Goal: Transaction & Acquisition: Obtain resource

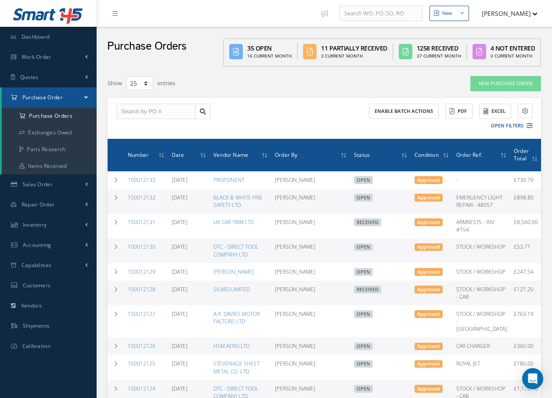
select select "25"
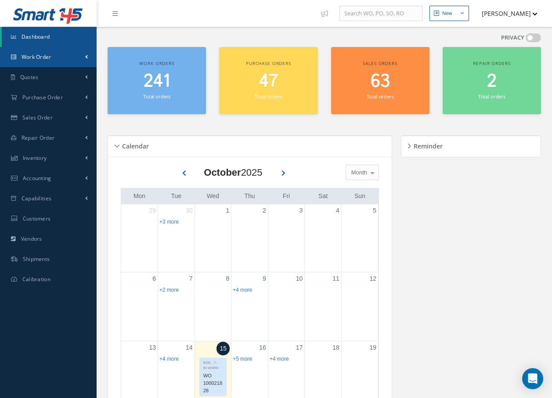
click at [46, 60] on span "Work Order" at bounding box center [37, 56] width 30 height 7
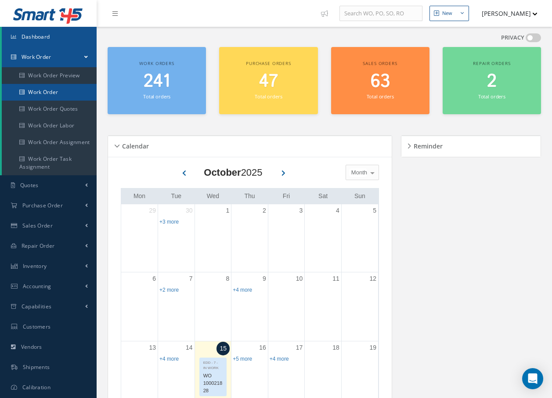
click at [45, 91] on link "Work Order" at bounding box center [49, 92] width 95 height 17
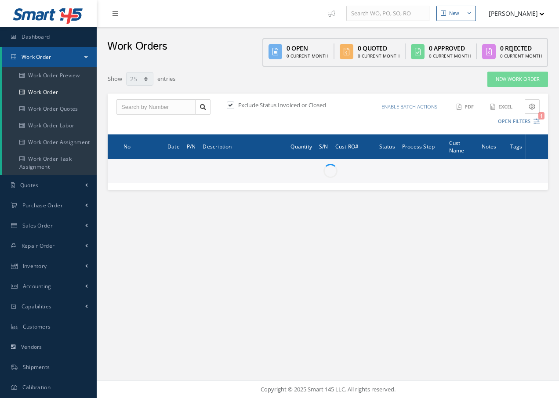
select select "25"
click at [507, 80] on link "New Work Order" at bounding box center [517, 79] width 61 height 15
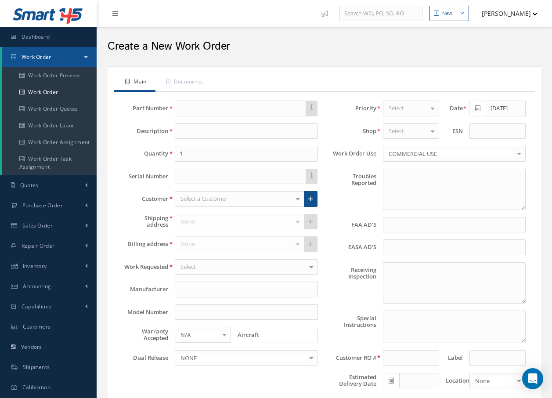
type textarea "NONE"
type input "NONE"
type textarea "NO VISUAL DAMAGE"
type textarea "PLEASE SEE R.O. FOR DETAILS"
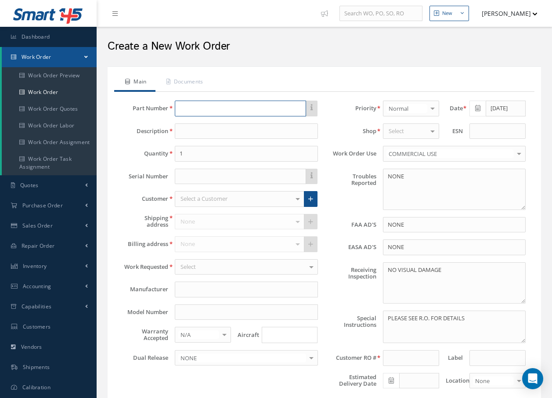
click at [243, 109] on input "text" at bounding box center [240, 109] width 131 height 16
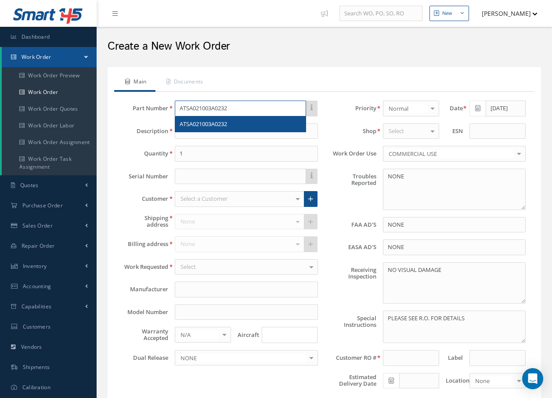
type input "ATSA021003A0232"
click at [234, 124] on div "ATSA021003A0232" at bounding box center [240, 124] width 121 height 9
type input "SHROUD-ASSY"
type input "365 AEROSPACE"
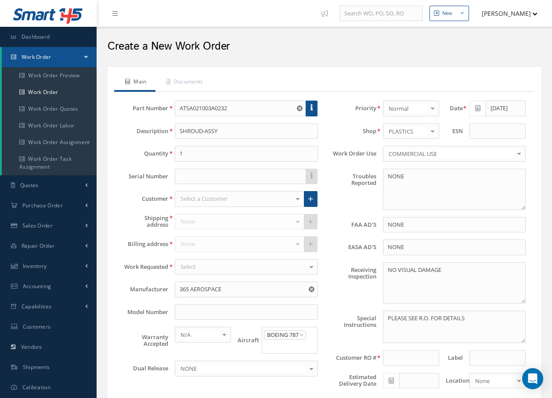
click at [298, 202] on div at bounding box center [298, 199] width 12 height 15
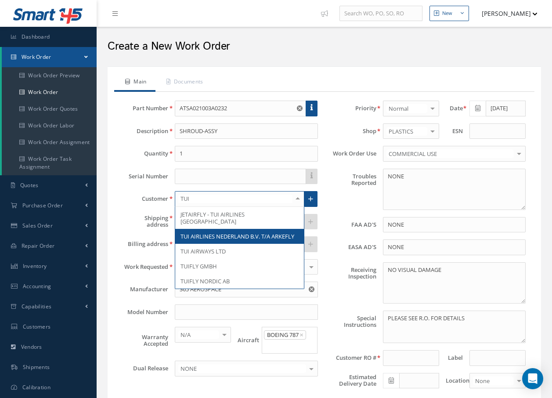
click at [232, 232] on span "TUI AIRLINES NEDERLAND B.V. T/A ARKEFLY" at bounding box center [238, 236] width 114 height 8
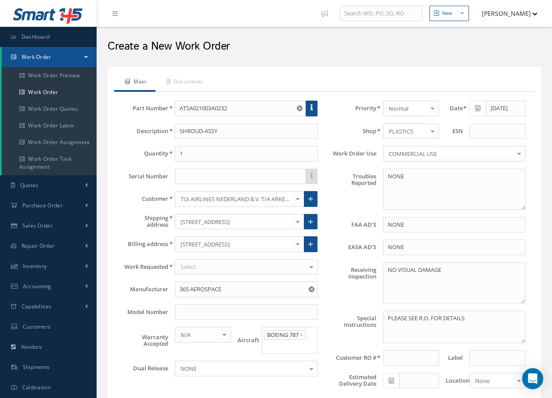
click at [297, 200] on div at bounding box center [298, 199] width 12 height 15
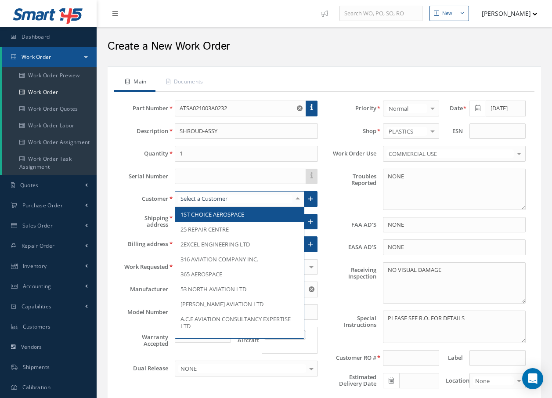
click at [277, 199] on input "text" at bounding box center [235, 199] width 114 height 8
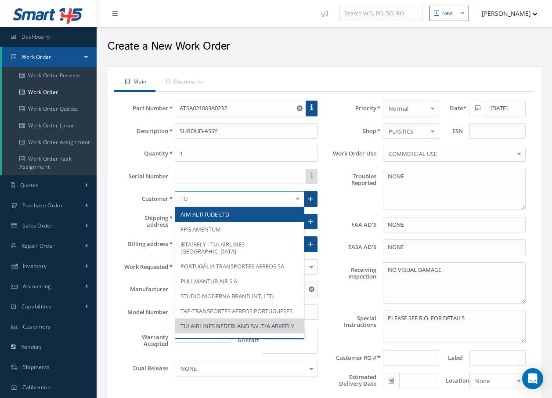
type input "TUI"
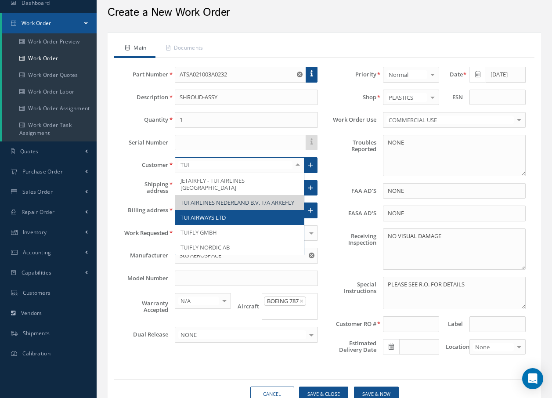
scroll to position [44, 0]
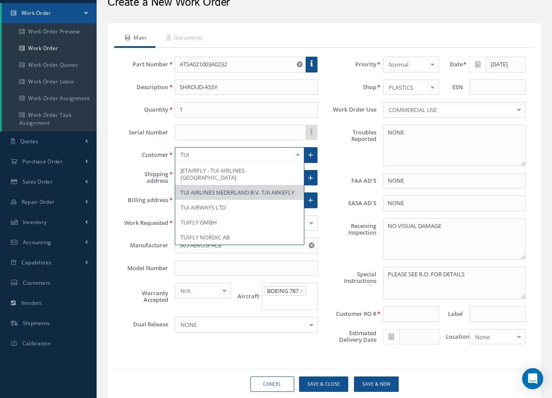
click at [268, 189] on span "TUI AIRLINES NEDERLAND B.V. T/A ARKEFLY" at bounding box center [238, 193] width 114 height 8
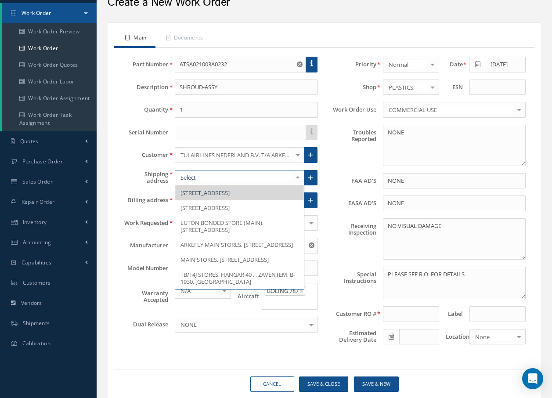
click at [300, 178] on div at bounding box center [298, 178] width 12 height 15
click at [245, 264] on span "MAIN STORES, BREGUETLAAN 59, , OUDE MEER, 1438 BD, Netherlands" at bounding box center [225, 260] width 88 height 8
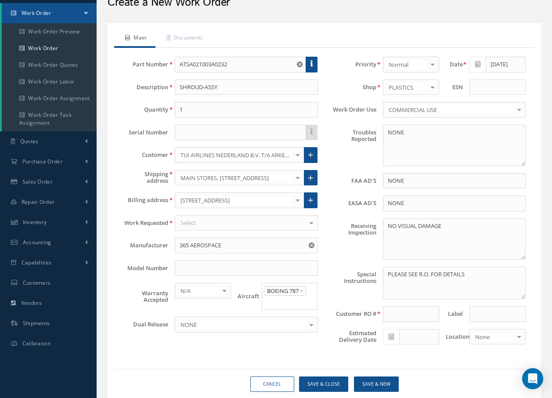
click at [244, 221] on div "Select" at bounding box center [246, 223] width 143 height 16
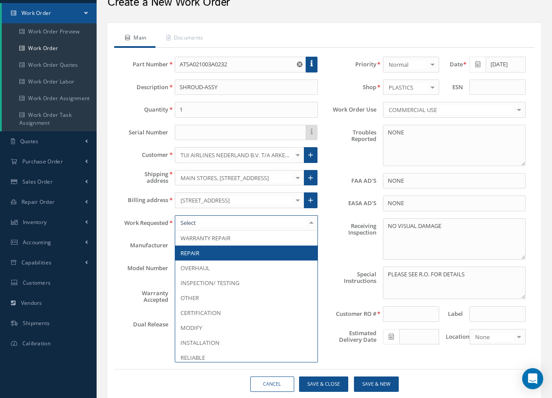
click at [198, 252] on span "REPAIR" at bounding box center [190, 253] width 19 height 8
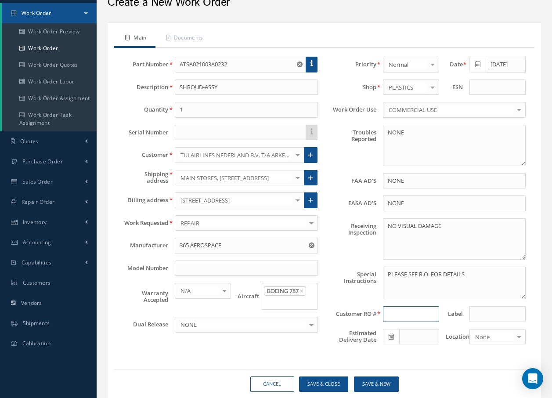
click at [406, 310] on input at bounding box center [411, 314] width 56 height 16
type input "R42317525"
click at [523, 335] on div at bounding box center [519, 337] width 12 height 15
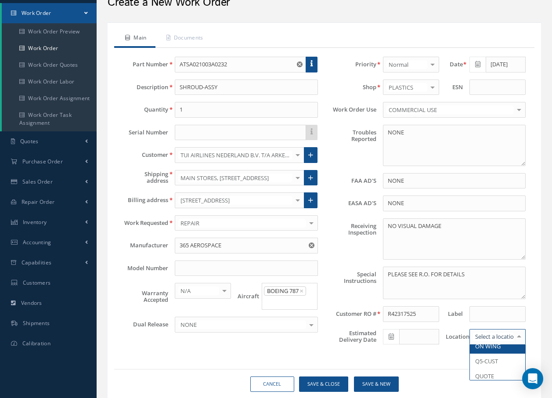
scroll to position [61, 0]
click at [497, 359] on span "QUOTE" at bounding box center [497, 357] width 55 height 15
click at [193, 39] on link "Documents" at bounding box center [184, 38] width 57 height 18
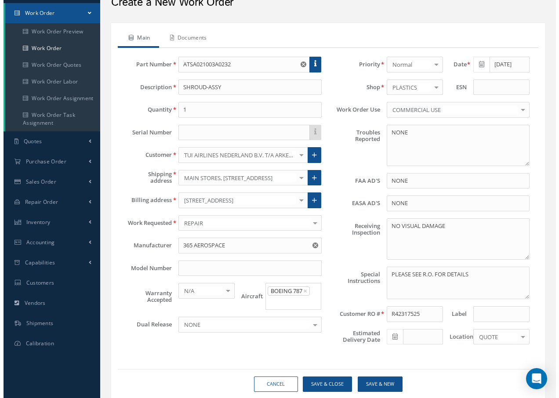
scroll to position [0, 0]
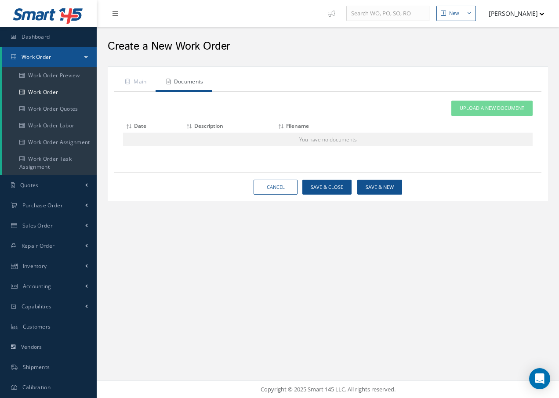
click at [206, 80] on link "Documents" at bounding box center [184, 82] width 57 height 18
click at [478, 110] on span "Upload a New Document" at bounding box center [492, 108] width 65 height 7
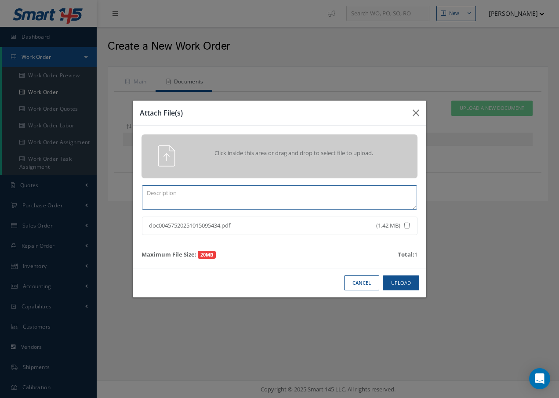
drag, startPoint x: 169, startPoint y: 188, endPoint x: 164, endPoint y: 177, distance: 12.6
click at [169, 189] on textarea at bounding box center [279, 197] width 275 height 24
type textarea "R42317525"
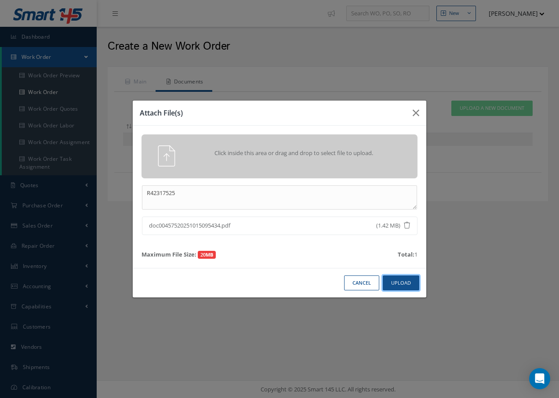
click at [390, 280] on button "Upload" at bounding box center [401, 283] width 36 height 15
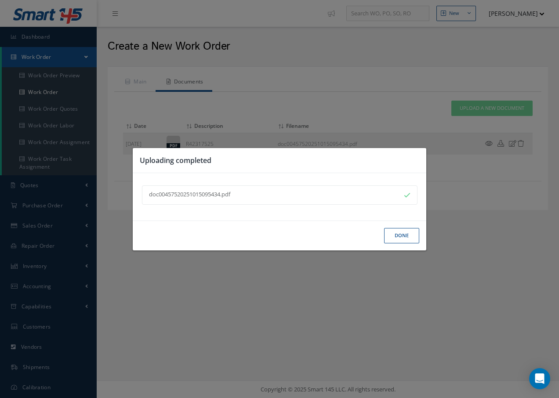
click at [396, 234] on button "Done" at bounding box center [401, 235] width 35 height 15
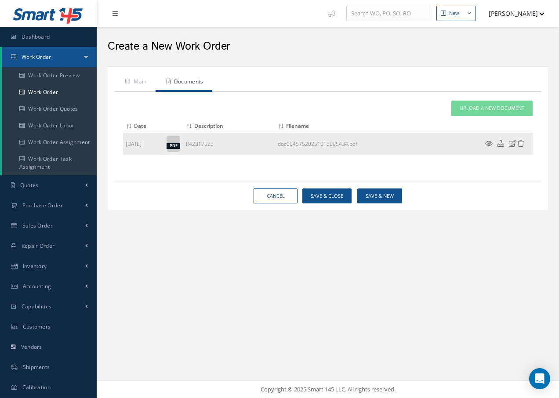
click at [486, 139] on td at bounding box center [506, 144] width 53 height 22
click at [488, 143] on icon at bounding box center [488, 143] width 7 height 7
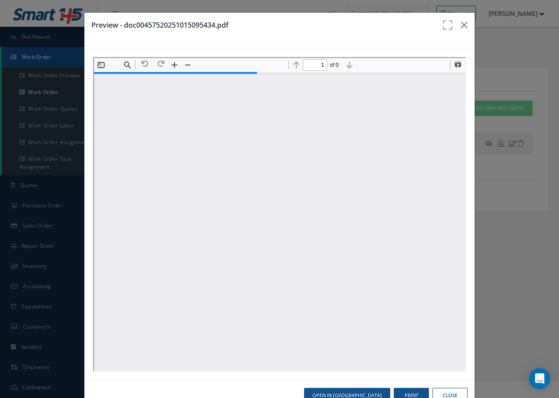
scroll to position [4, 0]
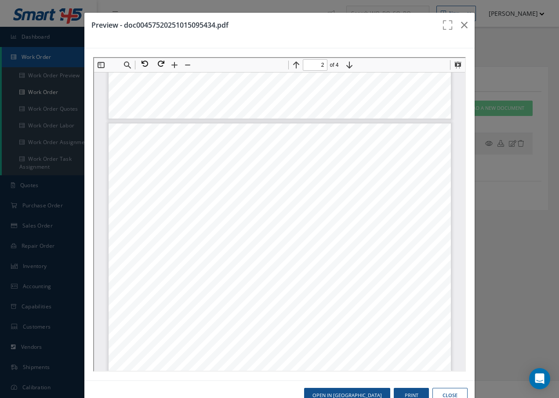
type input "1"
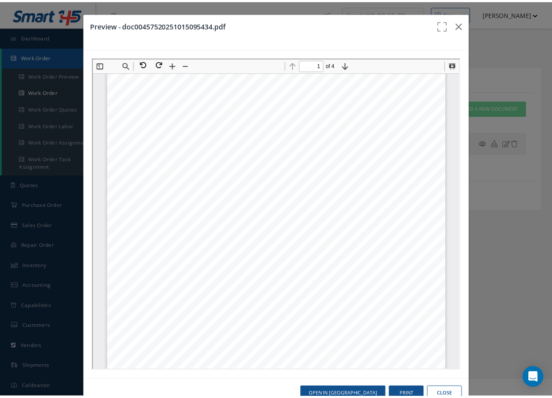
scroll to position [0, 0]
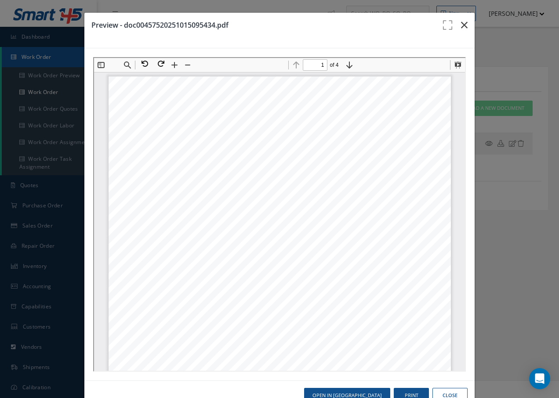
click at [463, 24] on button "button" at bounding box center [464, 25] width 21 height 25
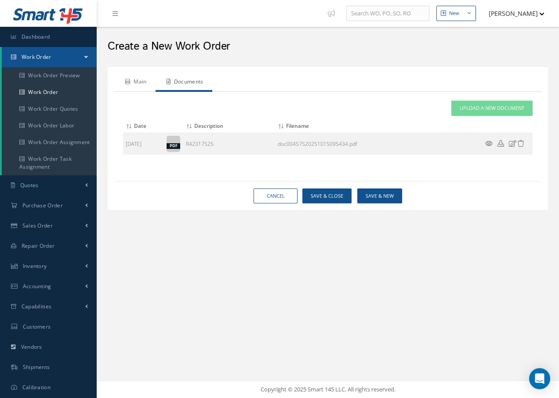
click at [144, 82] on link "Main" at bounding box center [134, 82] width 41 height 18
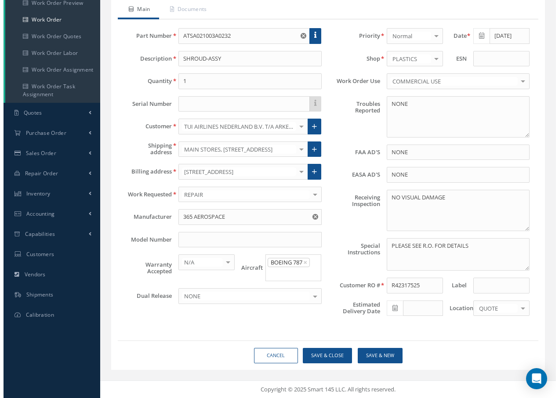
scroll to position [73, 0]
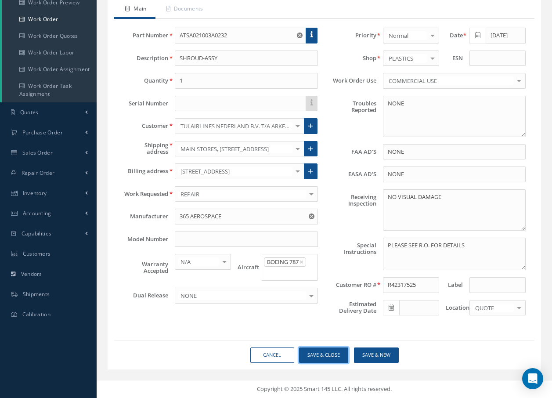
click at [330, 352] on button "Save & Close" at bounding box center [323, 355] width 49 height 15
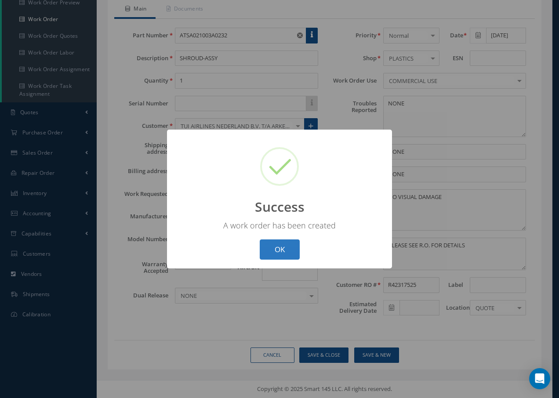
click at [283, 250] on button "OK" at bounding box center [280, 250] width 40 height 21
select select "25"
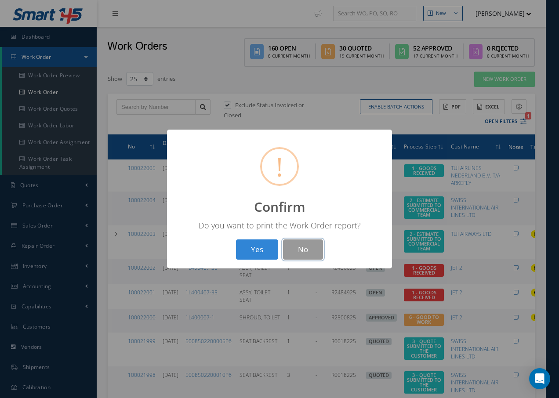
click at [306, 252] on button "No" at bounding box center [303, 250] width 40 height 21
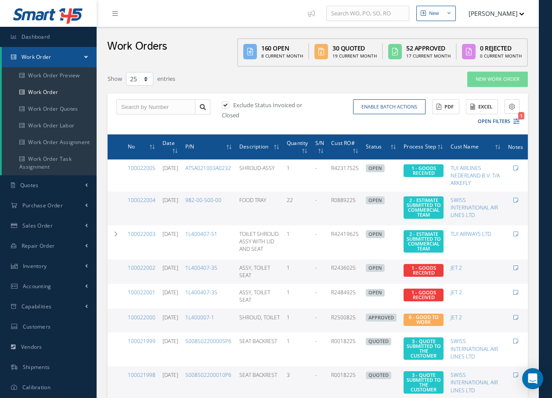
drag, startPoint x: 118, startPoint y: 12, endPoint x: 125, endPoint y: 15, distance: 7.1
click at [119, 12] on link at bounding box center [117, 13] width 24 height 15
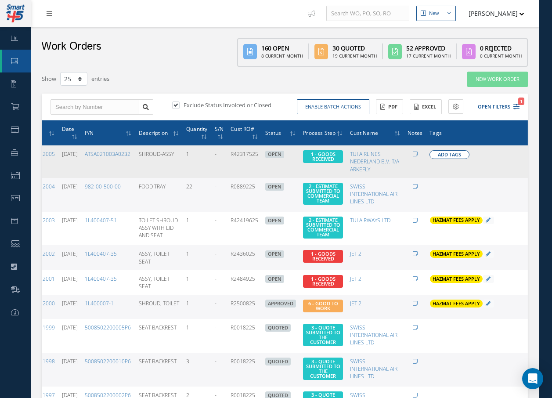
click at [438, 155] on span "Add Tags" at bounding box center [449, 154] width 23 height 7
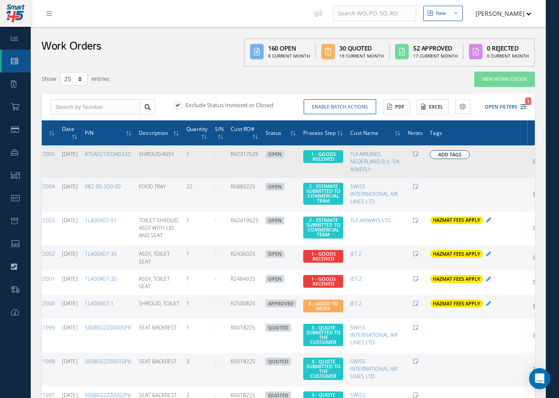
scroll to position [0, 15]
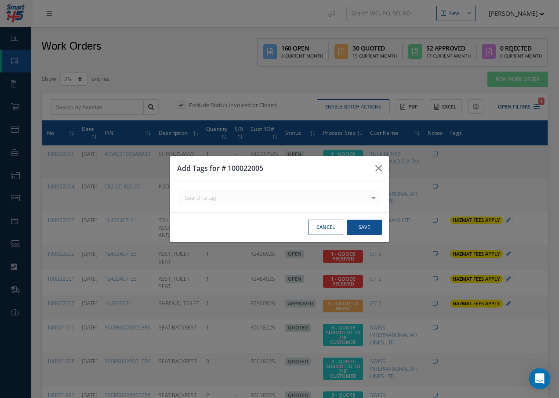
click at [374, 199] on div at bounding box center [373, 197] width 12 height 15
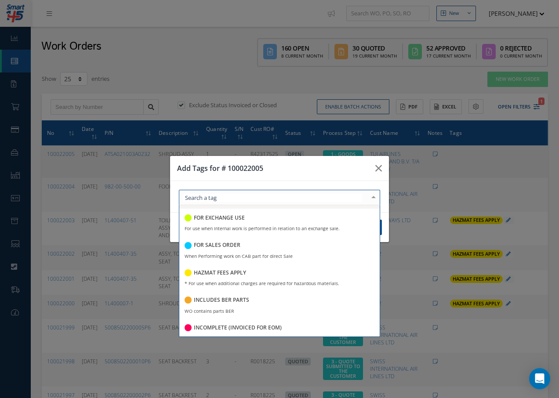
scroll to position [835, 0]
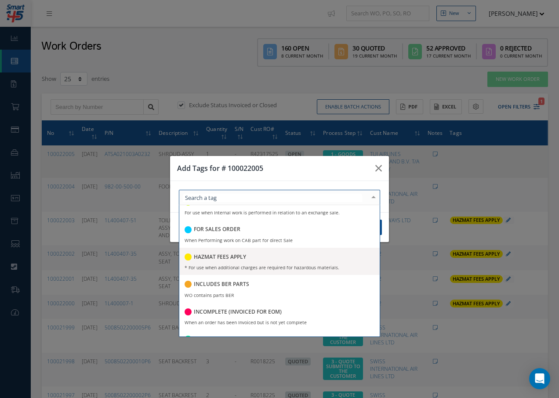
click at [224, 264] on div "HAZMAT FEES APPLY" at bounding box center [216, 258] width 62 height 12
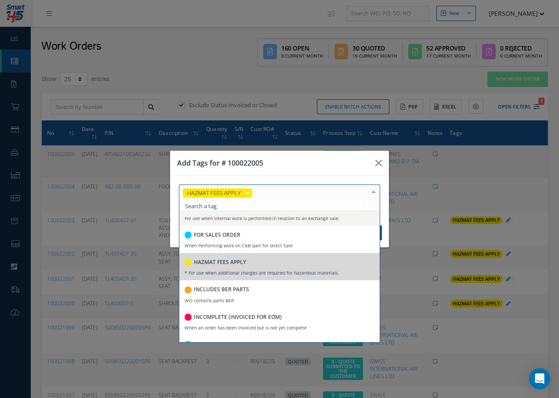
click at [305, 198] on div "HAZMAT FEES APPLY" at bounding box center [279, 198] width 201 height 26
click at [402, 263] on div "Add Tags for # 100022005 HAZMAT FEES APPLY 21G ORDER For use on 21G Orders. A22…" at bounding box center [279, 199] width 559 height 398
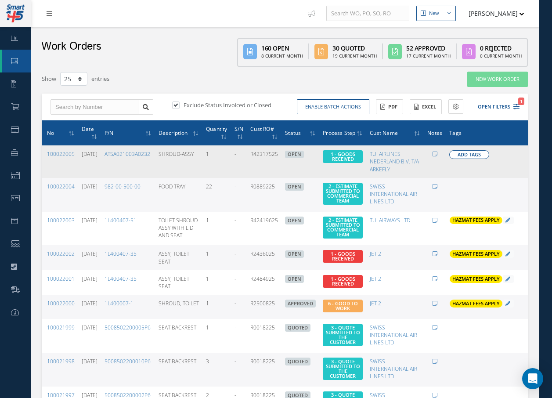
click at [458, 157] on span "Add Tags" at bounding box center [469, 154] width 23 height 7
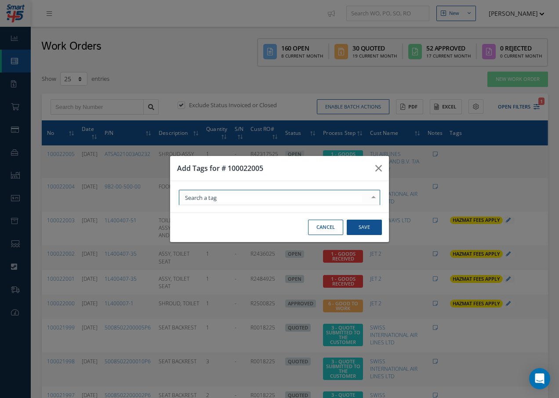
click at [372, 198] on div at bounding box center [373, 197] width 12 height 15
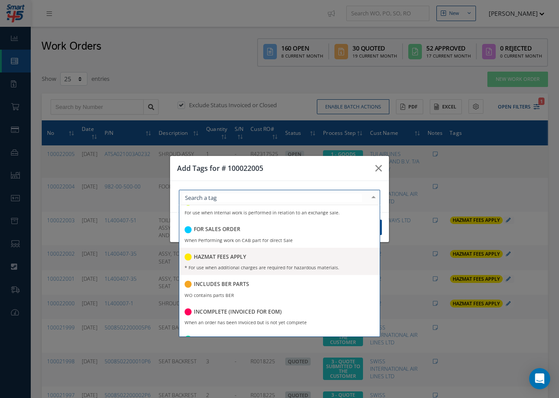
click at [234, 264] on div "HAZMAT FEES APPLY" at bounding box center [216, 258] width 62 height 12
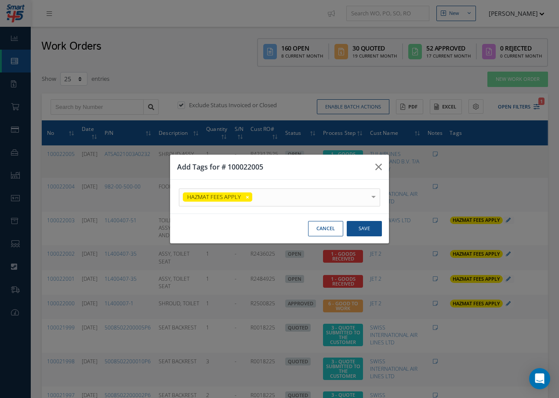
click at [383, 204] on div "HAZMAT FEES APPLY 21G ORDER For use on 21G Orders. A220 FITTED TO AIRBUS A220 F…" at bounding box center [279, 198] width 214 height 18
click at [363, 226] on button "Save" at bounding box center [364, 228] width 35 height 15
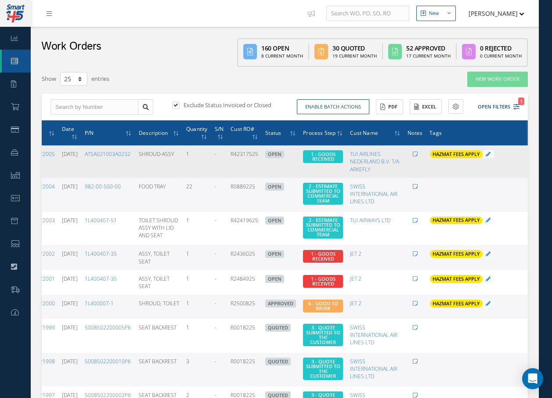
click at [530, 164] on icon at bounding box center [534, 160] width 9 height 7
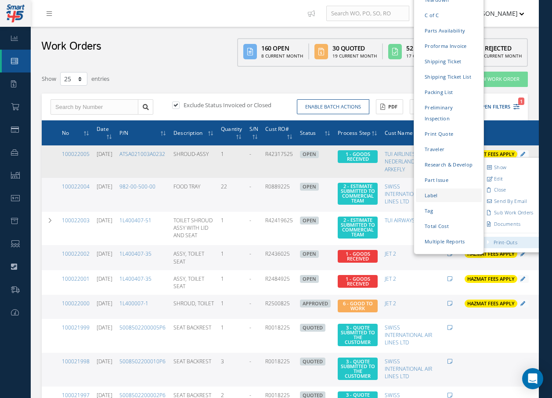
click at [426, 189] on link "Label" at bounding box center [449, 196] width 66 height 14
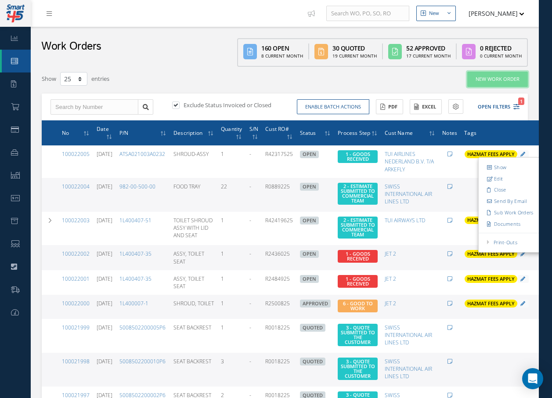
click at [508, 82] on link "New Work Order" at bounding box center [498, 79] width 61 height 15
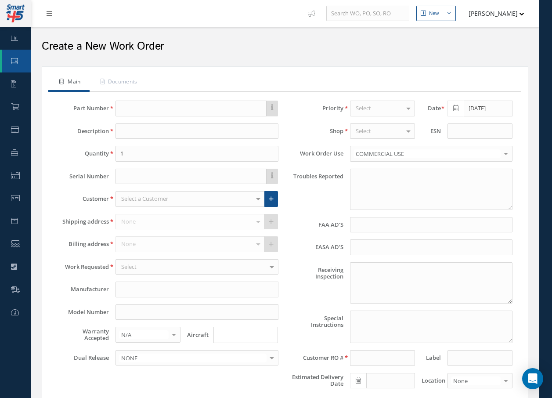
type textarea "NONE"
type input "NONE"
type textarea "NO VISUAL DAMAGE"
type textarea "PLEASE SEE R.O. FOR DETAILS"
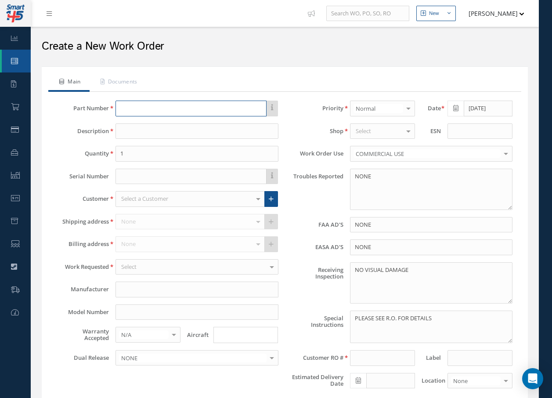
click at [226, 110] on input "text" at bounding box center [191, 109] width 151 height 16
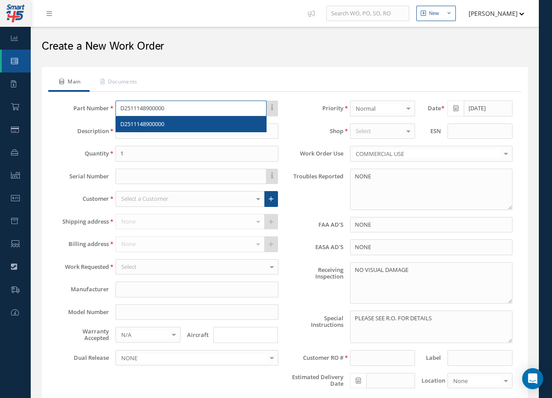
type input "D2511148900000"
click at [147, 123] on span "D2511148900000" at bounding box center [142, 124] width 44 height 8
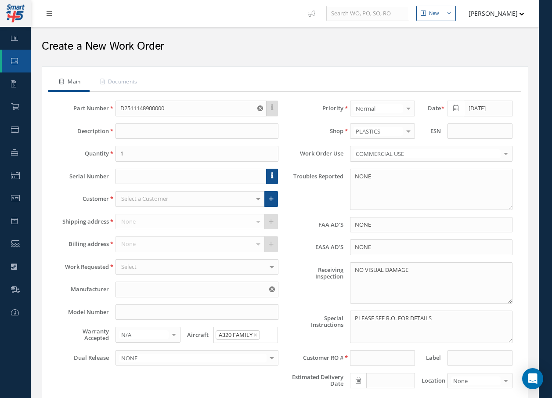
type input "TABLE"
type input "AEROKNOW"
click at [166, 177] on input "text" at bounding box center [191, 177] width 151 height 16
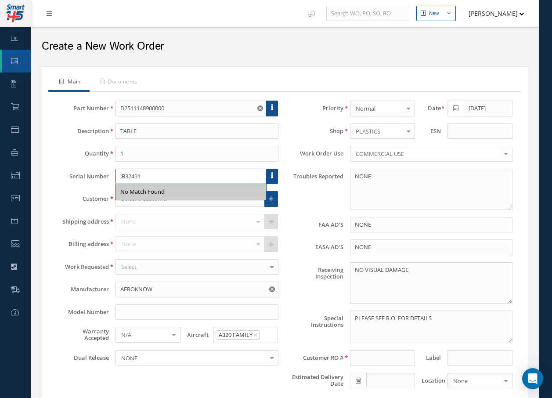
type input "JB32491"
click at [300, 213] on div "Priority Normal Normal AOG Critical Rush No elements found. List is empty. Date…" at bounding box center [402, 248] width 235 height 295
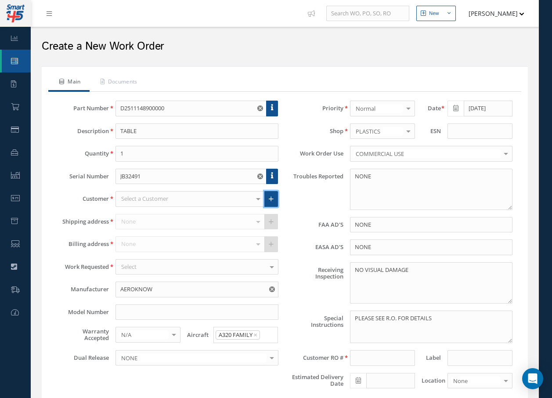
click at [271, 200] on icon at bounding box center [271, 199] width 5 height 6
type input "0"
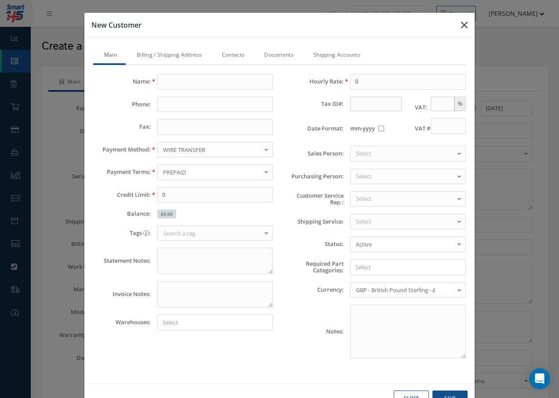
click at [461, 24] on icon "button" at bounding box center [464, 25] width 7 height 11
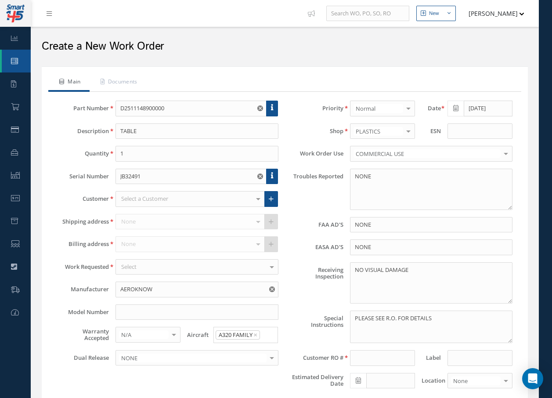
click at [259, 200] on div at bounding box center [258, 199] width 12 height 15
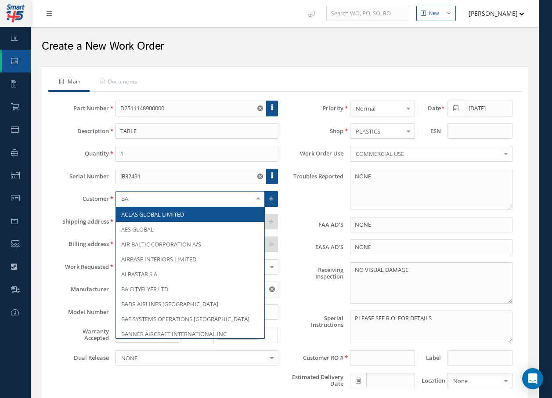
type input "BAR"
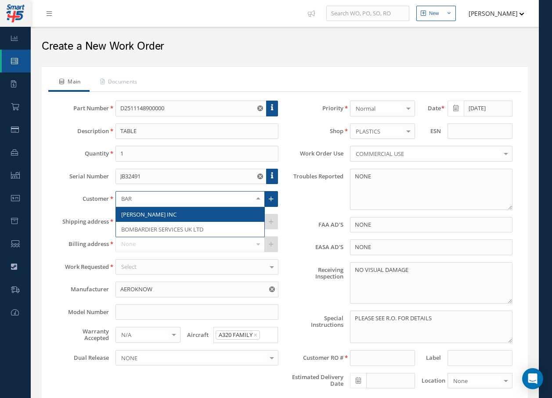
click at [211, 215] on span "[PERSON_NAME] INC" at bounding box center [190, 214] width 148 height 15
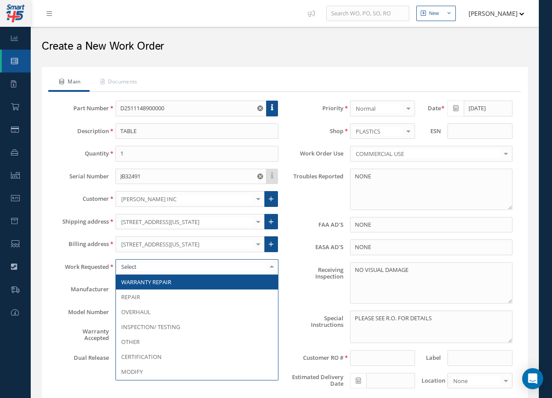
click at [142, 266] on div at bounding box center [197, 267] width 163 height 16
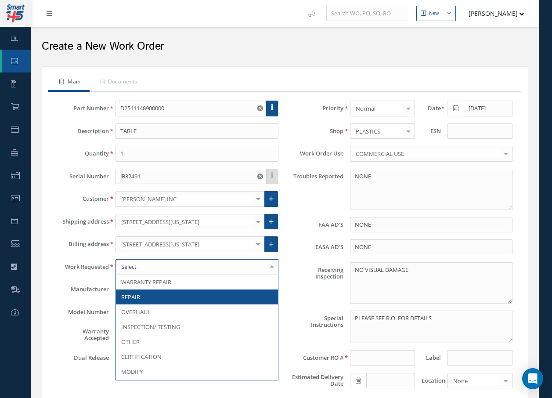
click at [135, 296] on span "REPAIR" at bounding box center [130, 297] width 19 height 8
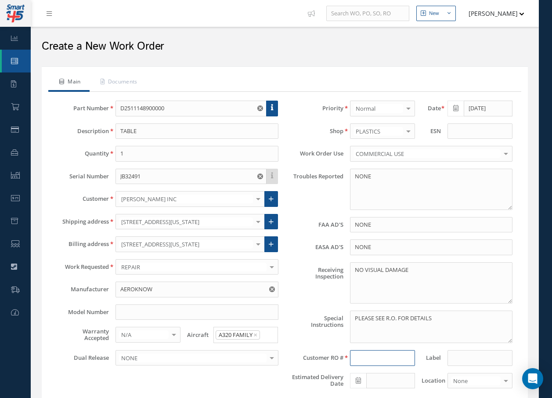
click at [396, 363] on input at bounding box center [382, 358] width 65 height 16
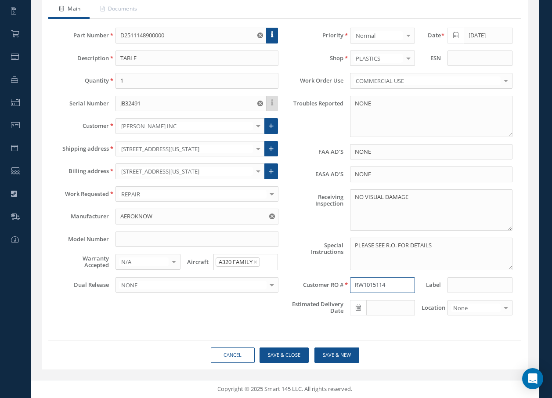
type input "RW1015114"
click at [507, 308] on div at bounding box center [506, 308] width 12 height 15
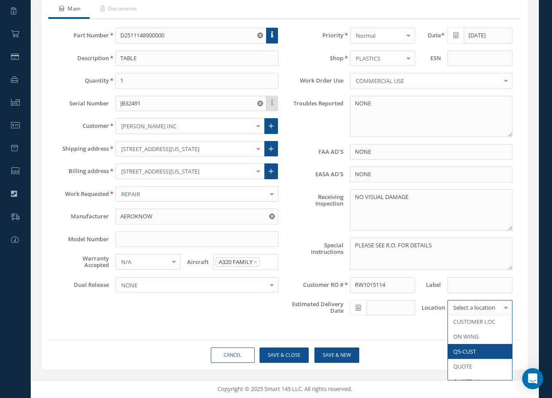
scroll to position [25, 0]
click at [474, 358] on span "QUOTE" at bounding box center [480, 357] width 64 height 15
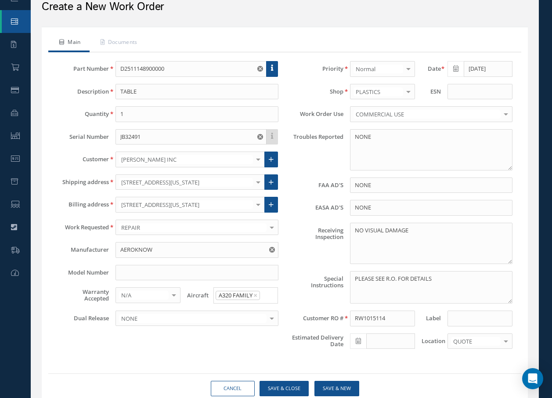
scroll to position [0, 0]
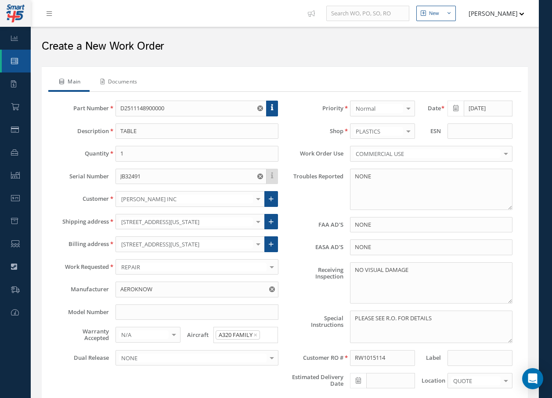
drag, startPoint x: 127, startPoint y: 81, endPoint x: 208, endPoint y: 67, distance: 82.1
click at [199, 72] on div "Main Documents This part number doesn't have an up to date manual, and as a res…" at bounding box center [285, 254] width 486 height 376
click at [129, 80] on link "Documents" at bounding box center [118, 82] width 57 height 18
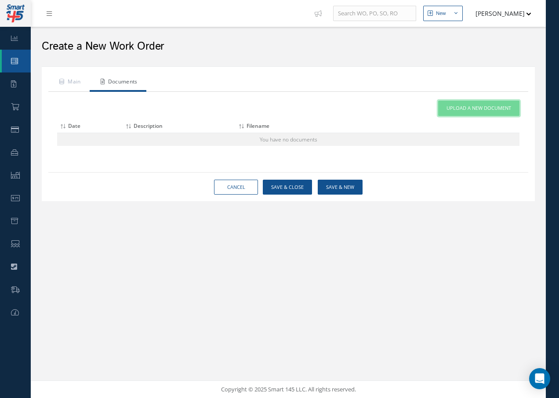
click at [453, 106] on span "Upload a New Document" at bounding box center [478, 108] width 65 height 7
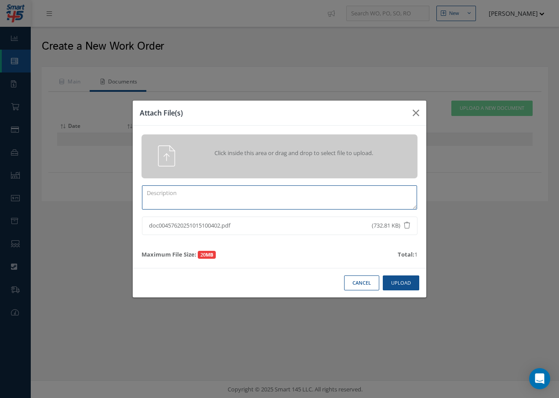
click at [173, 200] on textarea at bounding box center [279, 197] width 275 height 24
type textarea "RW1015114"
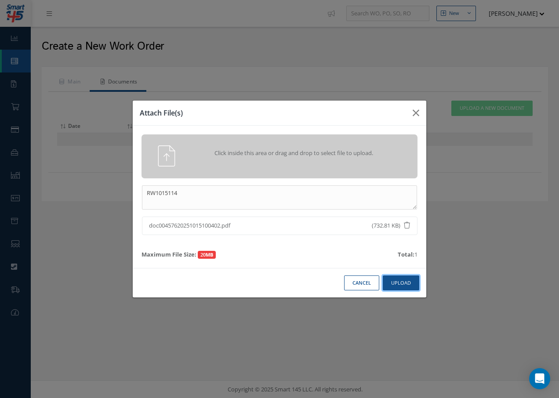
click at [409, 279] on button "Upload" at bounding box center [401, 283] width 36 height 15
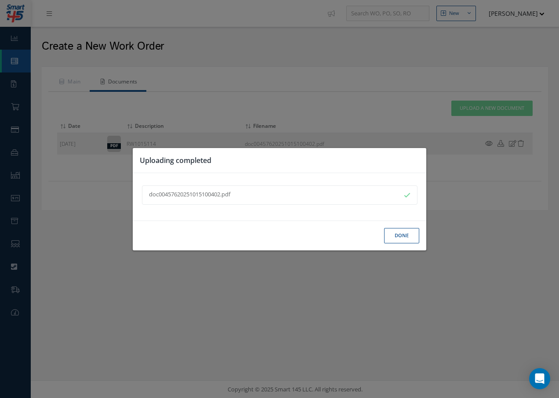
click at [405, 237] on button "Done" at bounding box center [401, 235] width 35 height 15
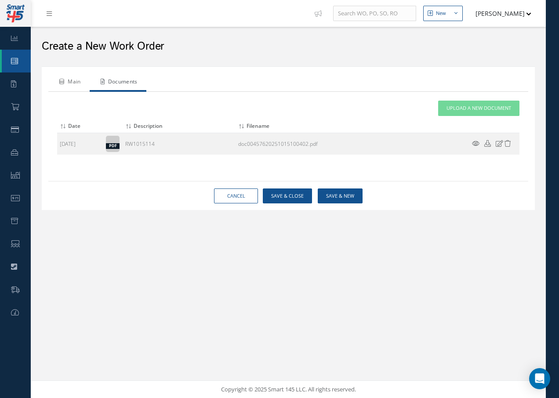
click at [76, 81] on link "Main" at bounding box center [68, 82] width 41 height 18
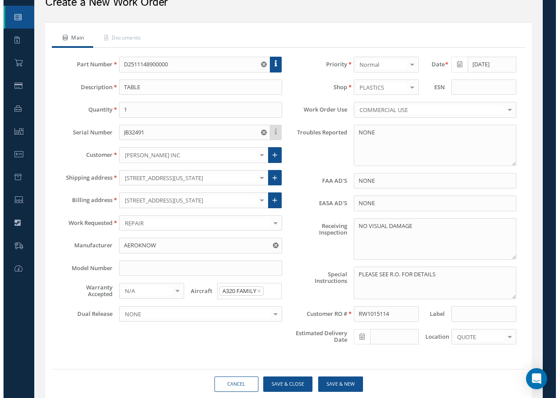
scroll to position [73, 0]
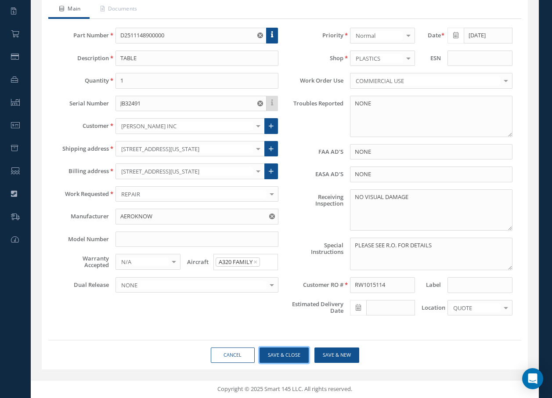
click at [297, 356] on button "Save & Close" at bounding box center [284, 355] width 49 height 15
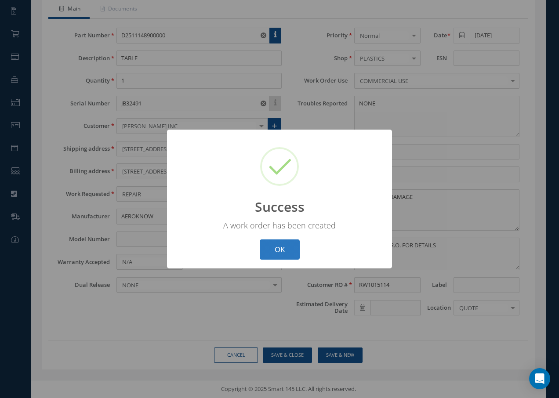
click at [285, 246] on button "OK" at bounding box center [280, 250] width 40 height 21
select select "25"
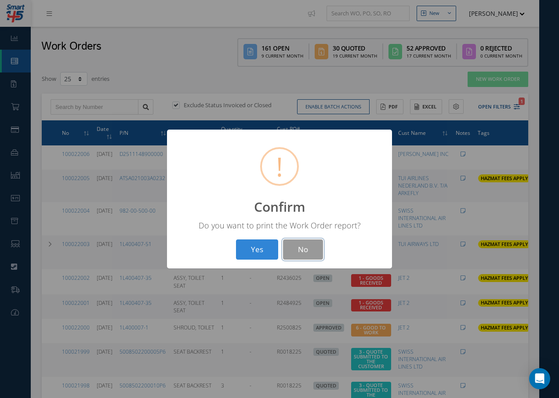
click at [309, 253] on button "No" at bounding box center [303, 250] width 40 height 21
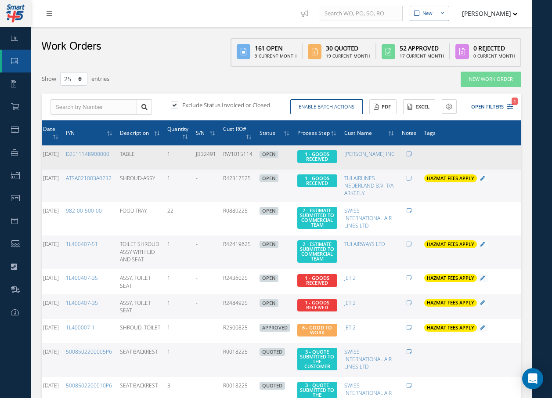
click at [407, 155] on icon at bounding box center [409, 154] width 5 height 5
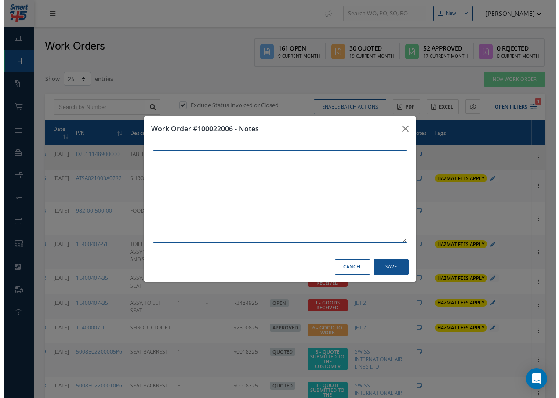
scroll to position [0, 27]
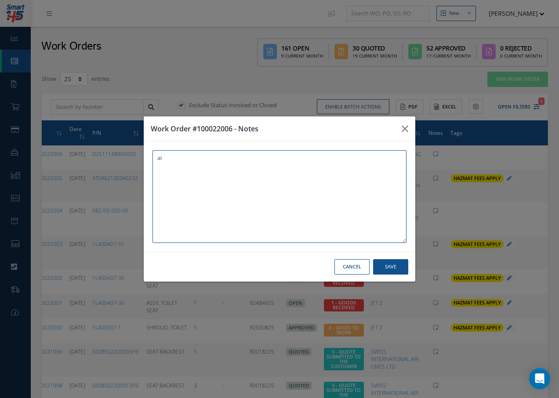
type textarea "a"
drag, startPoint x: 212, startPoint y: 155, endPoint x: 151, endPoint y: 152, distance: 61.6
click at [151, 152] on div "ABN: 457891396880 ABN: 457891396880" at bounding box center [280, 197] width 272 height 110
type textarea "ABN: 457891396880"
click at [396, 268] on button "Save" at bounding box center [390, 266] width 35 height 15
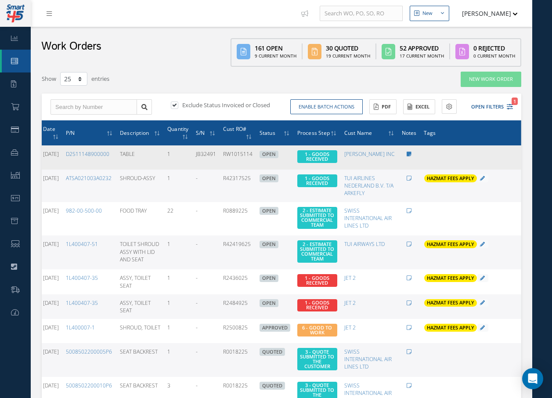
click at [524, 159] on icon at bounding box center [528, 156] width 9 height 7
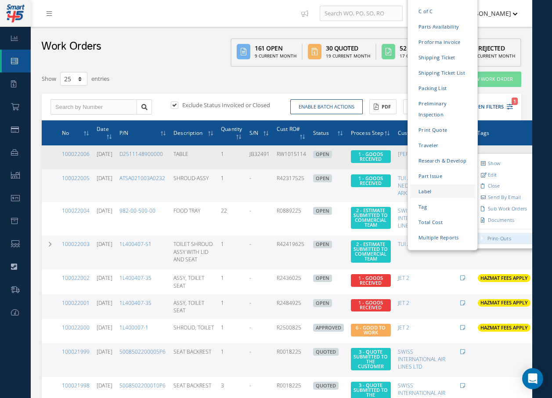
click at [415, 185] on link "Label" at bounding box center [443, 192] width 66 height 14
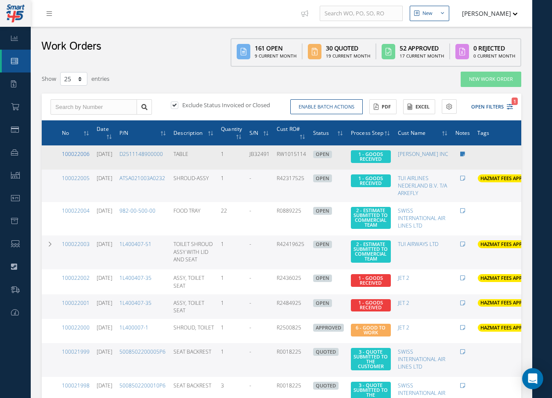
click at [86, 152] on link "100022006" at bounding box center [76, 153] width 28 height 7
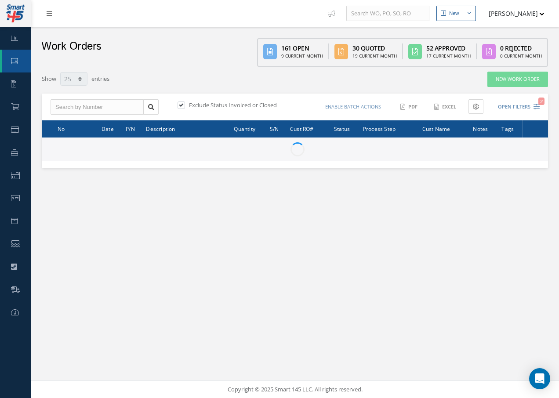
select select "25"
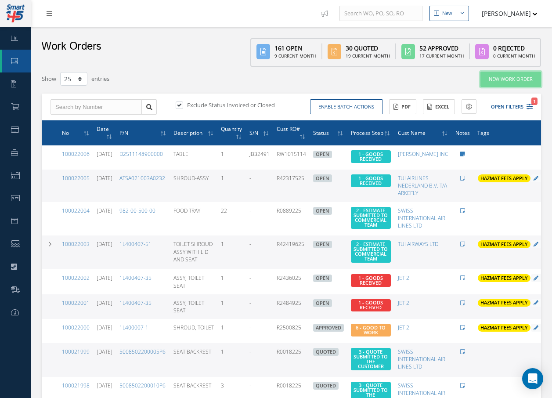
click at [497, 82] on link "New Work Order" at bounding box center [511, 79] width 61 height 15
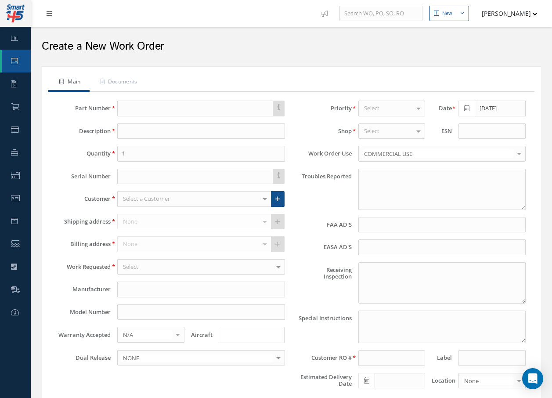
type textarea "NONE"
type input "NONE"
type textarea "NO VISUAL DAMAGE"
type textarea "PLEASE SEE R.O. FOR DETAILS"
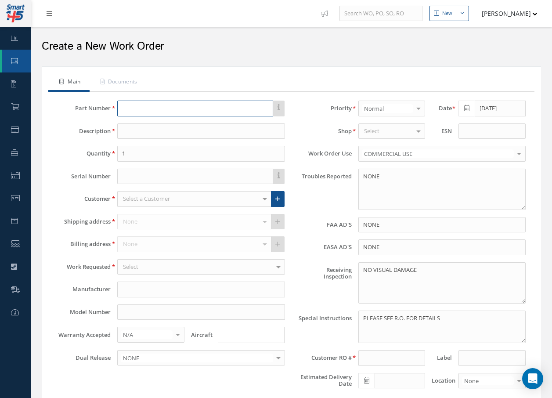
drag, startPoint x: 137, startPoint y: 106, endPoint x: 142, endPoint y: 97, distance: 10.6
click at [142, 97] on div "This part number doesn't have an up to date manual, and as a result, a work ord…" at bounding box center [291, 248] width 486 height 312
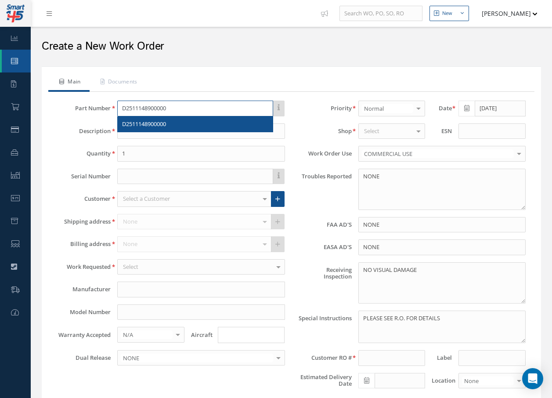
type input "D2511148900000"
click at [138, 124] on span "D2511148900000" at bounding box center [144, 124] width 44 height 8
type input "TABLE"
type input "AEROKNOW"
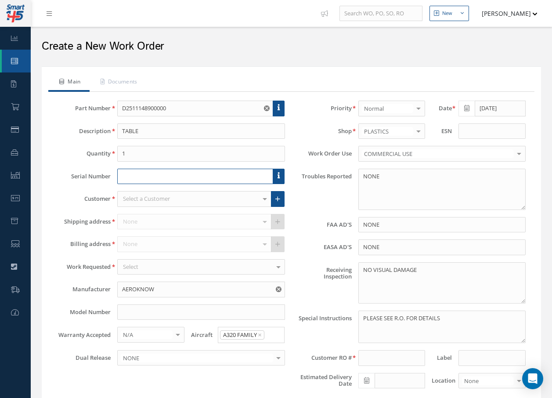
click at [149, 175] on input "text" at bounding box center [195, 177] width 156 height 16
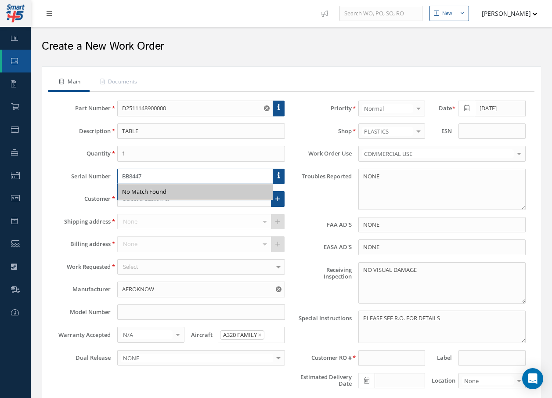
type input "BB8447"
click at [303, 206] on label "Troubles Reported" at bounding box center [322, 189] width 60 height 41
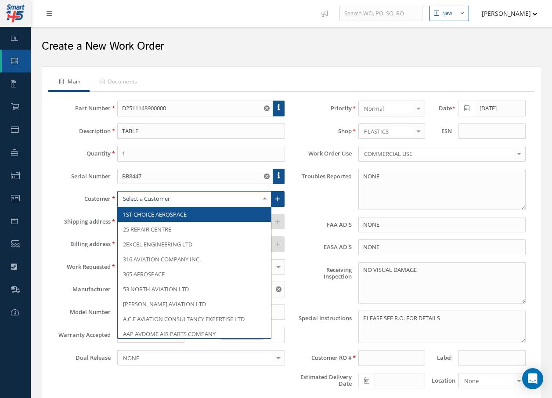
drag, startPoint x: 303, startPoint y: 206, endPoint x: 264, endPoint y: 196, distance: 39.9
click at [264, 196] on div at bounding box center [265, 199] width 12 height 15
type input "BAR"
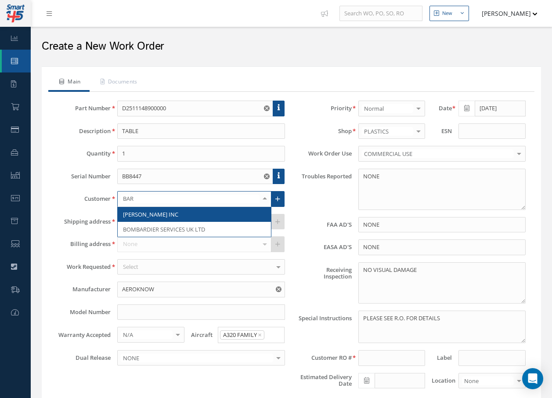
click at [191, 211] on span "BARFIELD INC" at bounding box center [194, 214] width 153 height 15
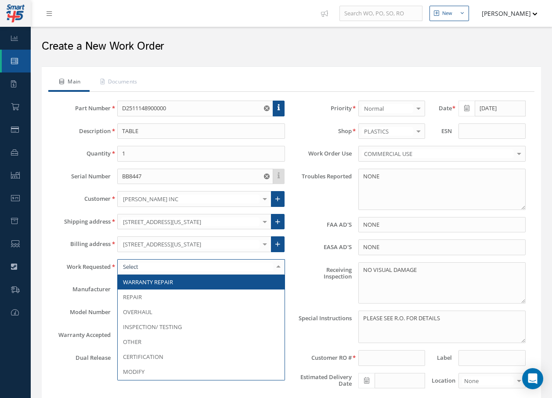
click at [174, 264] on div at bounding box center [200, 267] width 167 height 16
type input "R"
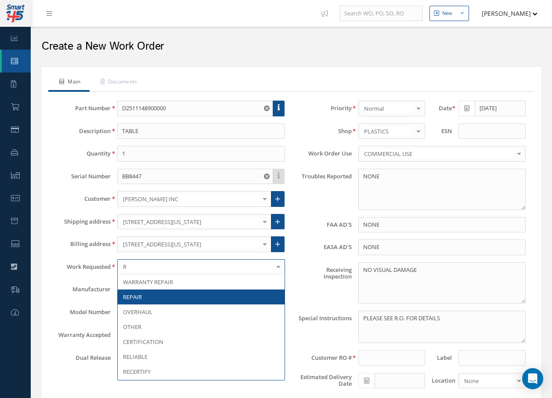
click at [130, 295] on span "REPAIR" at bounding box center [132, 297] width 19 height 8
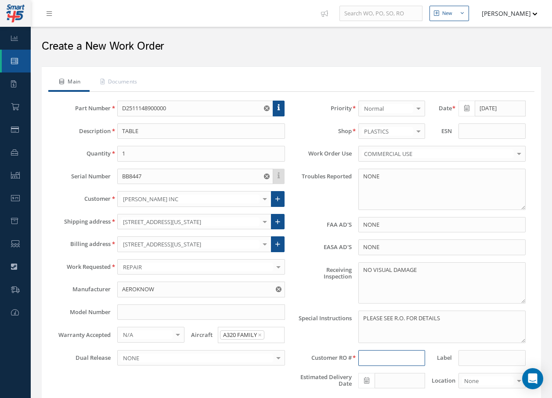
click at [380, 359] on input at bounding box center [392, 358] width 67 height 16
type input "RW1015091"
click at [127, 84] on link "Documents" at bounding box center [118, 82] width 57 height 18
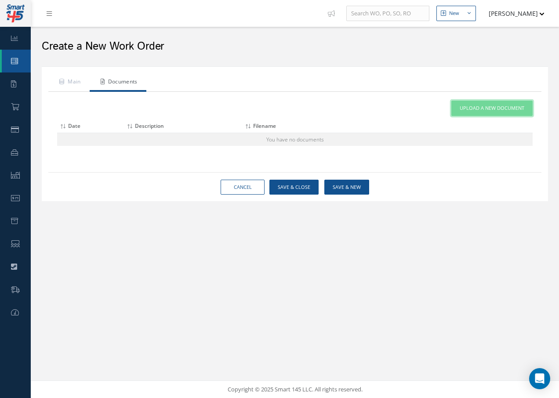
click at [469, 107] on span "Upload a New Document" at bounding box center [492, 108] width 65 height 7
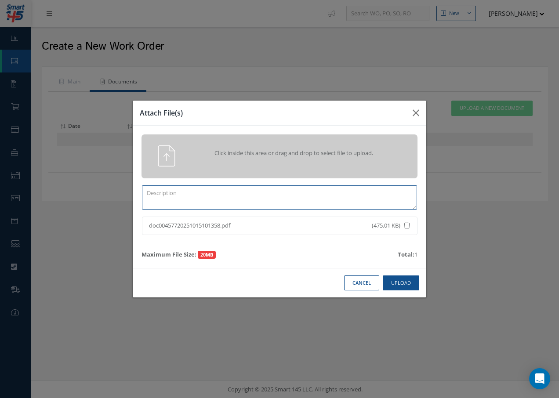
click at [178, 200] on textarea at bounding box center [279, 197] width 275 height 24
type textarea "RW1015091"
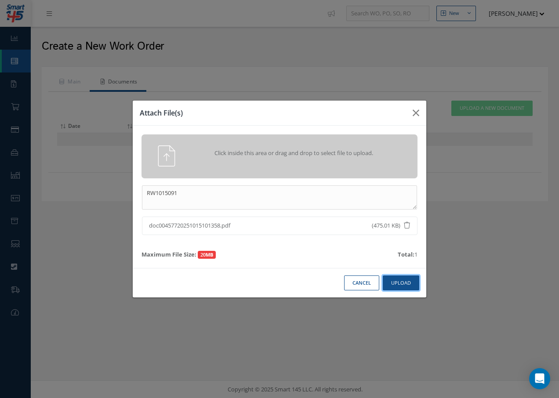
click at [405, 279] on button "Upload" at bounding box center [401, 283] width 36 height 15
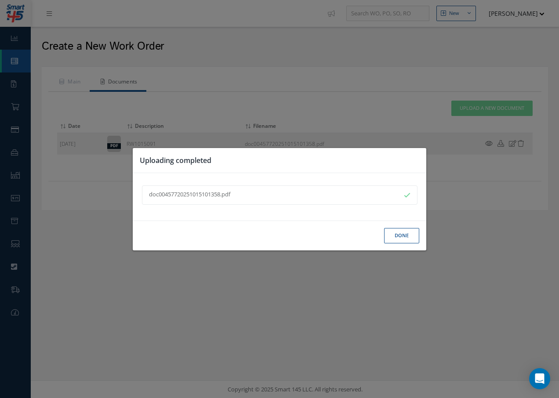
click at [406, 236] on button "Done" at bounding box center [401, 235] width 35 height 15
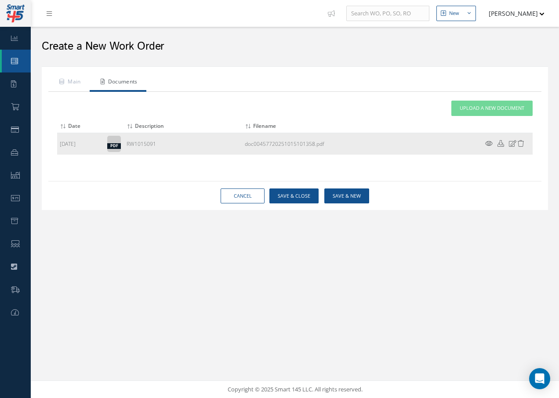
click at [488, 142] on icon at bounding box center [488, 143] width 7 height 7
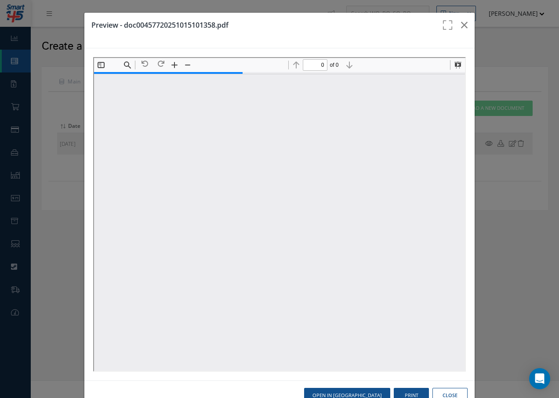
type input "1"
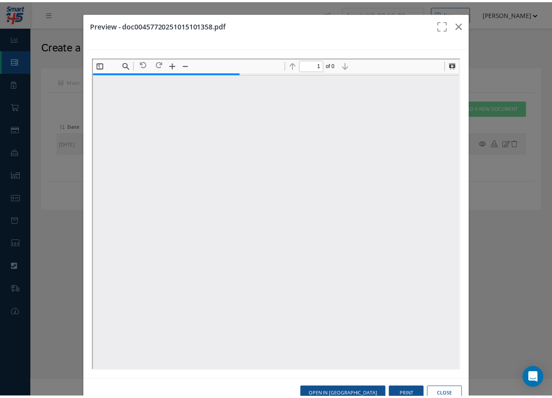
scroll to position [4, 0]
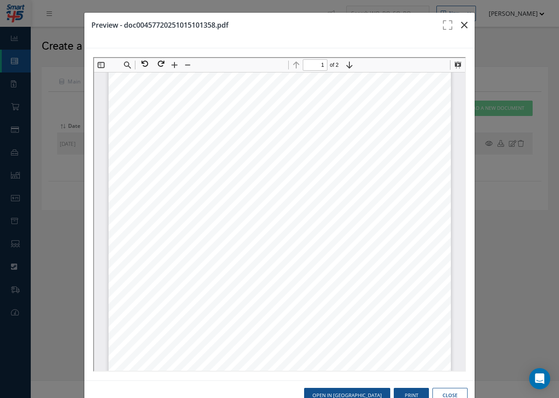
click at [461, 22] on icon "button" at bounding box center [464, 25] width 7 height 11
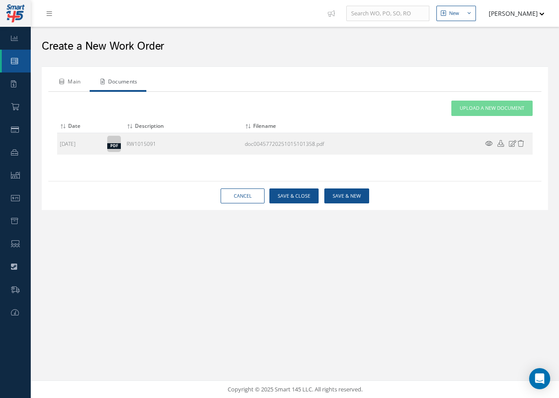
click at [77, 83] on link "Main" at bounding box center [68, 82] width 41 height 18
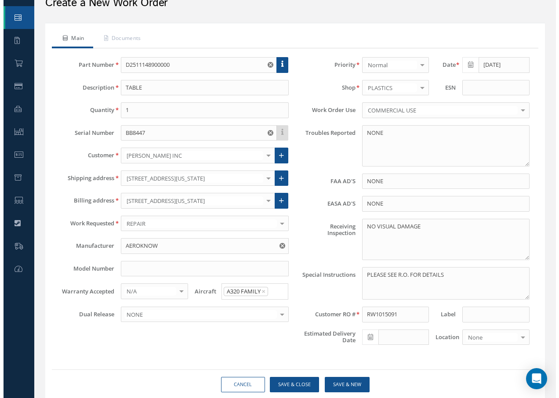
scroll to position [73, 0]
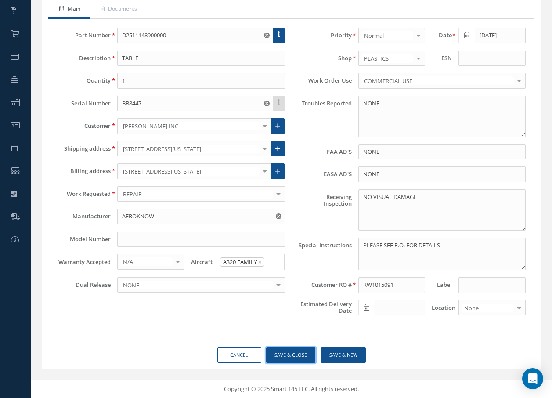
click at [306, 353] on button "Save & Close" at bounding box center [290, 355] width 49 height 15
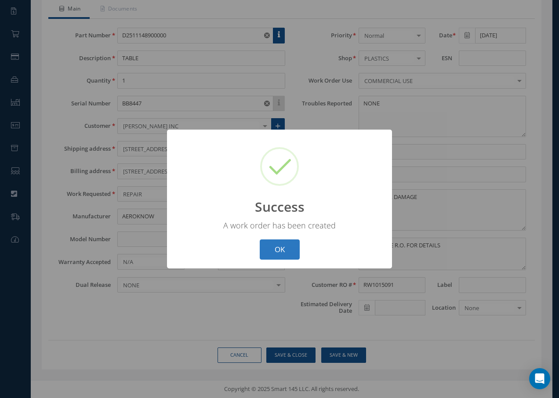
click at [275, 247] on button "OK" at bounding box center [280, 250] width 40 height 21
select select "25"
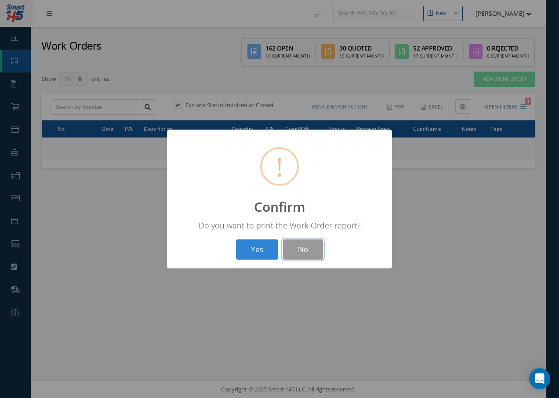
click at [308, 250] on button "No" at bounding box center [303, 250] width 40 height 21
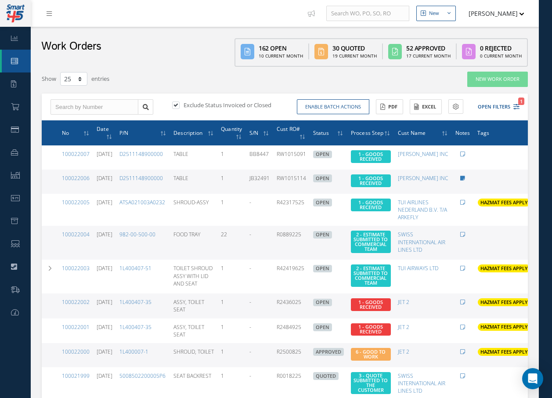
click at [461, 154] on icon at bounding box center [463, 154] width 5 height 5
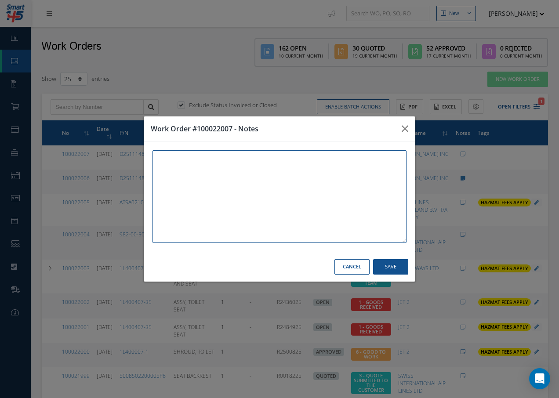
paste textarea "ABN: 457891396880"
type textarea "ABN: 457891396880"
click at [390, 266] on button "Save" at bounding box center [390, 266] width 35 height 15
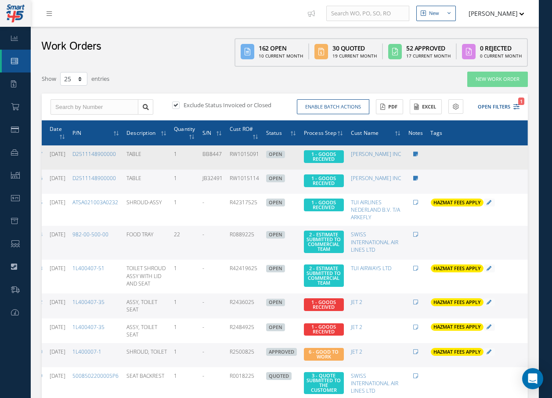
click at [530, 158] on icon at bounding box center [534, 156] width 9 height 7
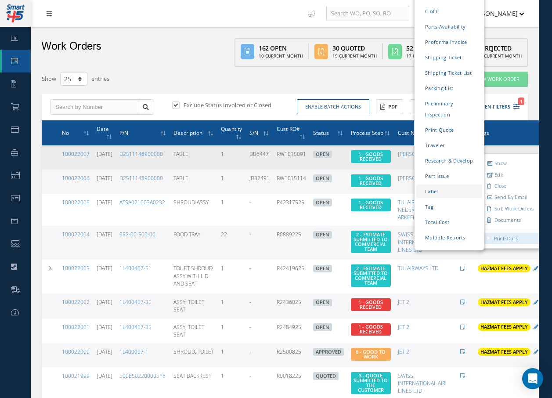
click at [422, 185] on link "Label" at bounding box center [450, 192] width 66 height 14
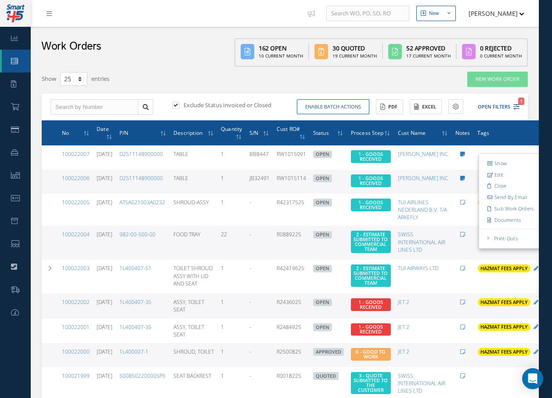
click at [517, 131] on th "Tags" at bounding box center [524, 132] width 101 height 25
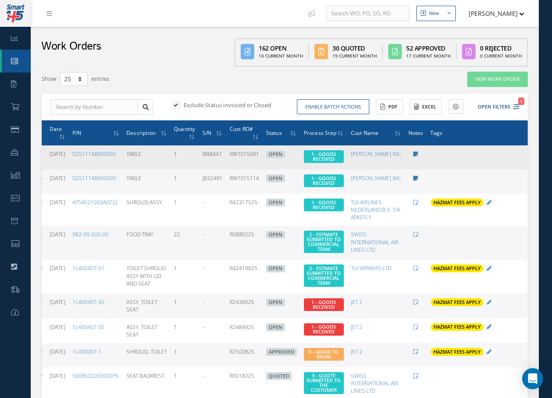
click at [530, 157] on icon at bounding box center [534, 156] width 9 height 7
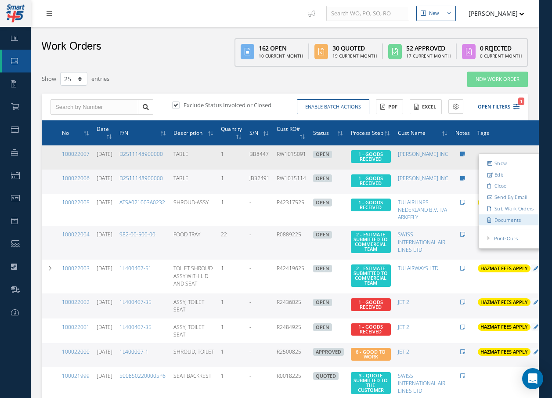
click at [501, 221] on link "Documents" at bounding box center [513, 219] width 69 height 11
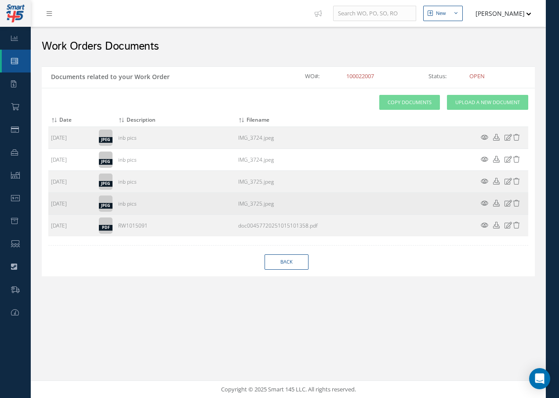
click at [483, 202] on icon at bounding box center [484, 203] width 7 height 7
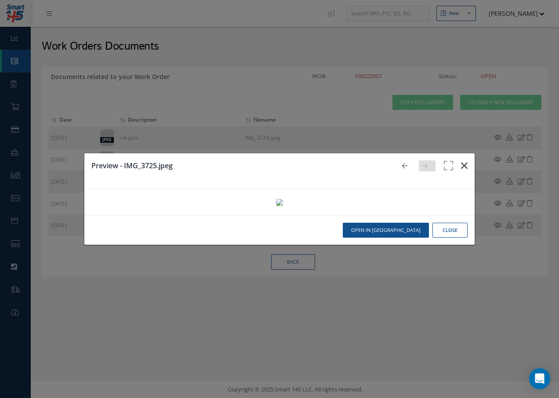
click at [461, 160] on icon "button" at bounding box center [464, 165] width 7 height 11
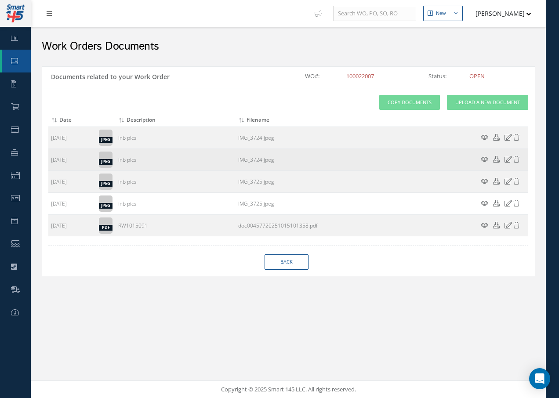
click at [483, 160] on icon at bounding box center [484, 159] width 7 height 7
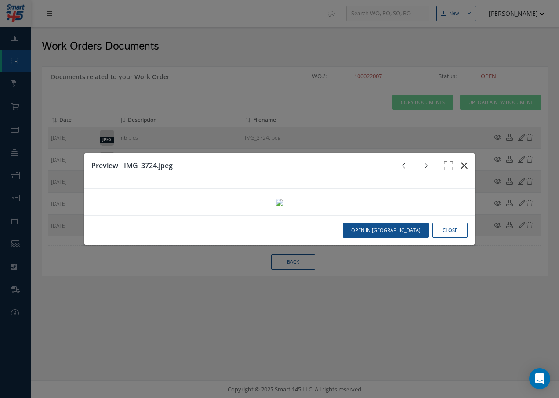
click at [461, 160] on icon "button" at bounding box center [464, 165] width 7 height 11
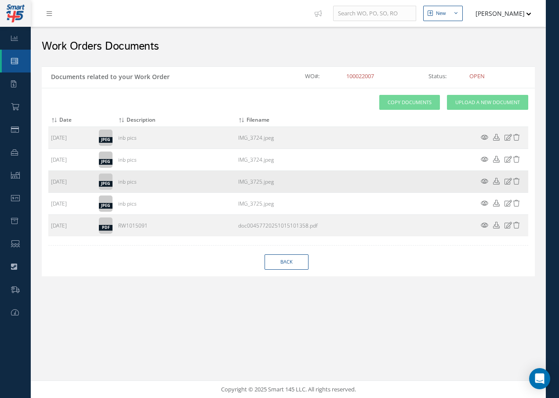
click at [483, 181] on icon at bounding box center [484, 181] width 7 height 7
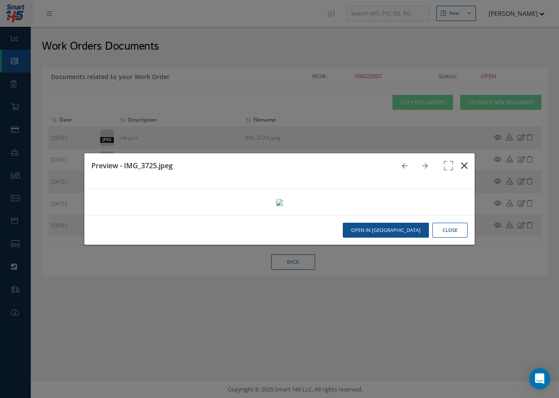
click at [461, 160] on icon "button" at bounding box center [464, 165] width 7 height 11
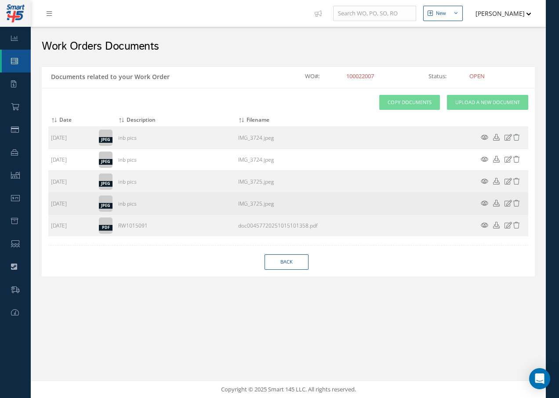
click at [484, 203] on icon at bounding box center [484, 203] width 7 height 7
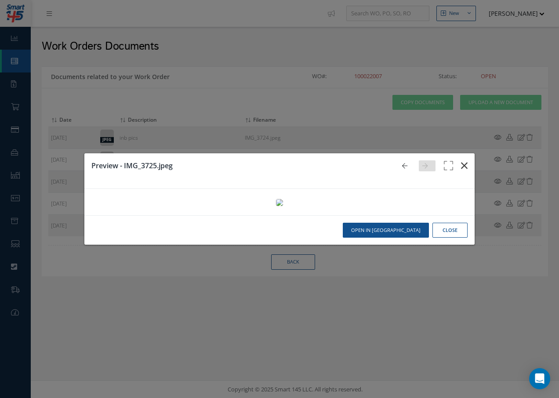
click at [461, 160] on icon "button" at bounding box center [464, 165] width 7 height 11
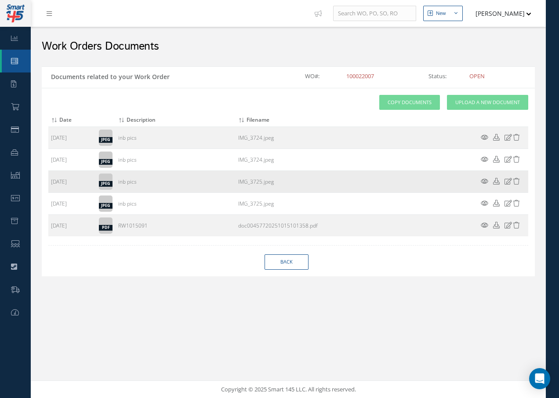
click at [484, 181] on icon at bounding box center [484, 181] width 7 height 7
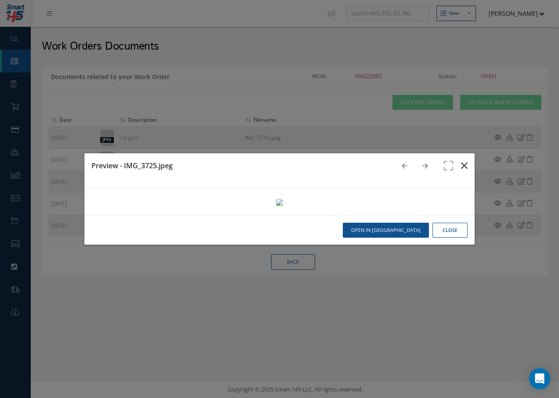
click at [461, 160] on icon "button" at bounding box center [464, 165] width 7 height 11
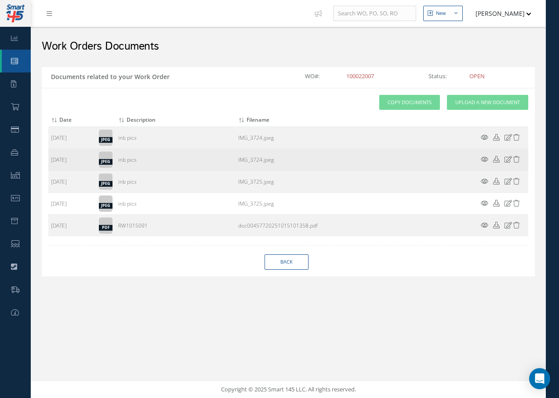
click at [483, 158] on icon at bounding box center [484, 159] width 7 height 7
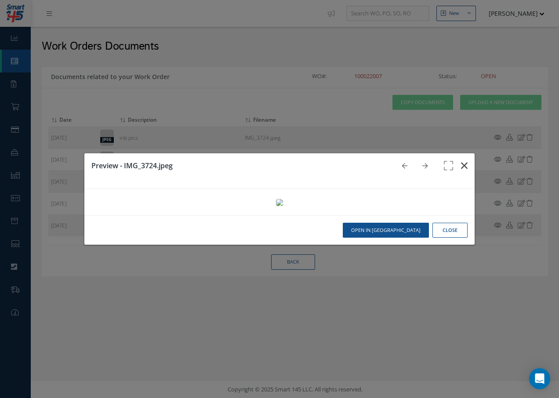
click at [461, 160] on icon "button" at bounding box center [464, 165] width 7 height 11
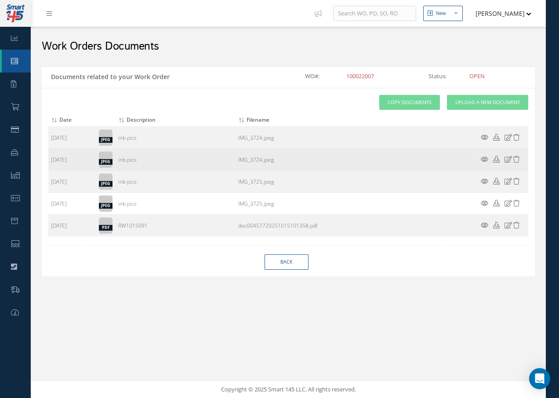
click at [516, 160] on icon at bounding box center [516, 159] width 7 height 7
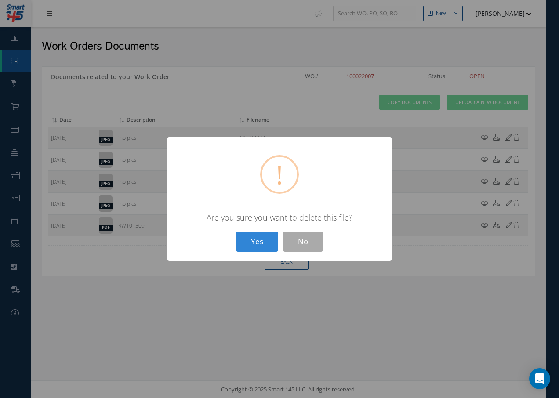
drag, startPoint x: 247, startPoint y: 241, endPoint x: 371, endPoint y: 224, distance: 125.6
click at [248, 241] on button "Yes" at bounding box center [257, 242] width 42 height 21
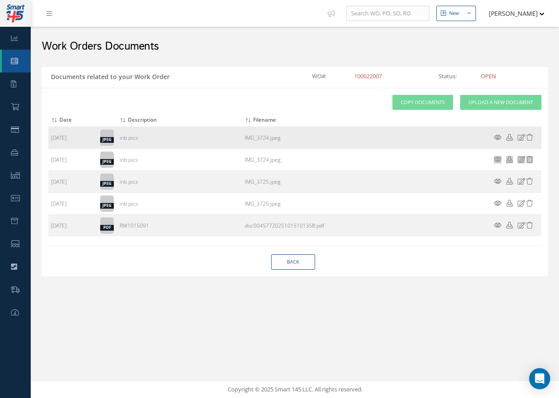
click at [530, 136] on icon at bounding box center [529, 137] width 7 height 7
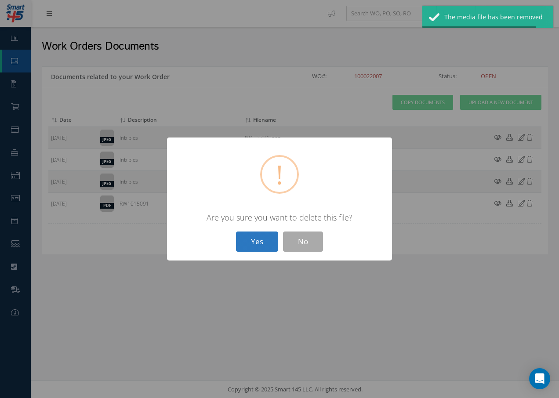
click at [268, 242] on button "Yes" at bounding box center [257, 242] width 42 height 21
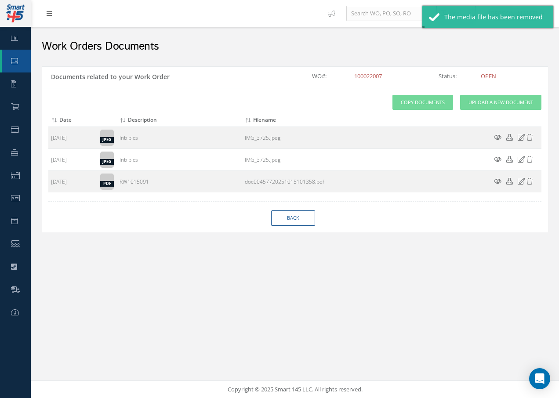
select select "25"
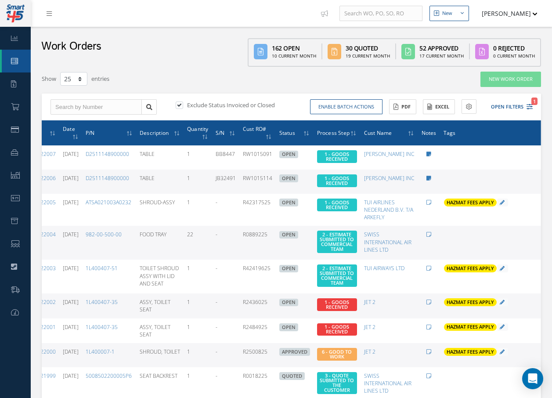
click at [544, 184] on icon at bounding box center [548, 181] width 9 height 7
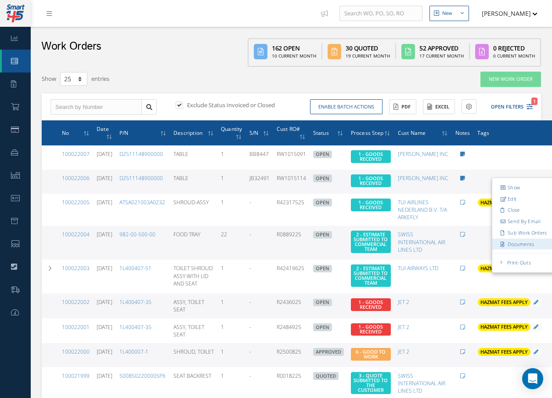
click at [508, 245] on link "Documents" at bounding box center [527, 243] width 69 height 11
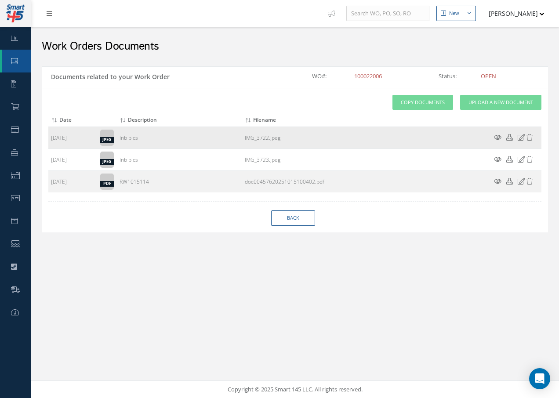
click at [495, 136] on icon at bounding box center [497, 137] width 7 height 7
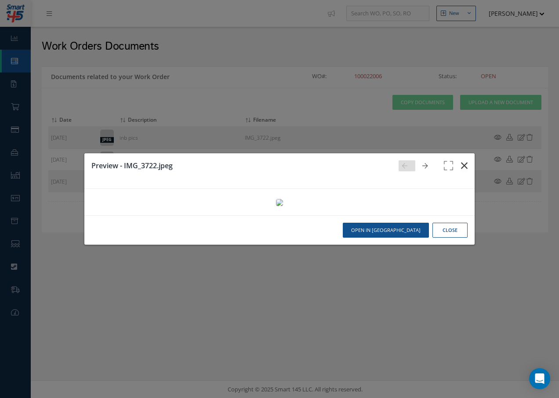
click at [461, 160] on icon "button" at bounding box center [464, 165] width 7 height 11
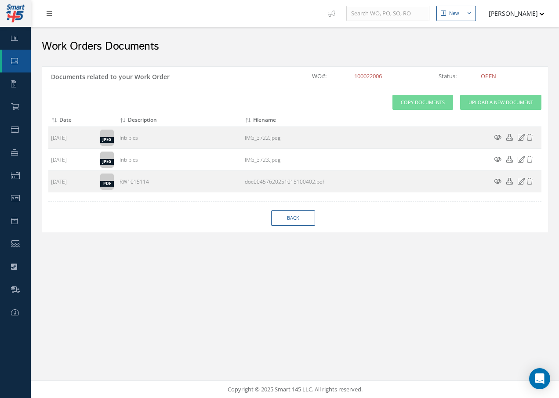
select select "25"
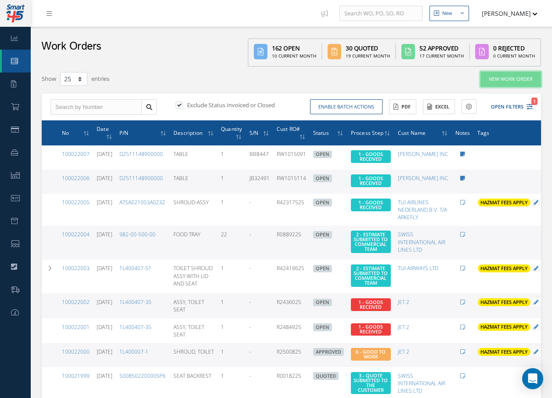
click at [498, 80] on link "New Work Order" at bounding box center [511, 79] width 61 height 15
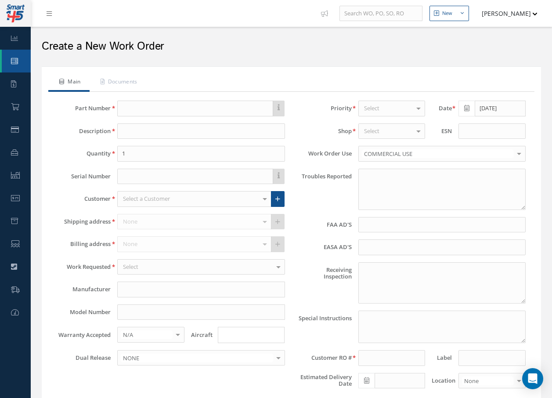
type textarea "NONE"
type input "NONE"
type textarea "NO VISUAL DAMAGE"
type textarea "PLEASE SEE R.O. FOR DETAILS"
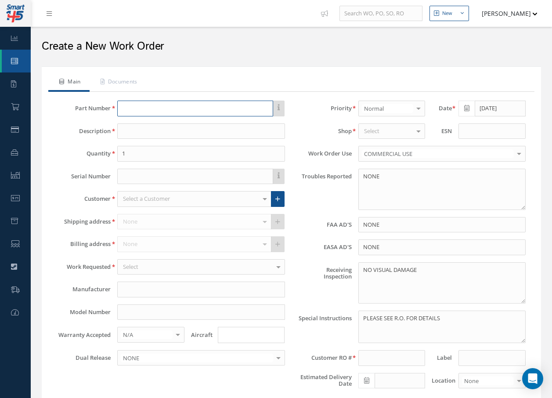
click at [270, 106] on input "text" at bounding box center [195, 109] width 156 height 16
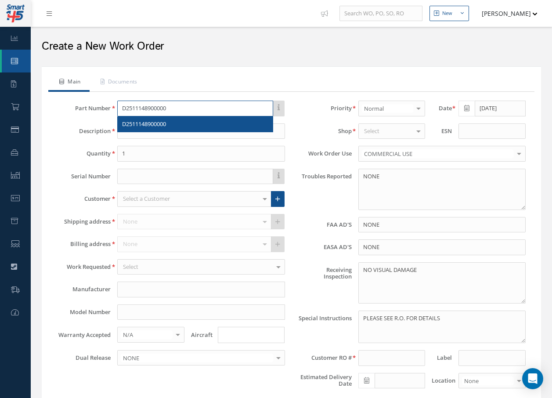
type input "D2511148900000"
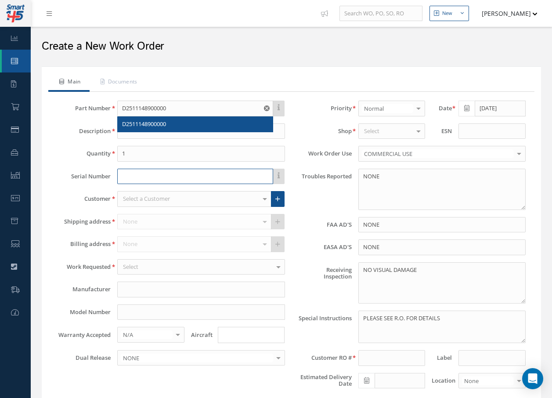
click at [194, 177] on input "text" at bounding box center [195, 177] width 156 height 16
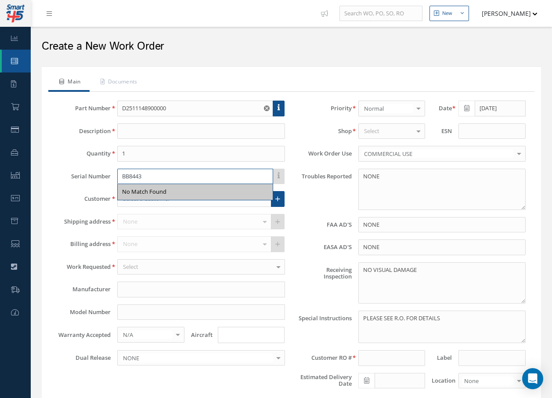
type input "BB8443"
click at [307, 219] on div "FAA AD'S NONE" at bounding box center [412, 225] width 241 height 16
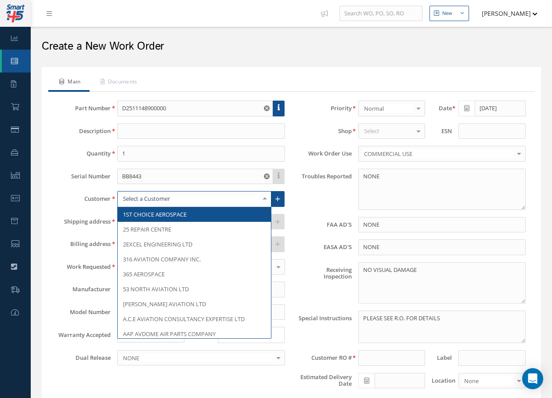
click at [266, 203] on div at bounding box center [265, 199] width 12 height 15
click at [207, 197] on input "text" at bounding box center [190, 199] width 138 height 8
type input "BAR"
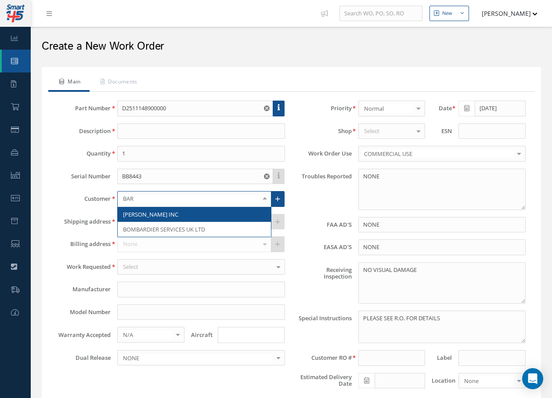
click at [207, 216] on span "[PERSON_NAME] INC" at bounding box center [194, 214] width 153 height 15
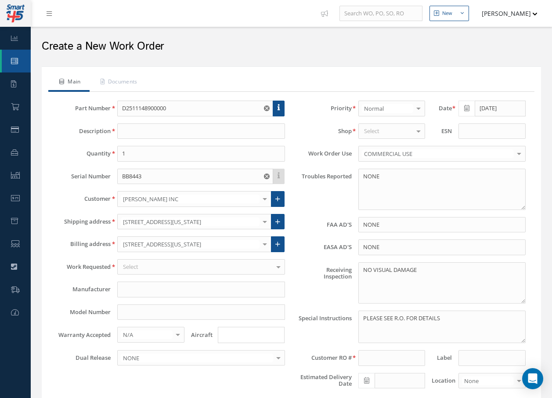
click at [174, 266] on div "Select" at bounding box center [200, 267] width 167 height 16
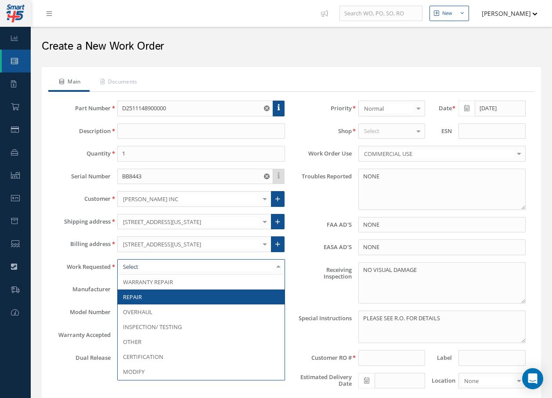
click at [156, 293] on span "REPAIR" at bounding box center [201, 297] width 167 height 15
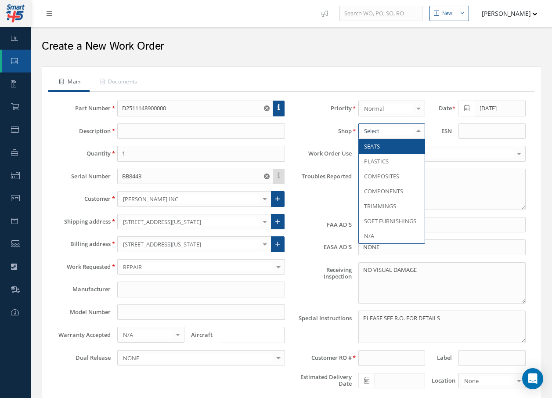
click at [420, 130] on div at bounding box center [419, 131] width 12 height 15
click at [388, 158] on span "PLASTICS" at bounding box center [376, 161] width 25 height 8
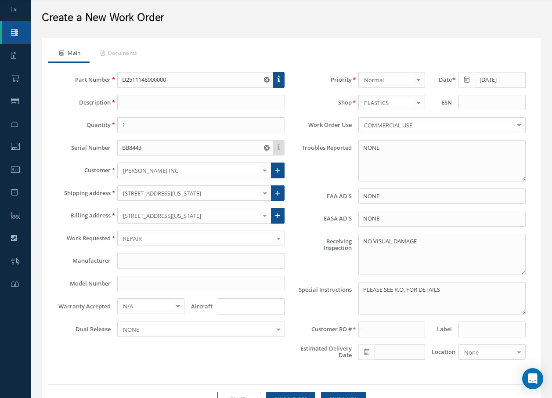
scroll to position [44, 0]
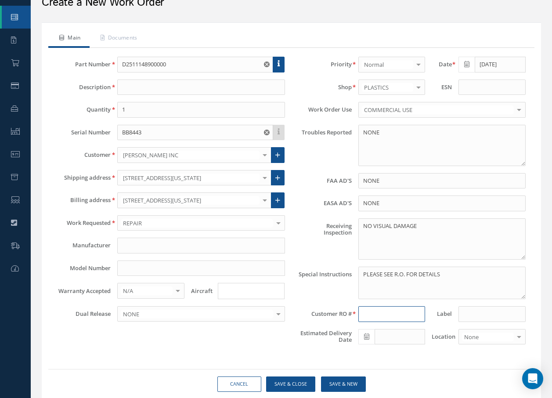
click at [388, 311] on input at bounding box center [392, 314] width 67 height 16
type input "RW1015104"
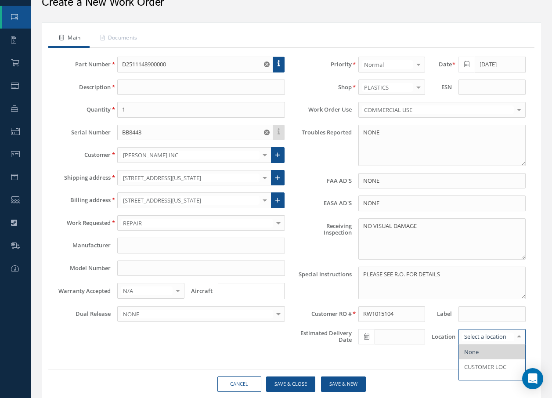
click at [517, 334] on div at bounding box center [519, 337] width 12 height 15
click at [494, 354] on span "QUOTE" at bounding box center [492, 357] width 66 height 15
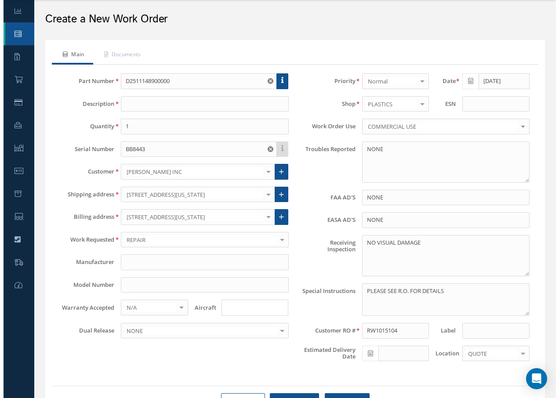
scroll to position [0, 0]
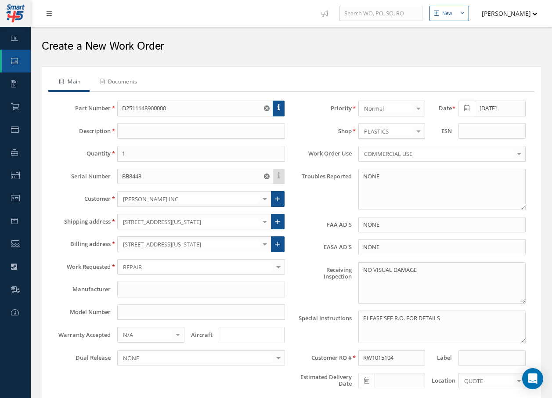
click at [134, 80] on link "Documents" at bounding box center [118, 82] width 57 height 18
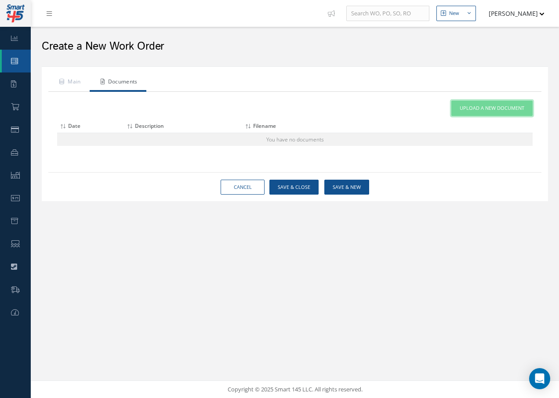
click at [490, 108] on span "Upload a New Document" at bounding box center [492, 108] width 65 height 7
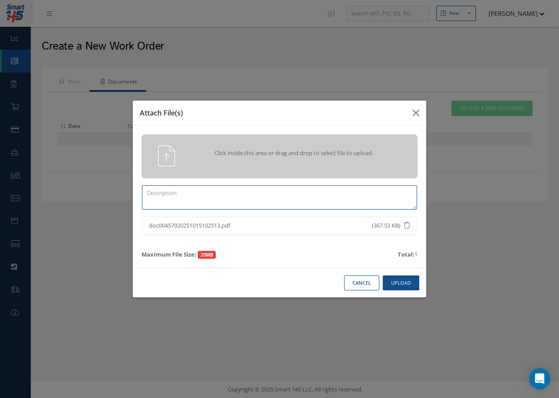
drag, startPoint x: 200, startPoint y: 200, endPoint x: 205, endPoint y: 188, distance: 12.8
click at [202, 193] on textarea at bounding box center [279, 197] width 275 height 24
type textarea "RW1015104"
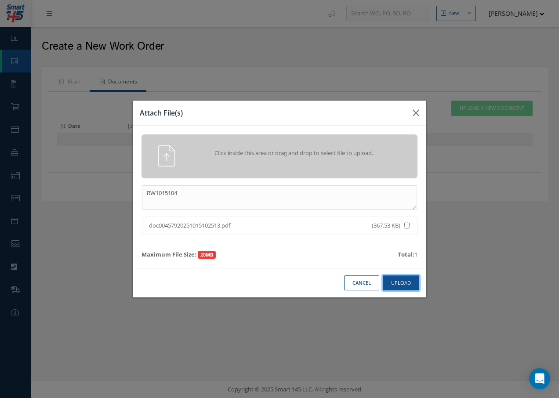
click at [397, 280] on button "Upload" at bounding box center [401, 283] width 36 height 15
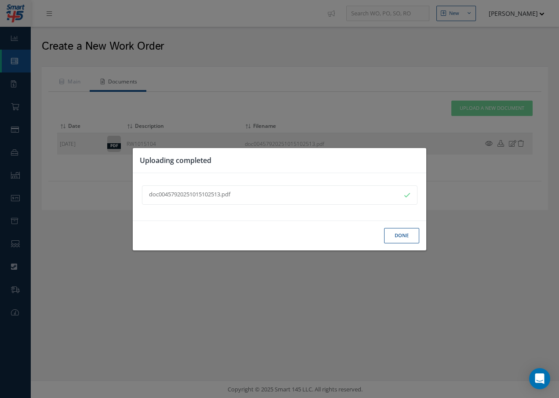
click at [403, 231] on button "Done" at bounding box center [401, 235] width 35 height 15
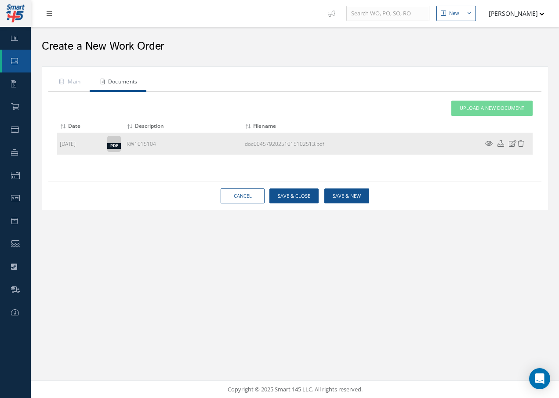
click at [488, 141] on icon at bounding box center [488, 143] width 7 height 7
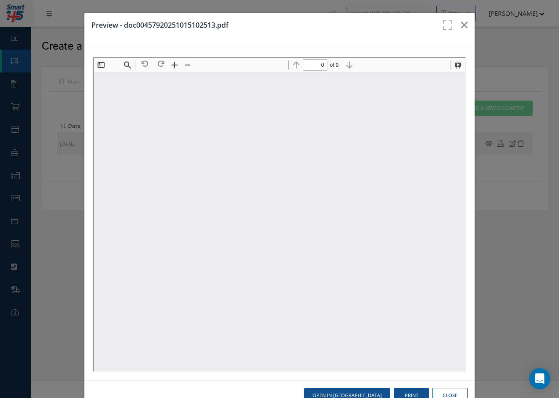
type input "1"
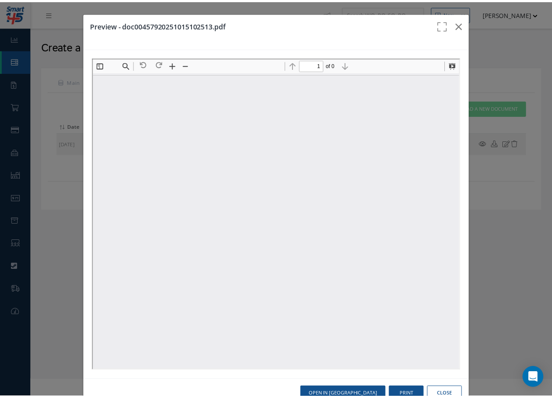
scroll to position [4, 0]
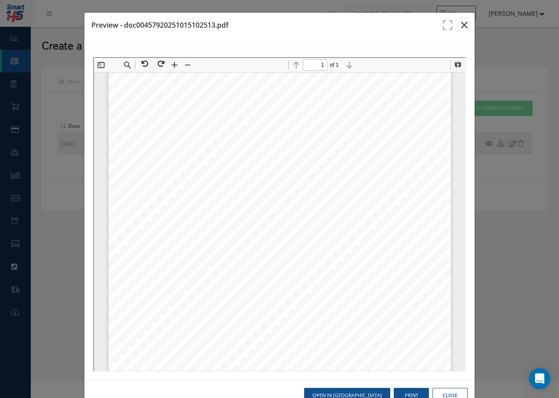
click at [461, 24] on icon "button" at bounding box center [464, 25] width 7 height 11
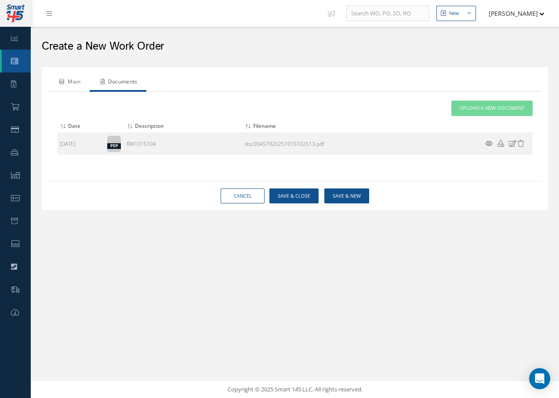
click at [77, 86] on link "Main" at bounding box center [68, 82] width 41 height 18
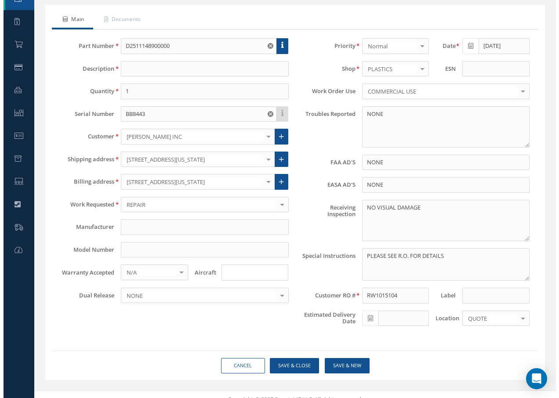
scroll to position [73, 0]
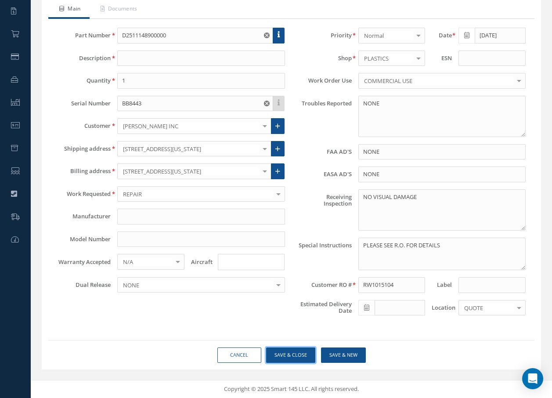
click at [300, 353] on button "Save & Close" at bounding box center [290, 355] width 49 height 15
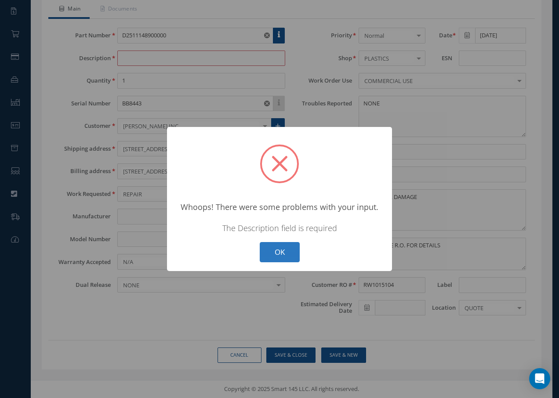
click at [294, 261] on button "OK" at bounding box center [280, 252] width 40 height 21
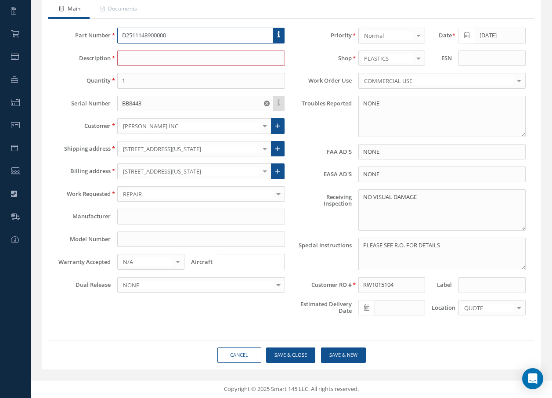
click at [240, 36] on input "D2511148900000" at bounding box center [195, 36] width 156 height 16
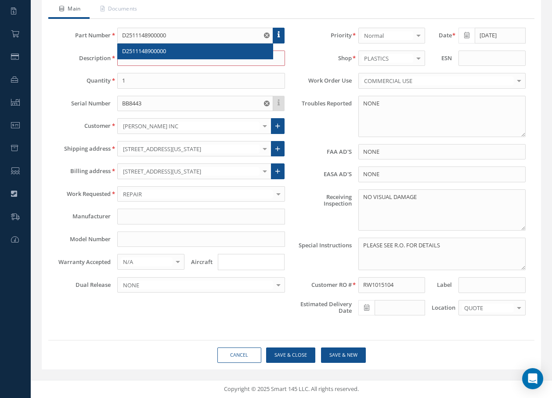
click at [169, 54] on div "D2511148900000" at bounding box center [195, 51] width 146 height 9
type input "TABLE"
type input "AEROKNOW"
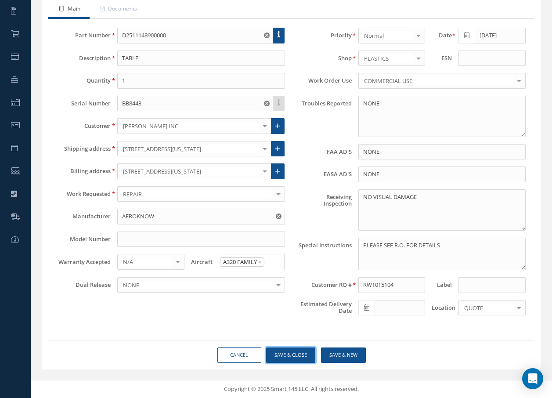
drag, startPoint x: 301, startPoint y: 354, endPoint x: 306, endPoint y: 354, distance: 5.3
click at [306, 354] on button "Save & Close" at bounding box center [290, 355] width 49 height 15
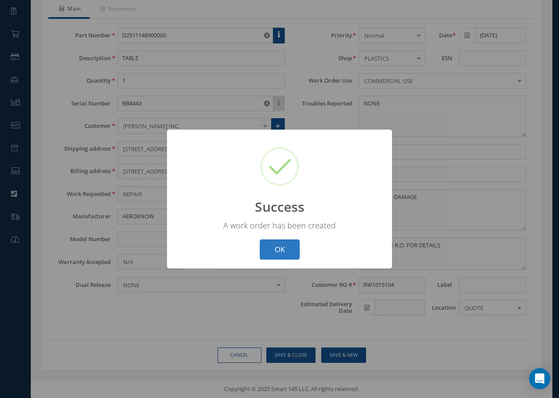
click at [291, 245] on button "OK" at bounding box center [280, 250] width 40 height 21
select select "25"
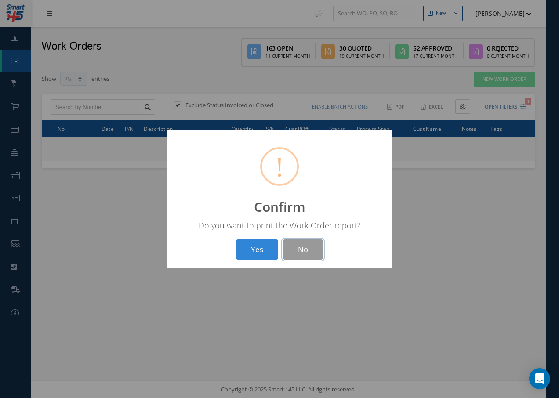
click at [307, 253] on button "No" at bounding box center [303, 250] width 40 height 21
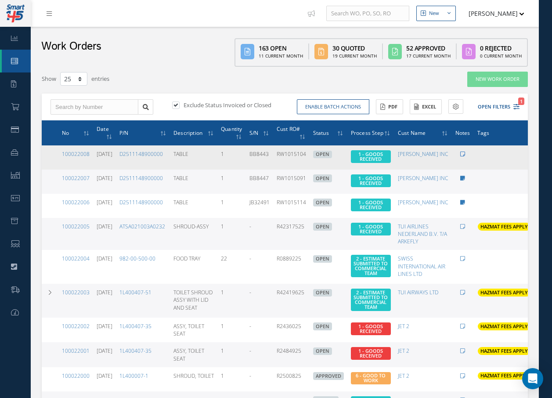
click at [461, 154] on icon at bounding box center [463, 154] width 5 height 5
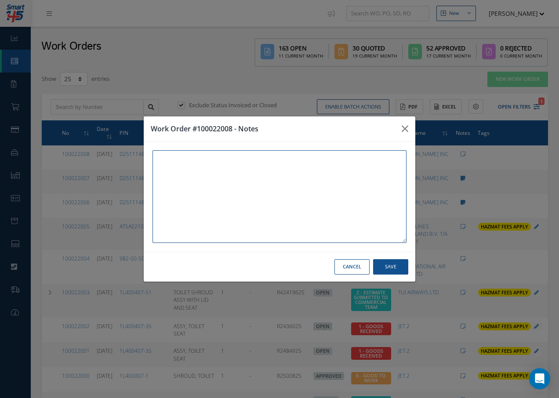
paste textarea "ABN: 457891396880"
type textarea "ABN: 457891396880"
click at [384, 265] on button "Save" at bounding box center [390, 266] width 35 height 15
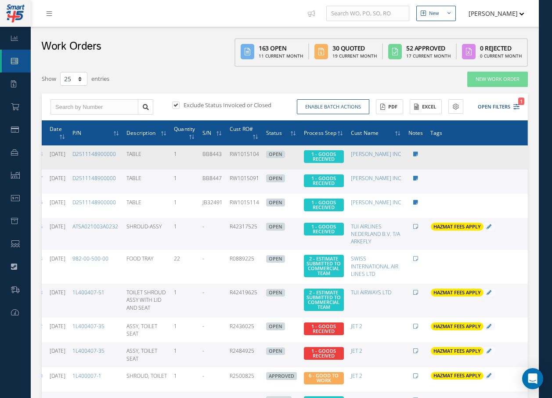
click at [530, 159] on icon at bounding box center [534, 156] width 9 height 7
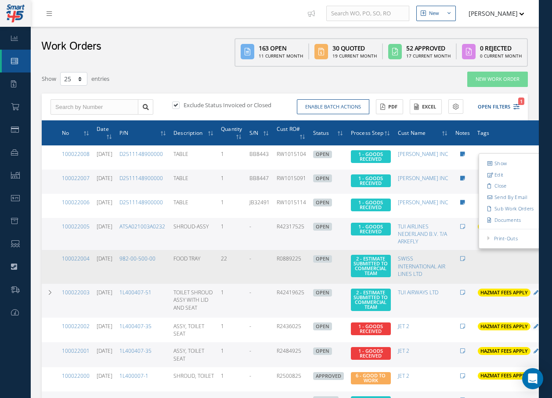
drag, startPoint x: 497, startPoint y: 242, endPoint x: 528, endPoint y: 260, distance: 35.3
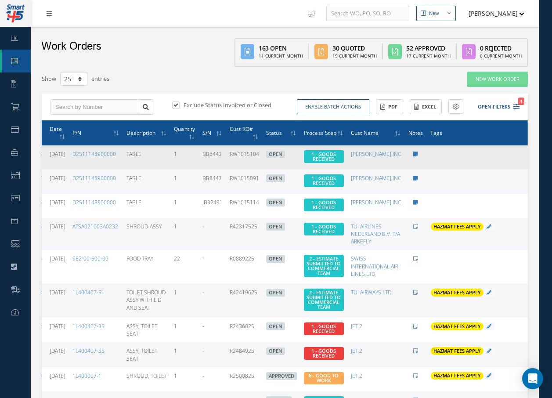
drag, startPoint x: 528, startPoint y: 260, endPoint x: 519, endPoint y: 155, distance: 105.0
click at [530, 155] on icon at bounding box center [534, 156] width 9 height 7
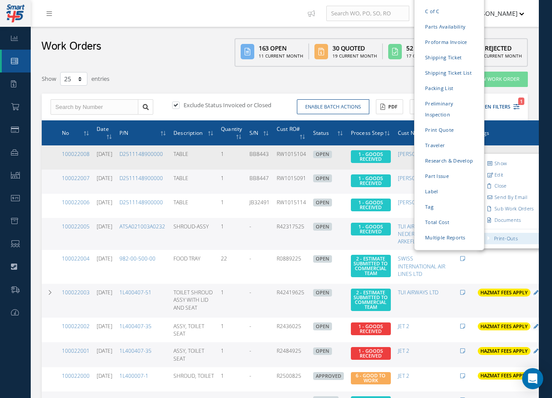
click at [495, 239] on link "Print-Outs" at bounding box center [506, 238] width 24 height 7
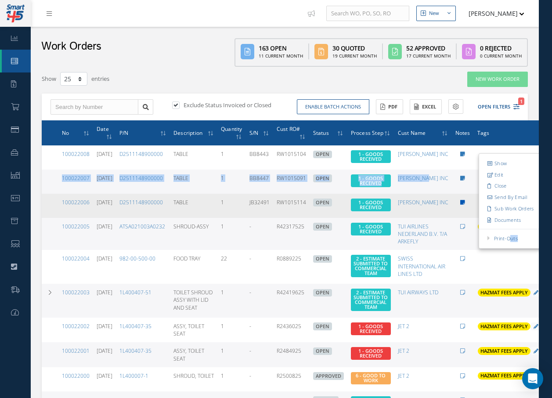
drag, startPoint x: 500, startPoint y: 239, endPoint x: 448, endPoint y: 199, distance: 64.9
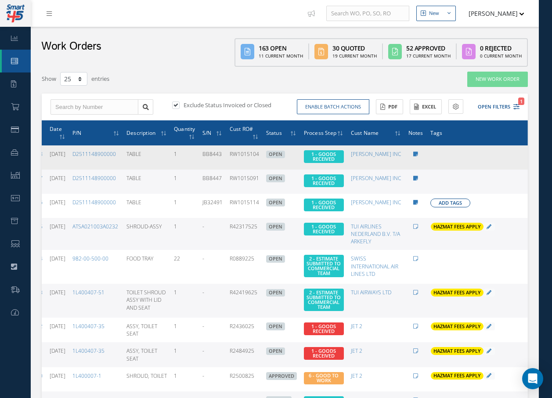
drag, startPoint x: 448, startPoint y: 199, endPoint x: 519, endPoint y: 156, distance: 82.5
click at [530, 156] on div "Show Edit Close Send By Email Sub Work Orders Documents Print-Outs Work Order P…" at bounding box center [535, 157] width 11 height 11
click at [530, 157] on icon at bounding box center [534, 156] width 9 height 7
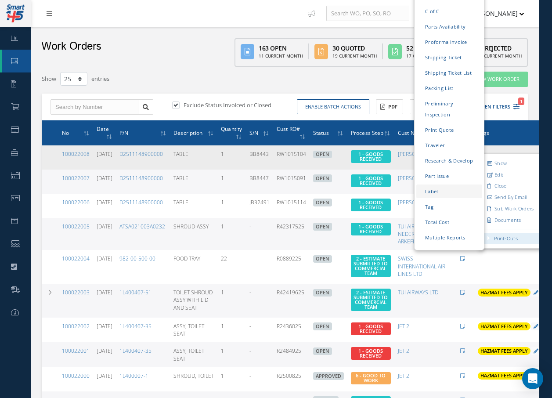
click at [420, 185] on link "Label" at bounding box center [450, 192] width 66 height 14
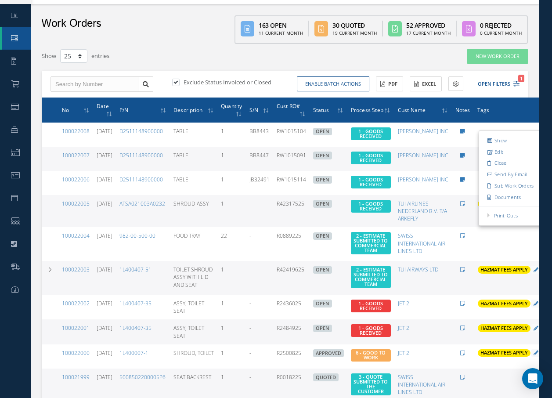
scroll to position [44, 0]
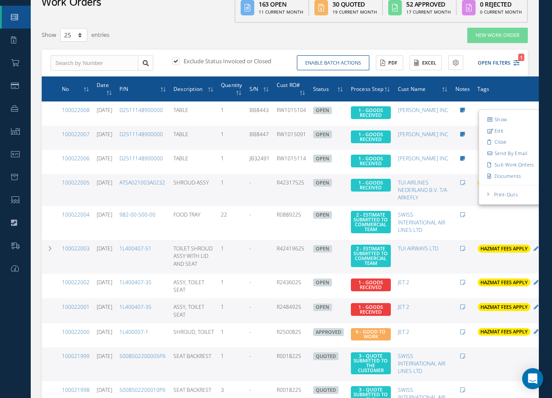
click at [240, 30] on div "Show 10 25 50 100 entries" at bounding box center [180, 35] width 291 height 16
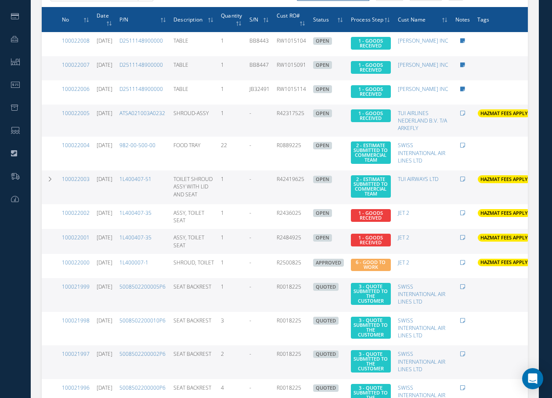
scroll to position [0, 0]
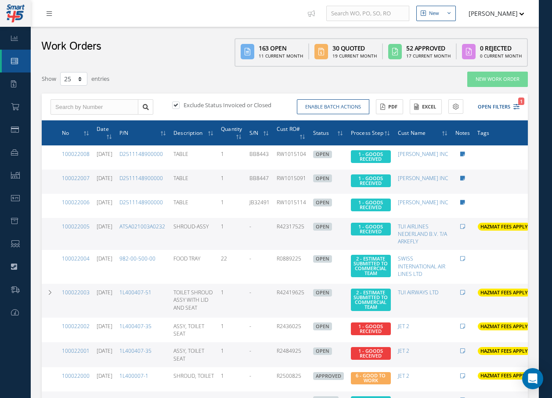
click at [51, 15] on icon at bounding box center [49, 14] width 5 height 6
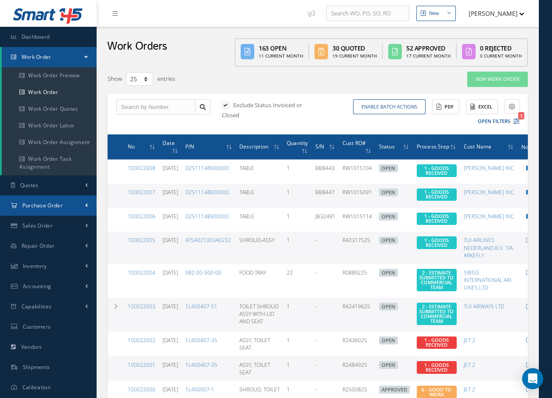
click at [39, 207] on span "Purchase Order" at bounding box center [42, 205] width 40 height 7
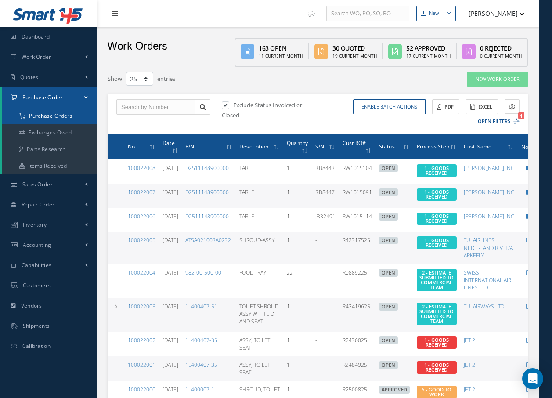
click at [59, 116] on a=1&status_id=2&status_id=3&status_id=5&collapsedFilters"] "Purchase Orders" at bounding box center [49, 116] width 95 height 17
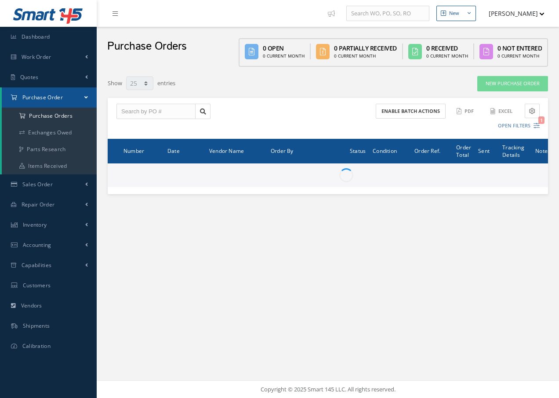
select select "25"
click at [152, 113] on input "text" at bounding box center [155, 112] width 79 height 16
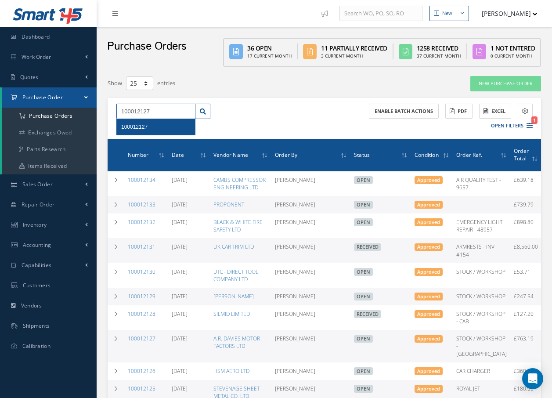
type input "100012127"
click at [131, 125] on span "100012127" at bounding box center [134, 127] width 26 height 6
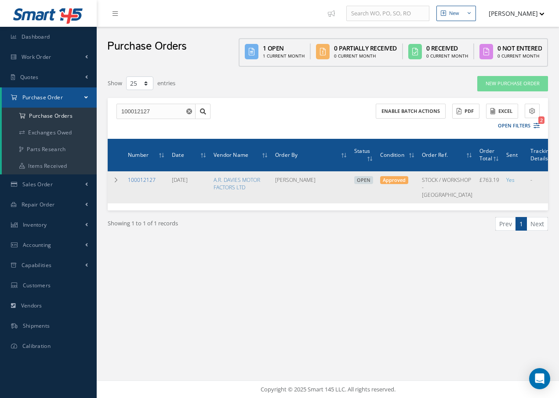
click at [148, 177] on link "100012127" at bounding box center [142, 179] width 28 height 7
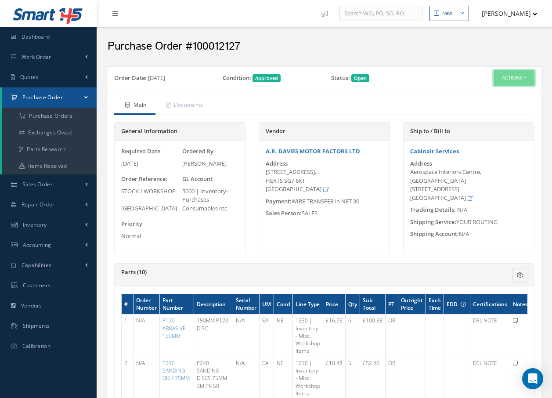
click at [515, 76] on button "Actions" at bounding box center [514, 77] width 41 height 15
click at [493, 96] on link "Receive" at bounding box center [500, 95] width 70 height 12
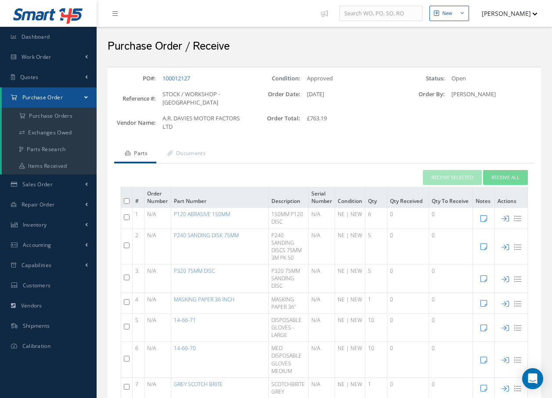
click at [126, 214] on input "checkbox" at bounding box center [127, 217] width 6 height 6
checkbox input "true"
click at [128, 243] on input "checkbox" at bounding box center [127, 246] width 6 height 6
checkbox input "true"
click at [126, 275] on input "checkbox" at bounding box center [127, 278] width 6 height 6
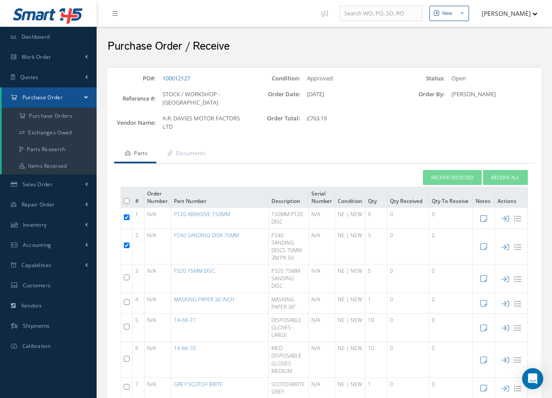
checkbox input "true"
click at [127, 299] on input "checkbox" at bounding box center [127, 302] width 6 height 6
checkbox input "true"
click at [125, 324] on input "checkbox" at bounding box center [127, 327] width 6 height 6
checkbox input "true"
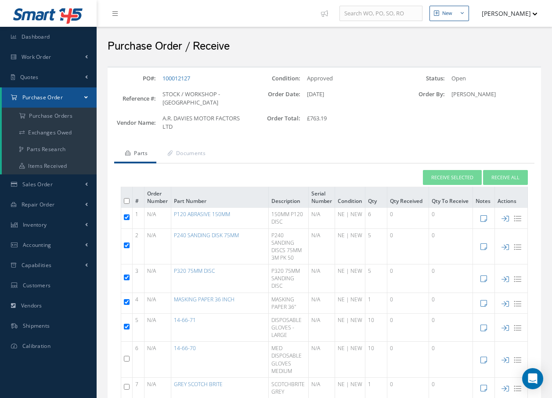
click at [127, 356] on input "checkbox" at bounding box center [127, 359] width 6 height 6
checkbox input "true"
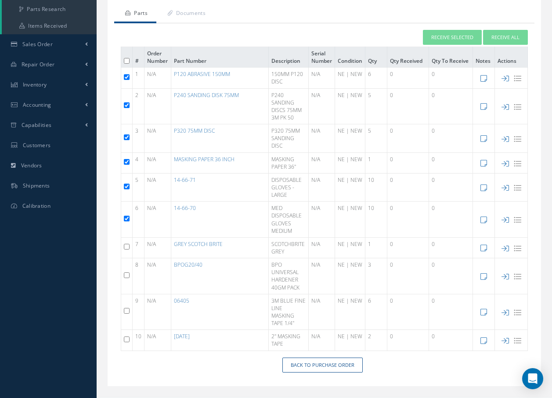
scroll to position [149, 0]
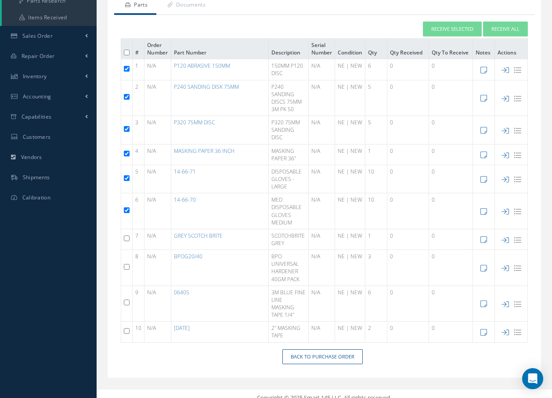
click at [129, 236] on input "checkbox" at bounding box center [127, 239] width 6 height 6
checkbox input "true"
click at [126, 264] on input "checkbox" at bounding box center [127, 267] width 6 height 6
checkbox input "true"
click at [125, 328] on input "checkbox" at bounding box center [127, 331] width 6 height 6
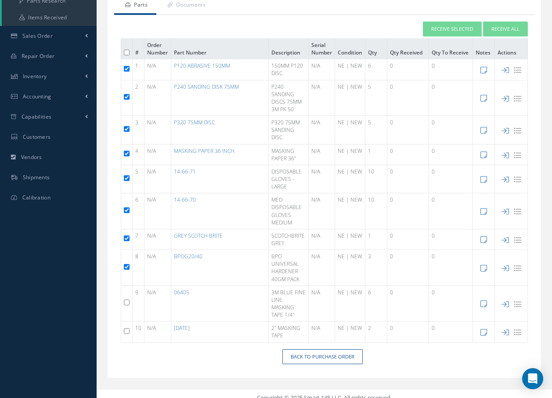
checkbox input "true"
click at [450, 22] on button "Receive Selected" at bounding box center [452, 29] width 59 height 15
type input "[DATE]"
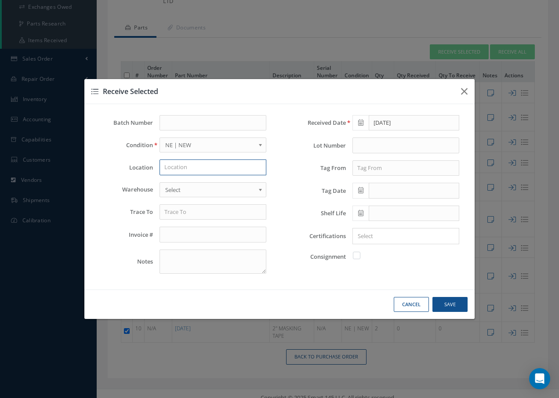
click at [185, 163] on input "text" at bounding box center [213, 168] width 107 height 16
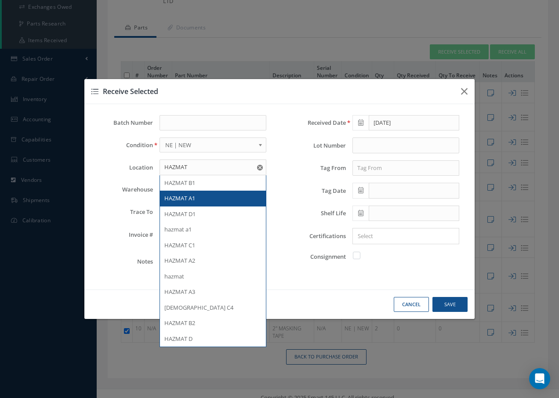
click at [189, 198] on span "HAZMAT A1" at bounding box center [179, 198] width 31 height 8
type input "HAZMAT A1"
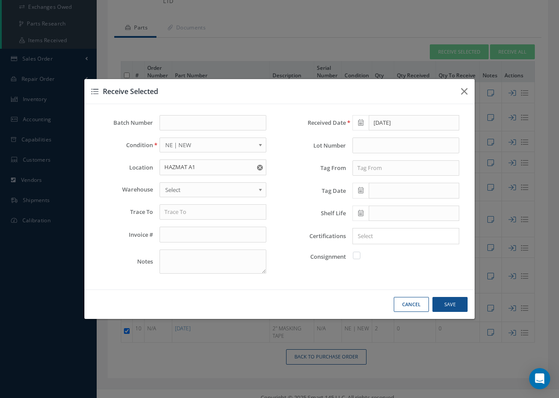
click at [195, 192] on span "Select" at bounding box center [210, 190] width 90 height 11
click at [195, 215] on input "text" at bounding box center [213, 212] width 107 height 16
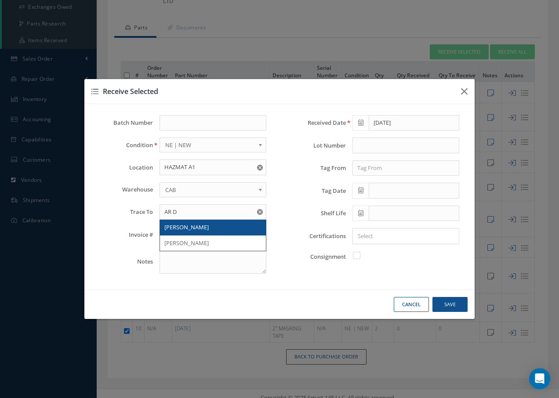
click at [189, 227] on span "AR DAVIES" at bounding box center [186, 227] width 44 height 8
type input "AR DAVIES"
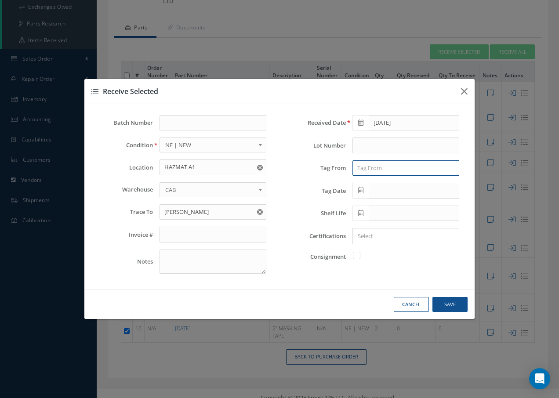
click at [396, 167] on input "text" at bounding box center [405, 168] width 107 height 16
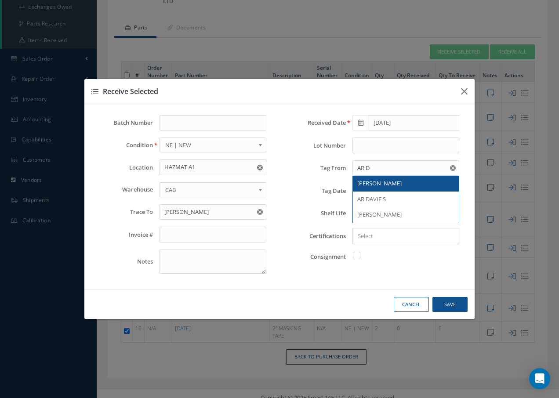
click at [374, 182] on span "AR DAVIES" at bounding box center [379, 183] width 44 height 8
type input "AR DAVIES"
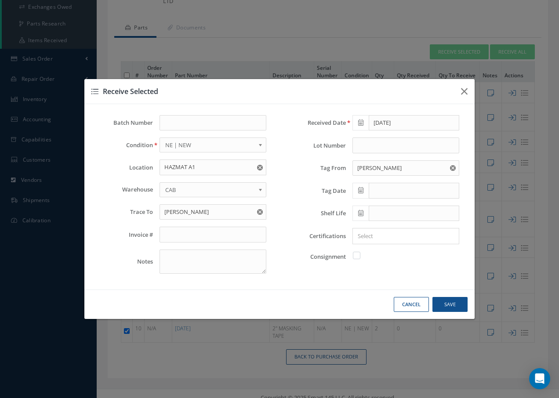
click at [362, 190] on icon at bounding box center [360, 190] width 5 height 6
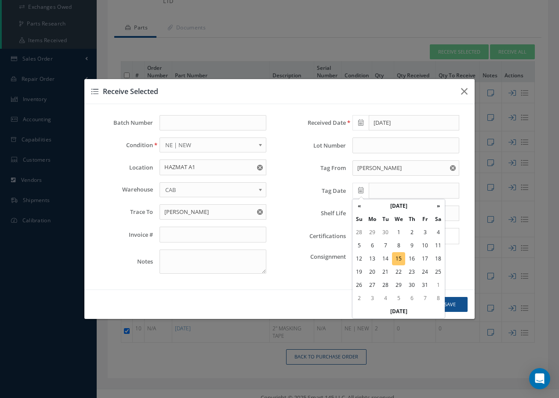
click at [398, 259] on td "15" at bounding box center [398, 258] width 13 height 13
type input "[DATE]"
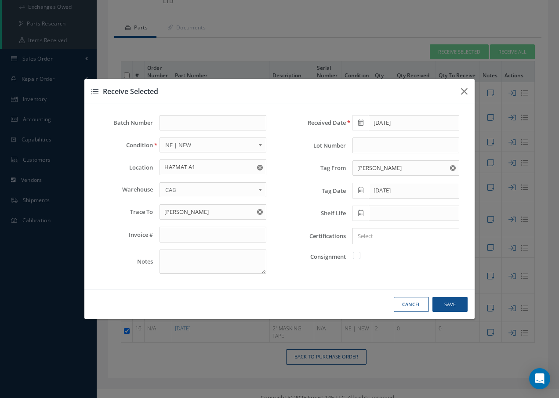
click at [392, 239] on input "Search for option" at bounding box center [404, 236] width 100 height 9
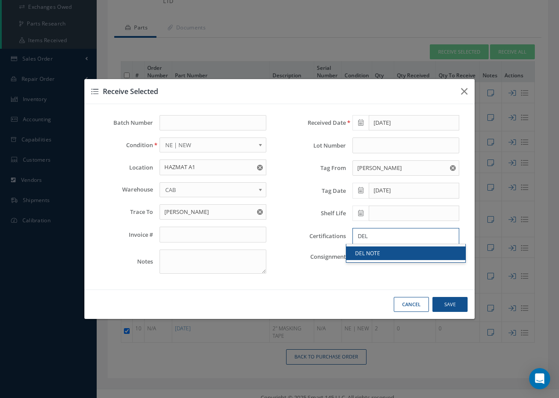
type input "DEL"
click at [376, 251] on link "DEL NOTE" at bounding box center [405, 254] width 119 height 14
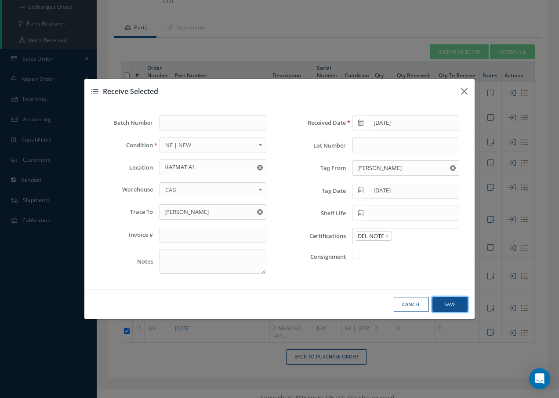
click at [458, 305] on button "Save" at bounding box center [449, 304] width 35 height 15
checkbox input "false"
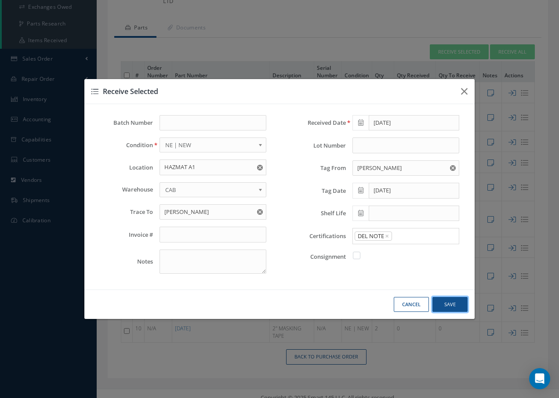
checkbox input "false"
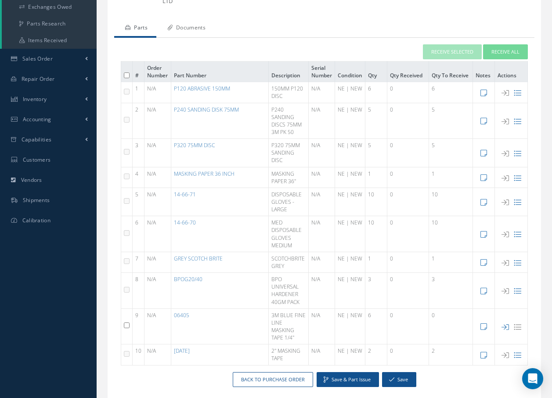
click at [207, 19] on link "Documents" at bounding box center [185, 28] width 58 height 18
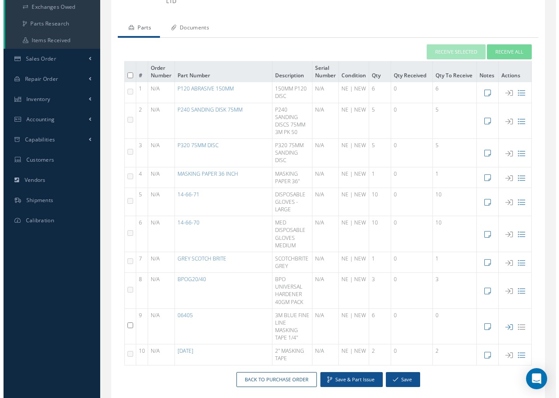
scroll to position [0, 0]
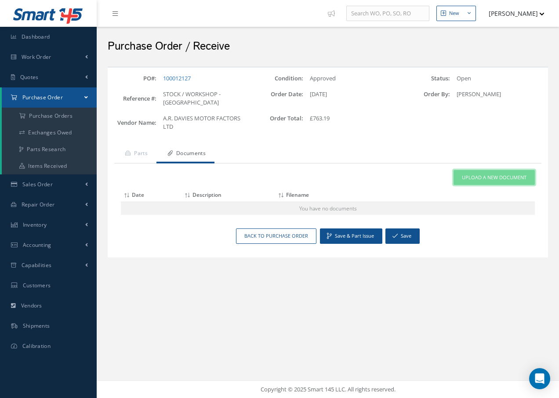
click at [473, 174] on span "Upload a New Document" at bounding box center [494, 177] width 65 height 7
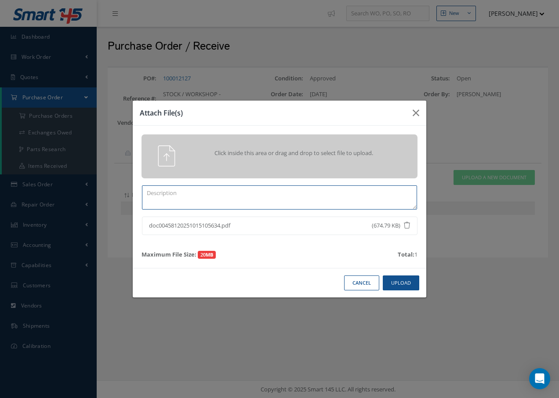
drag, startPoint x: 178, startPoint y: 200, endPoint x: 173, endPoint y: 198, distance: 6.3
click at [178, 200] on textarea at bounding box center [279, 197] width 275 height 24
type textarea "DEL NOTE"
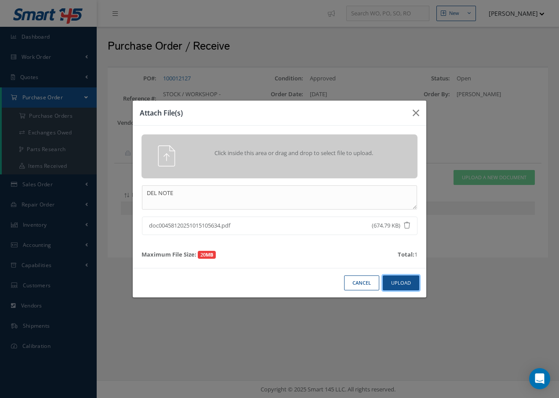
click at [393, 282] on button "Upload" at bounding box center [401, 283] width 36 height 15
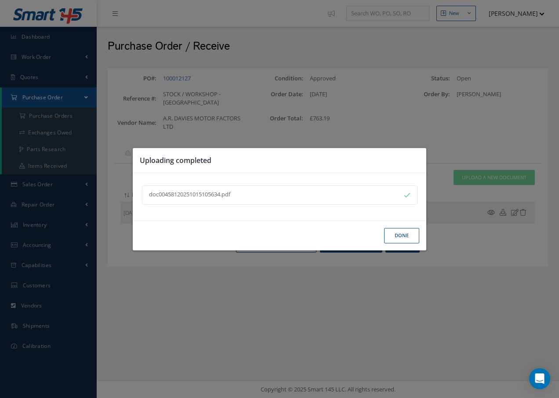
click at [396, 234] on button "Done" at bounding box center [401, 235] width 35 height 15
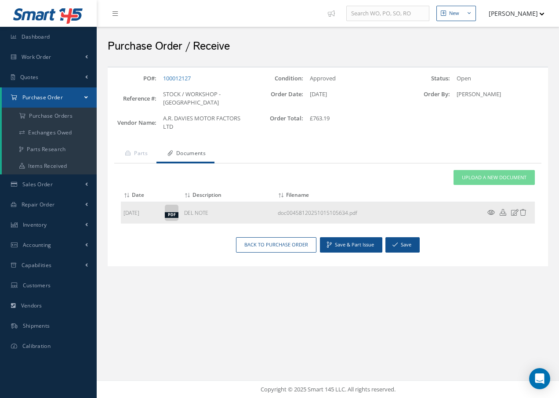
click at [491, 209] on icon at bounding box center [490, 212] width 7 height 7
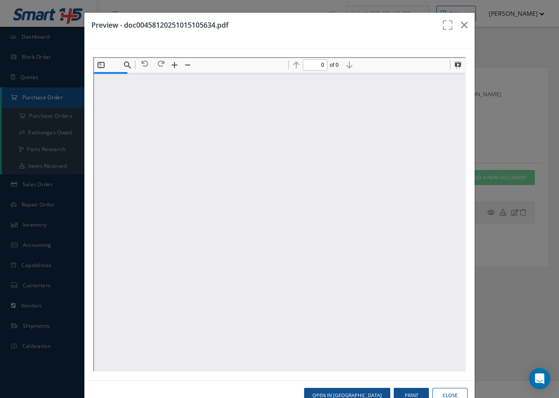
type input "1"
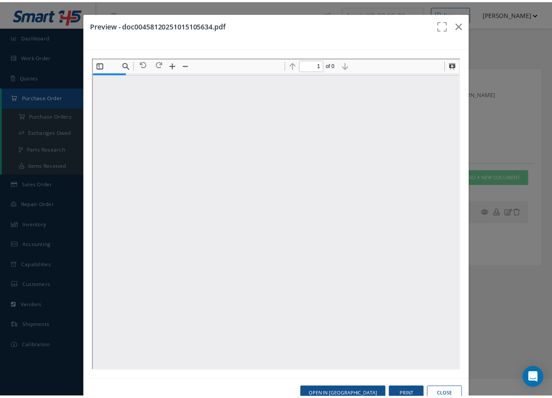
scroll to position [4, 0]
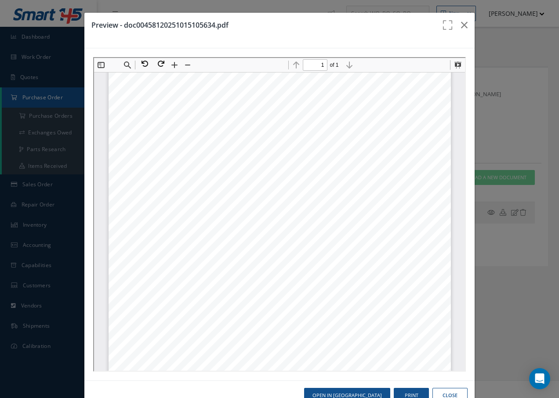
click at [491, 203] on div "Preview - doc00458120251015105634.pdf Open in New Tab Print Close" at bounding box center [279, 199] width 559 height 398
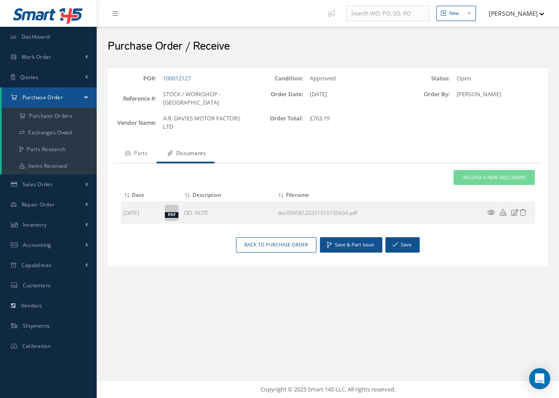
click at [139, 145] on link "Parts" at bounding box center [135, 154] width 42 height 18
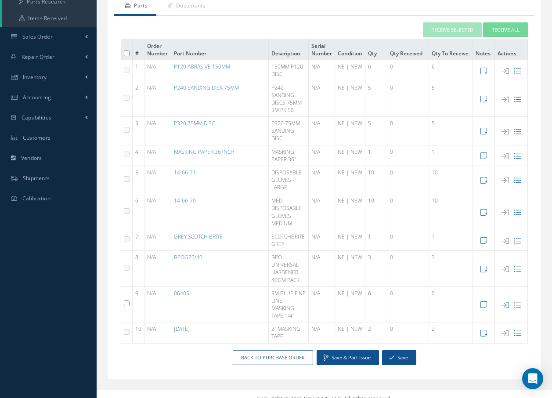
scroll to position [149, 0]
click at [505, 301] on icon at bounding box center [505, 304] width 7 height 7
checkbox input "false"
type input "[DATE]"
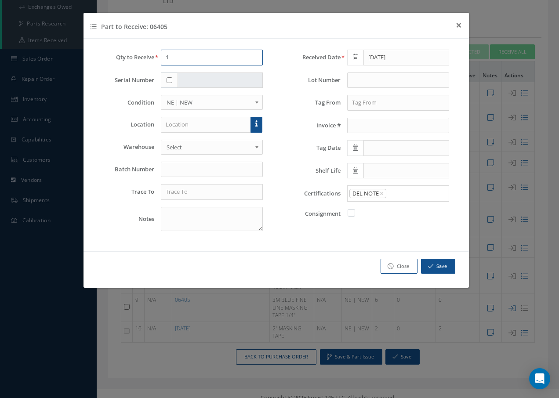
drag, startPoint x: 178, startPoint y: 59, endPoint x: 155, endPoint y: 56, distance: 23.9
click at [155, 56] on div "1" at bounding box center [212, 58] width 116 height 16
type input "2"
click at [173, 120] on input "text" at bounding box center [206, 125] width 91 height 16
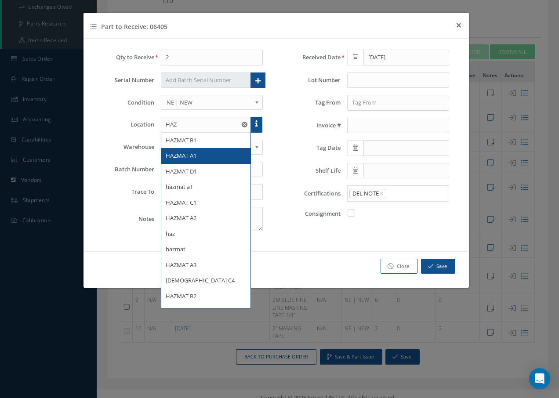
click at [170, 160] on div "HAZMAT A1" at bounding box center [206, 156] width 81 height 9
type input "HAZMAT A1"
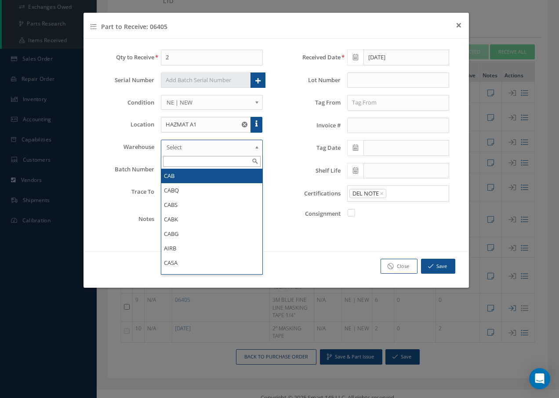
click at [178, 149] on span "Select" at bounding box center [209, 147] width 85 height 11
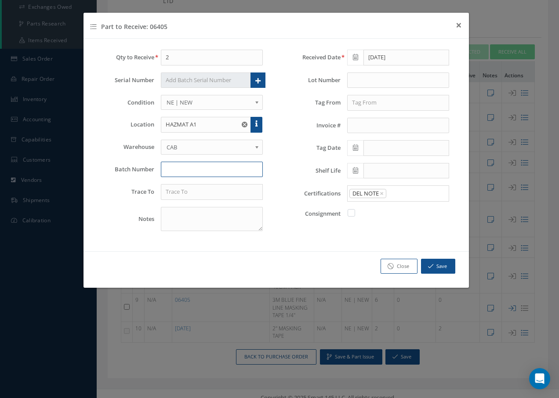
click at [178, 171] on input "text" at bounding box center [212, 170] width 102 height 16
click at [166, 192] on input "text" at bounding box center [212, 192] width 102 height 16
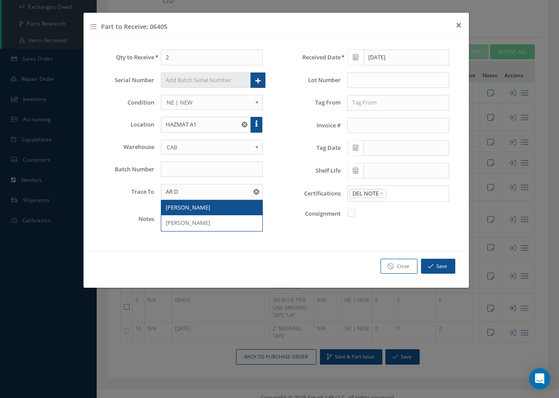
click at [193, 206] on span "AR DAVIES" at bounding box center [188, 207] width 44 height 8
type input "AR DAVIES"
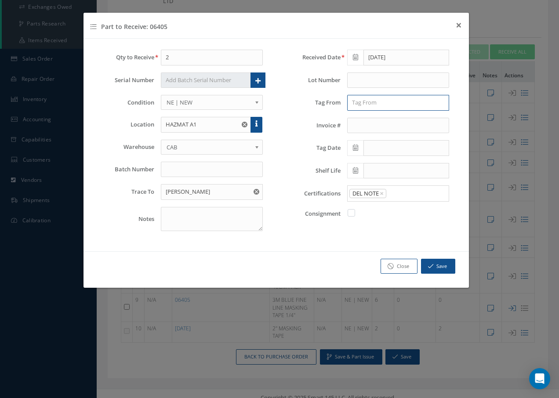
click at [366, 105] on input "text" at bounding box center [398, 103] width 102 height 16
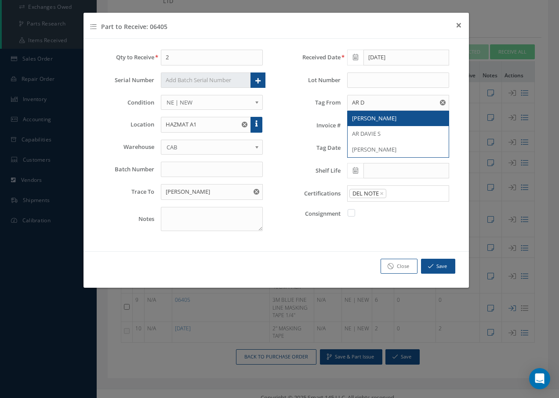
click at [358, 118] on span "AR DAVIES" at bounding box center [374, 118] width 44 height 8
type input "AR DAVIES"
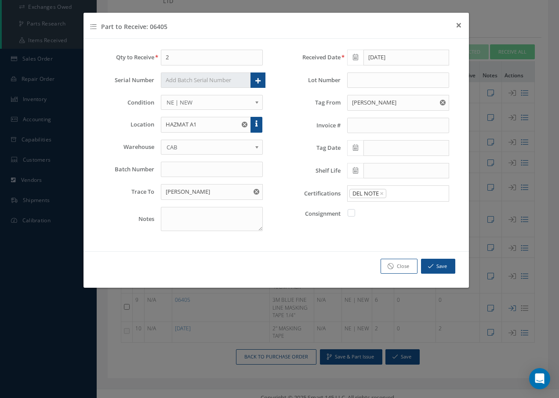
click at [356, 149] on icon at bounding box center [355, 148] width 5 height 6
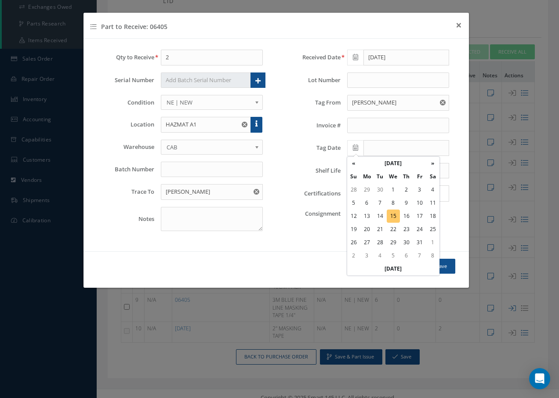
click at [393, 218] on td "15" at bounding box center [393, 216] width 13 height 13
type input "[DATE]"
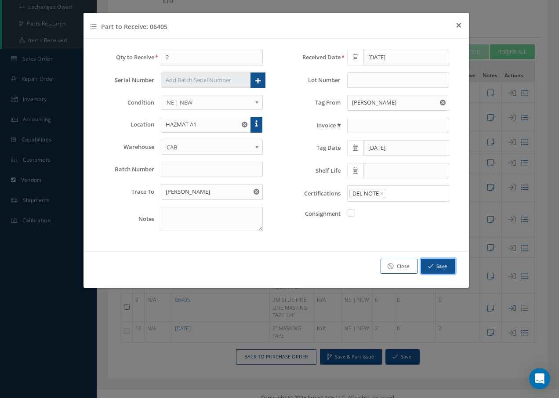
click at [434, 265] on button "Save" at bounding box center [438, 266] width 34 height 15
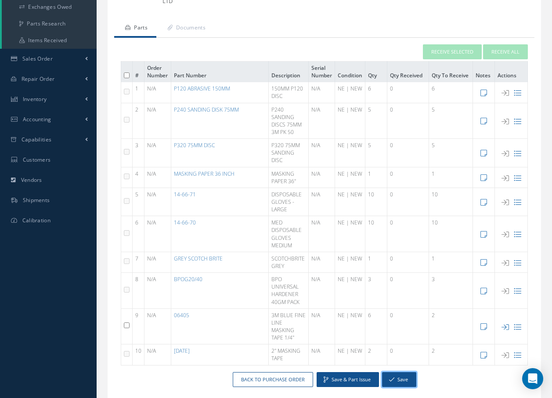
click at [397, 372] on button "Save" at bounding box center [399, 379] width 34 height 15
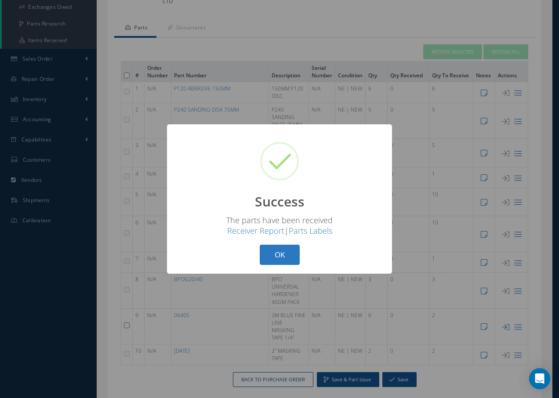
click at [294, 260] on button "OK" at bounding box center [280, 255] width 40 height 21
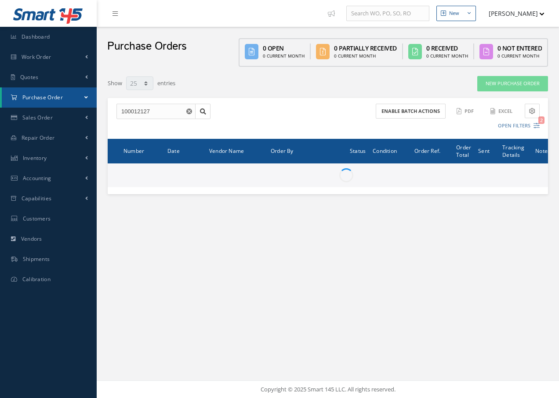
select select "25"
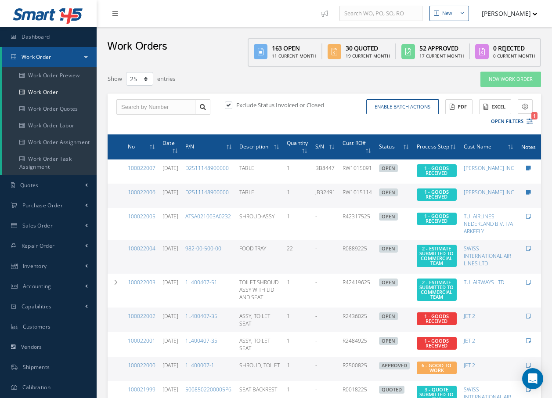
select select "25"
click at [48, 208] on span "Purchase Order" at bounding box center [42, 205] width 40 height 7
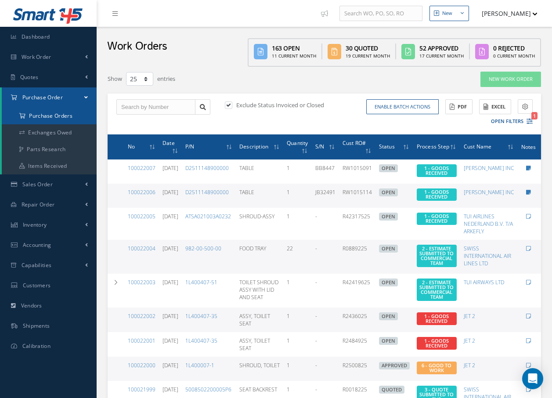
click at [54, 116] on a=1&status_id=2&status_id=3&status_id=5&collapsedFilters"] "Purchase Orders" at bounding box center [49, 116] width 95 height 17
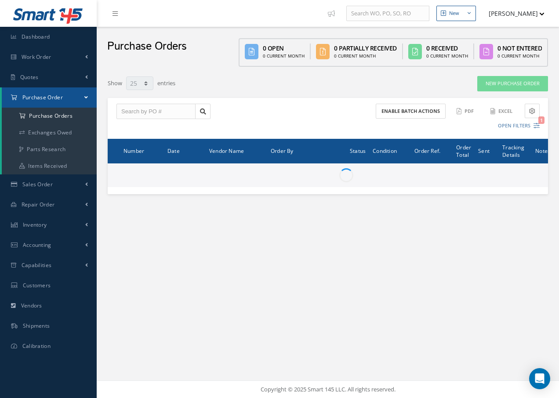
select select "25"
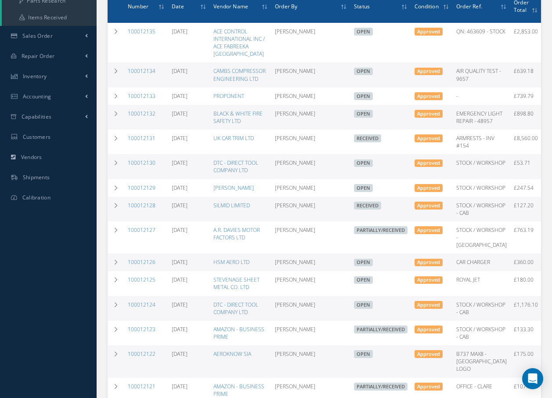
scroll to position [176, 0]
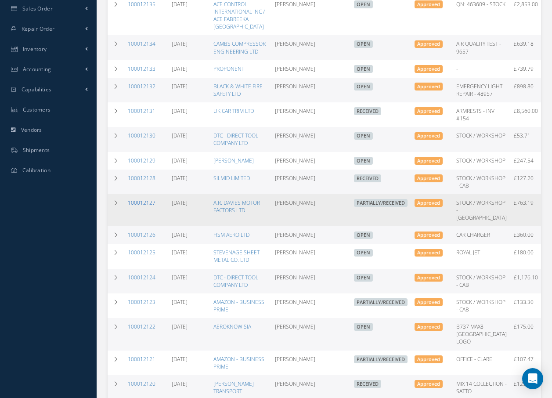
click at [151, 207] on link "100012127" at bounding box center [142, 202] width 28 height 7
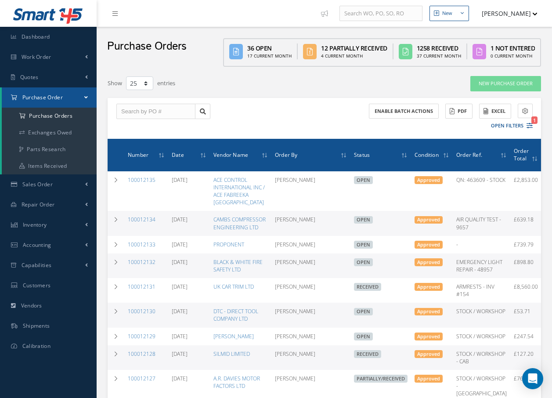
select select "25"
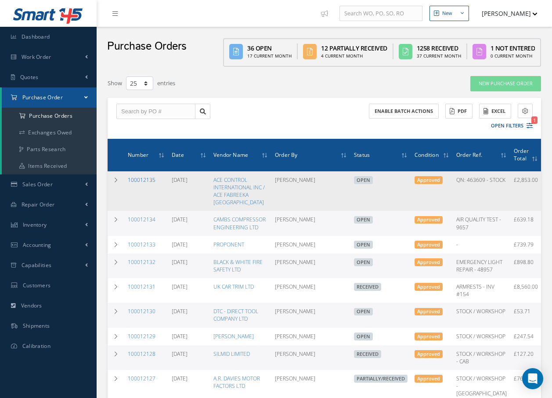
click at [144, 177] on link "100012135" at bounding box center [142, 179] width 28 height 7
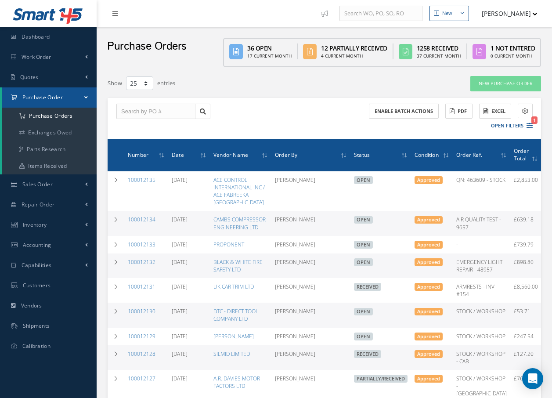
select select "25"
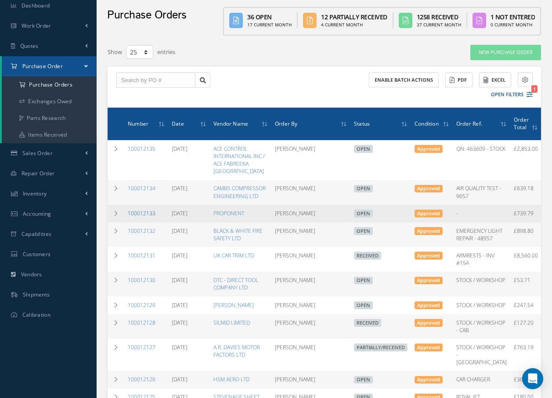
scroll to position [88, 0]
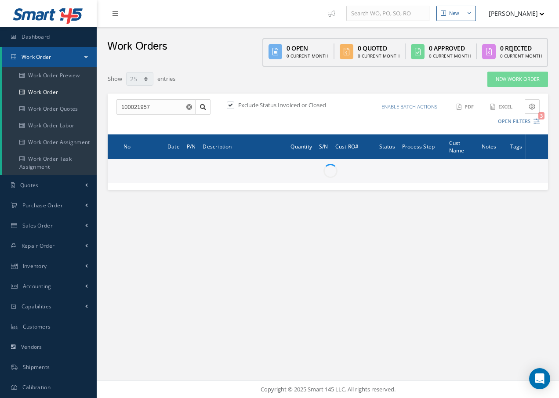
select select "25"
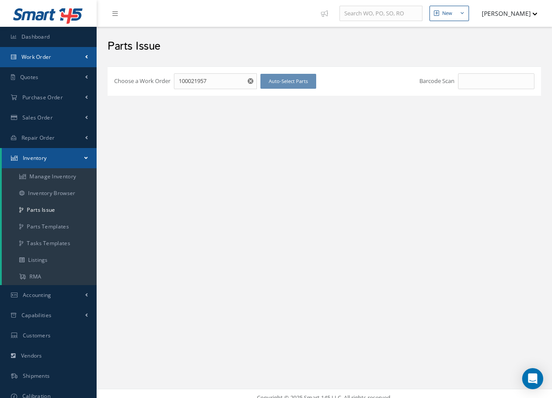
click at [53, 58] on link "Work Order" at bounding box center [48, 57] width 97 height 20
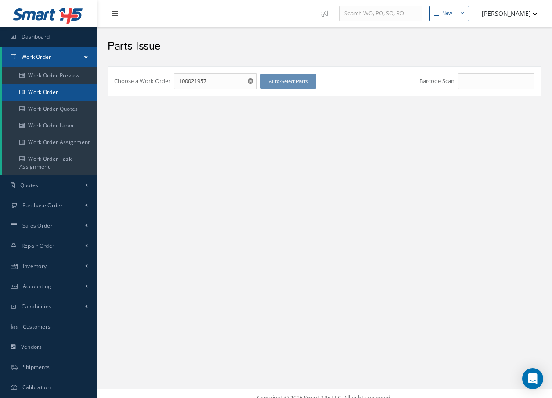
click at [55, 96] on link "Work Order" at bounding box center [49, 92] width 95 height 17
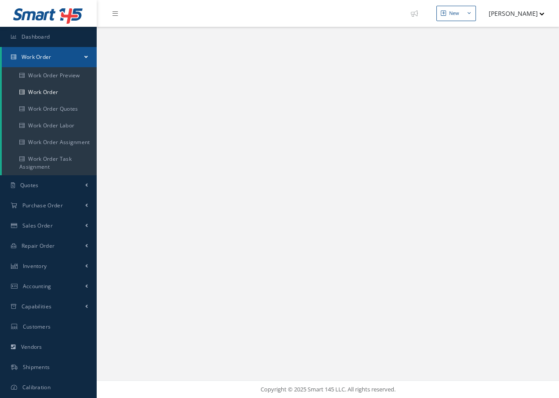
select select "25"
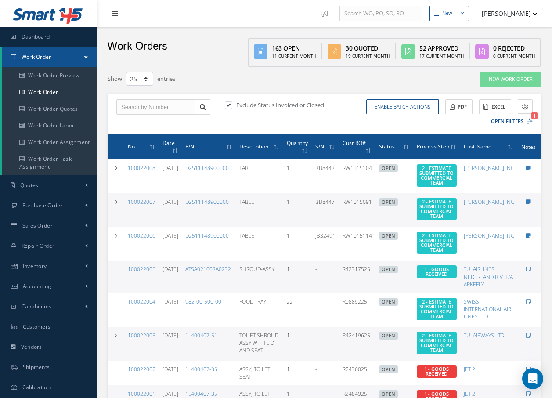
click at [229, 34] on div "Work Orders 163 Open 11 Current Month 30 Quoted 19 Current Month 52 Approved 17…" at bounding box center [325, 47] width 456 height 40
click at [37, 207] on span "Purchase Order" at bounding box center [42, 205] width 40 height 7
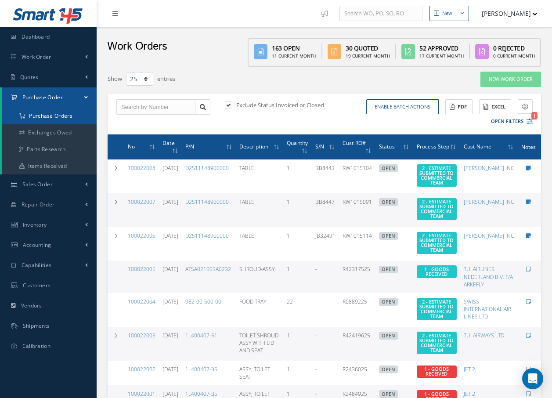
click at [63, 120] on a=1&status_id=2&status_id=3&status_id=5&collapsedFilters"] "Purchase Orders" at bounding box center [49, 116] width 95 height 17
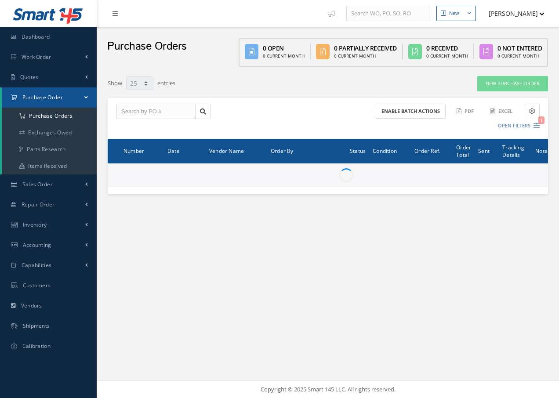
select select "25"
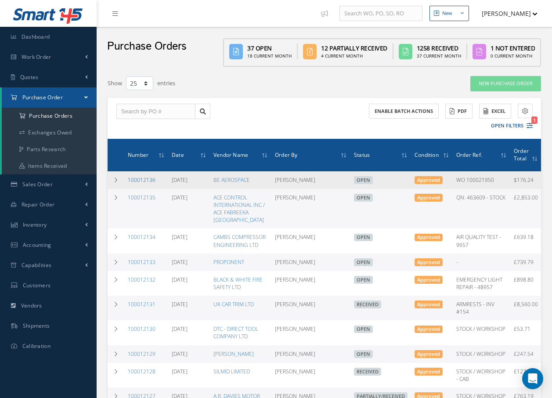
click at [143, 181] on link "100012136" at bounding box center [142, 179] width 28 height 7
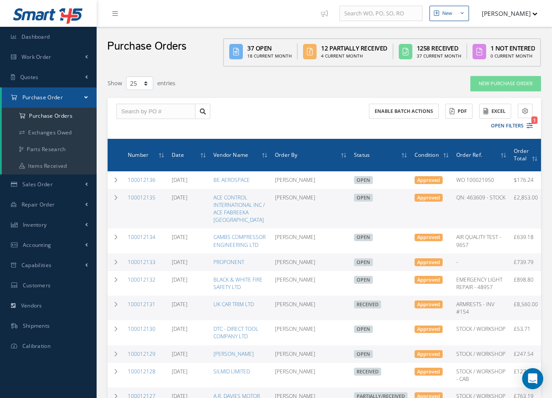
select select "25"
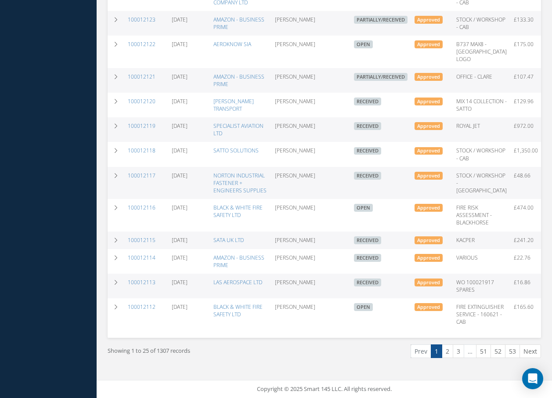
scroll to position [549, 0]
click at [447, 352] on link "2" at bounding box center [447, 352] width 11 height 14
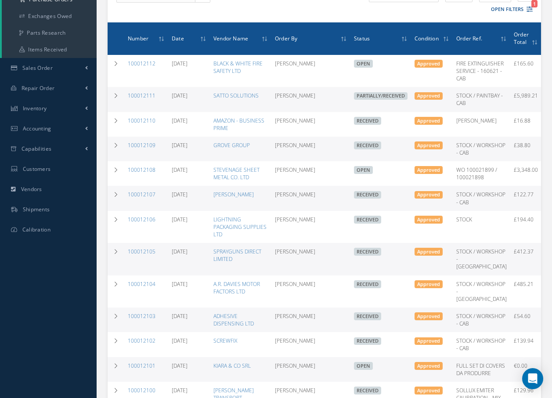
scroll to position [0, 0]
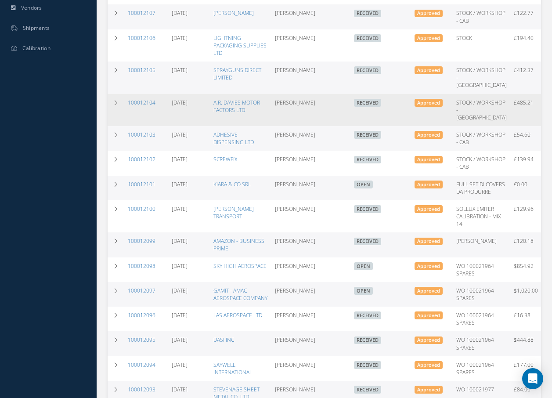
scroll to position [308, 0]
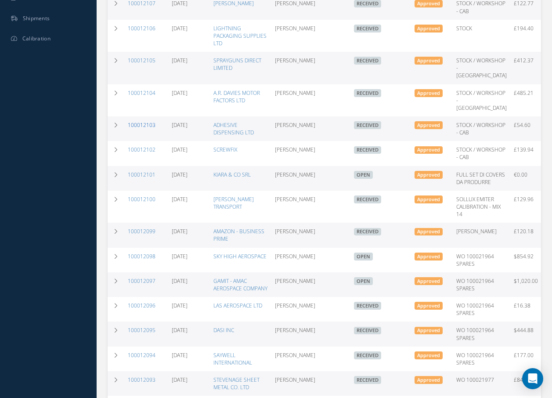
click at [151, 129] on link "100012103" at bounding box center [142, 124] width 28 height 7
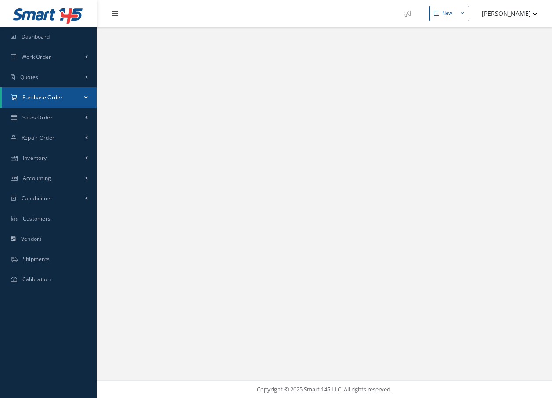
select select "25"
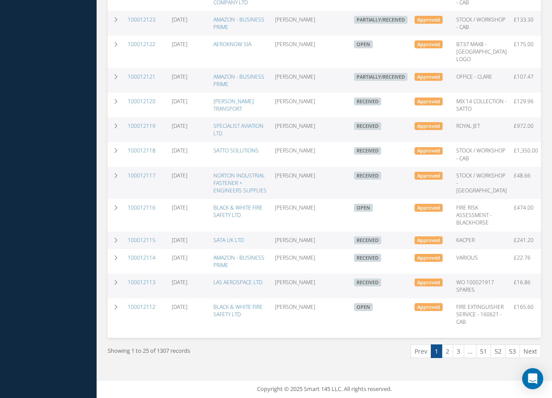
scroll to position [549, 0]
click at [449, 351] on link "2" at bounding box center [447, 352] width 11 height 14
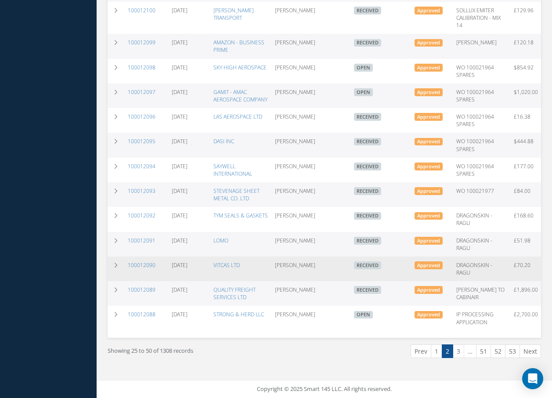
scroll to position [624, 0]
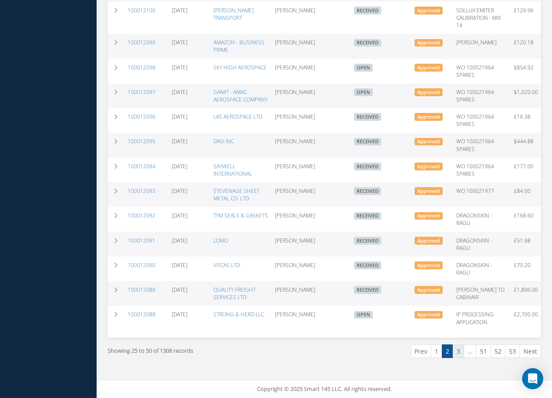
click at [457, 349] on link "3" at bounding box center [458, 352] width 11 height 14
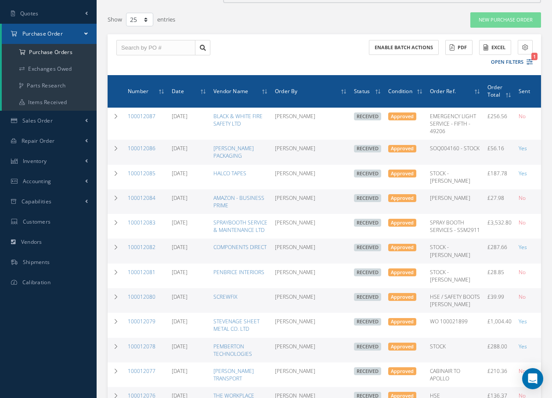
scroll to position [0, 0]
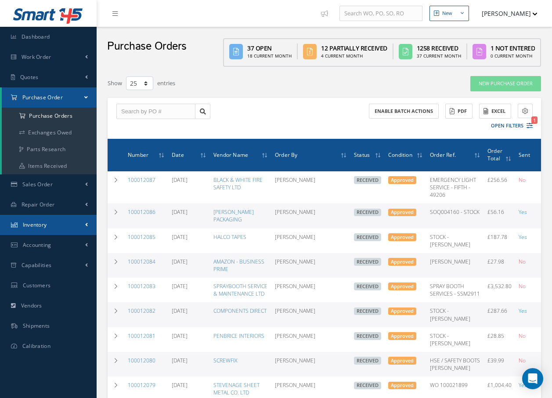
click at [51, 227] on link "Inventory" at bounding box center [48, 225] width 97 height 20
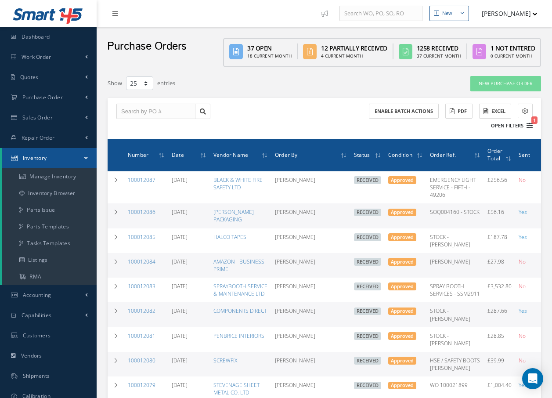
click at [509, 127] on button "Open Filters 1" at bounding box center [508, 126] width 50 height 15
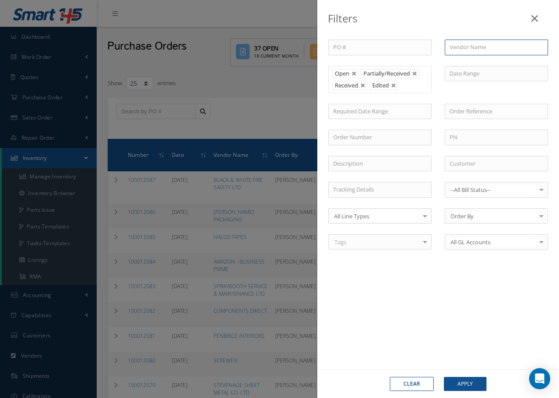
click at [487, 49] on input "text" at bounding box center [496, 48] width 103 height 16
type input "i"
click at [538, 13] on link at bounding box center [535, 17] width 28 height 26
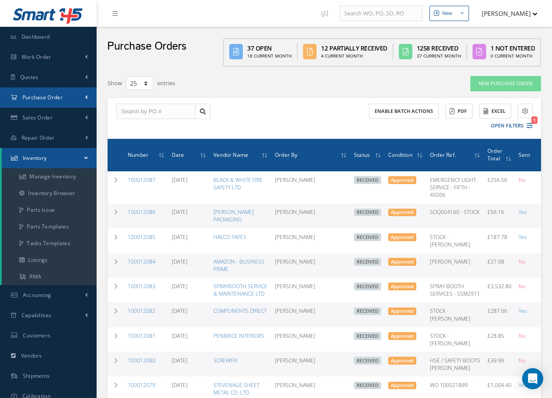
click at [39, 96] on span "Purchase Order" at bounding box center [42, 97] width 40 height 7
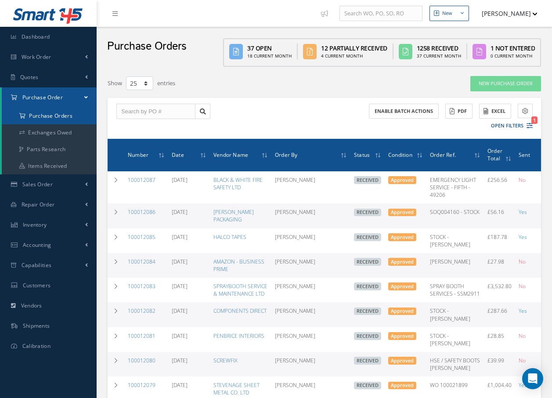
click at [38, 115] on a=1&status_id=2&status_id=3&status_id=5&collapsedFilters"] "Purchase Orders" at bounding box center [49, 116] width 95 height 17
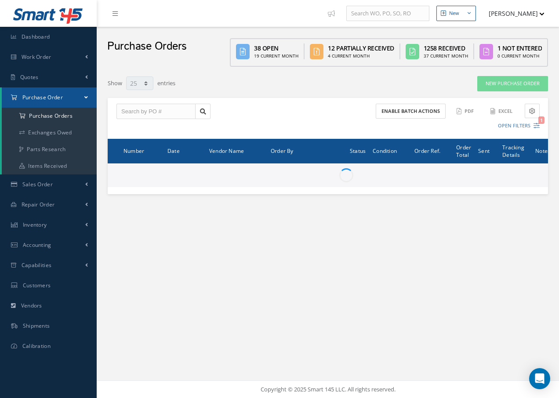
select select "25"
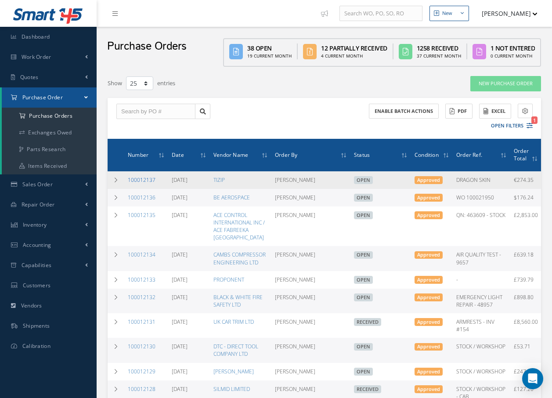
click at [143, 180] on link "100012137" at bounding box center [142, 179] width 28 height 7
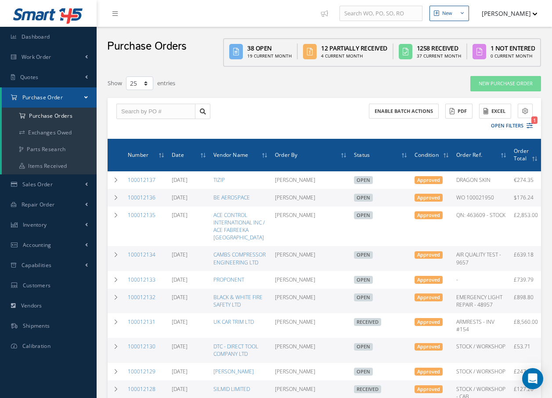
select select "25"
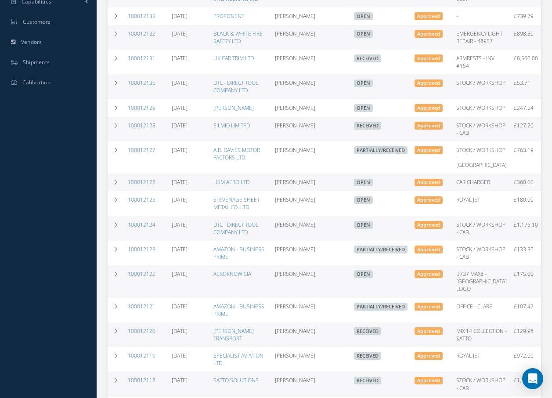
scroll to position [308, 0]
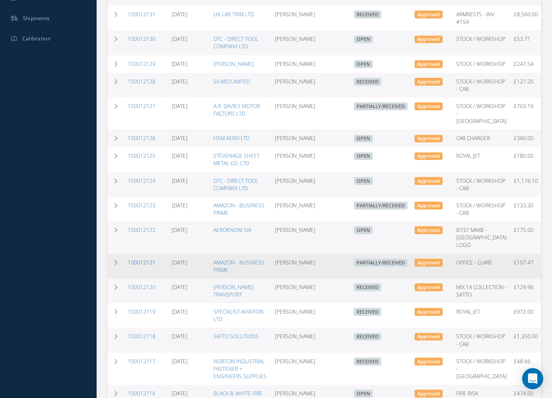
click at [147, 266] on link "100012121" at bounding box center [142, 262] width 28 height 7
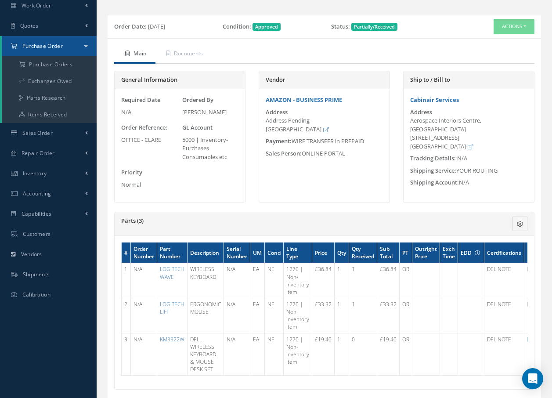
scroll to position [44, 0]
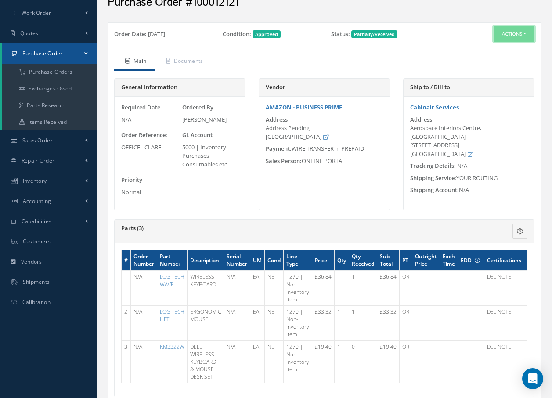
click at [518, 33] on button "Actions" at bounding box center [514, 33] width 41 height 15
click at [500, 52] on link "Receive" at bounding box center [500, 51] width 70 height 12
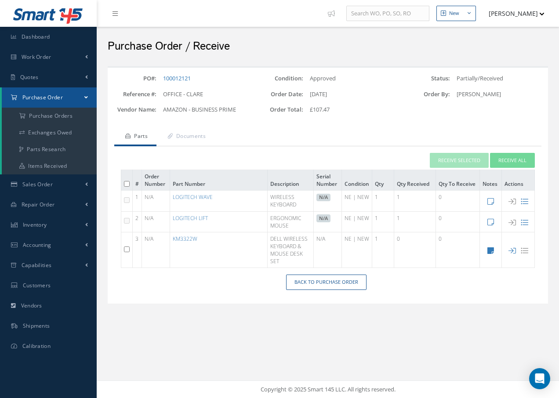
click at [127, 248] on input "checkbox" at bounding box center [127, 250] width 6 height 6
checkbox input "true"
click at [480, 160] on button "Receive Selected" at bounding box center [459, 160] width 59 height 15
type input "[DATE]"
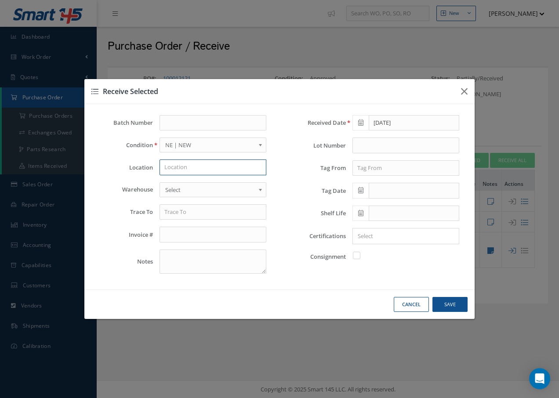
click at [205, 168] on input "text" at bounding box center [213, 168] width 107 height 16
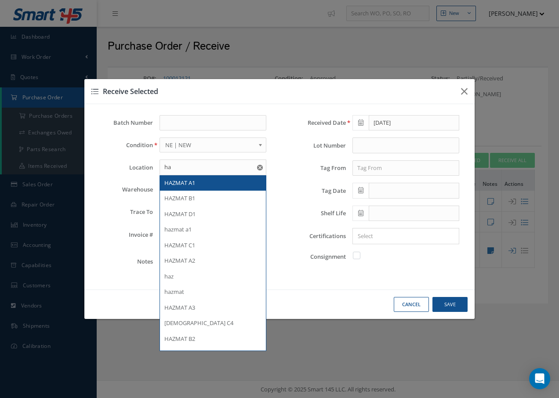
click at [191, 180] on span "HAZMAT A1" at bounding box center [179, 183] width 31 height 8
type input "HAZMAT A1"
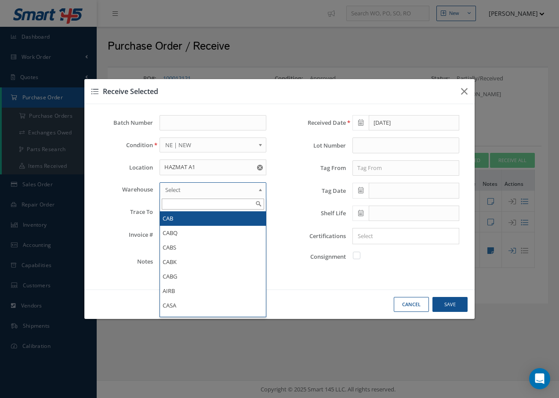
click at [187, 185] on span "Select" at bounding box center [210, 190] width 90 height 11
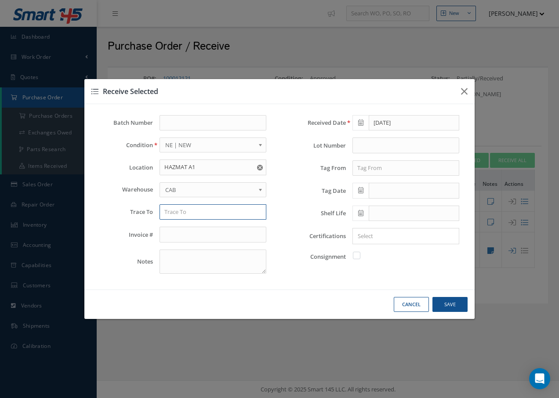
click at [191, 215] on input "text" at bounding box center [213, 212] width 107 height 16
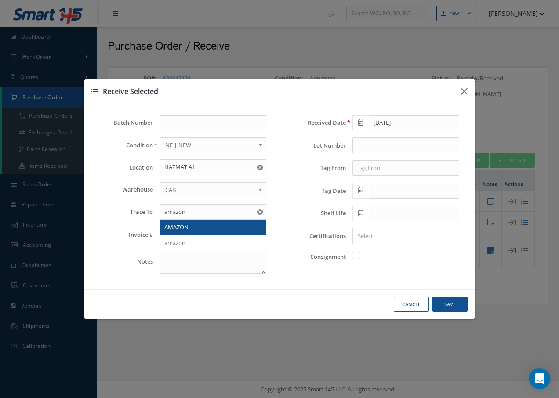
click at [174, 227] on span "AMAZON" at bounding box center [176, 227] width 24 height 8
type input "AMAZON"
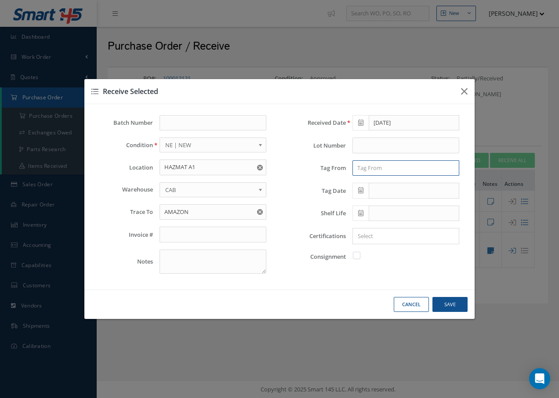
click at [390, 161] on input "text" at bounding box center [405, 168] width 107 height 16
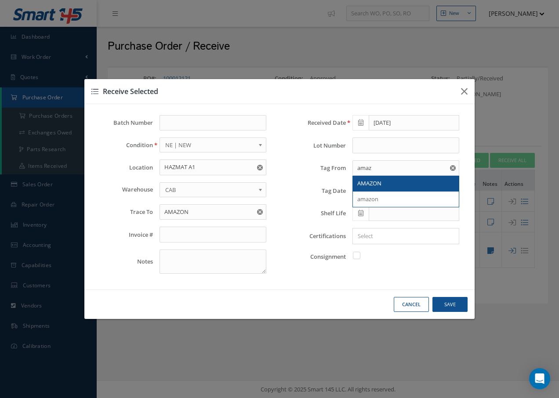
click at [373, 181] on span "AMAZON" at bounding box center [369, 183] width 24 height 8
type input "AMAZON"
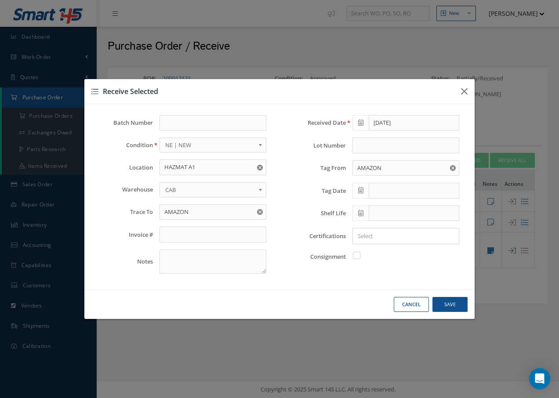
click at [360, 189] on icon at bounding box center [360, 190] width 5 height 6
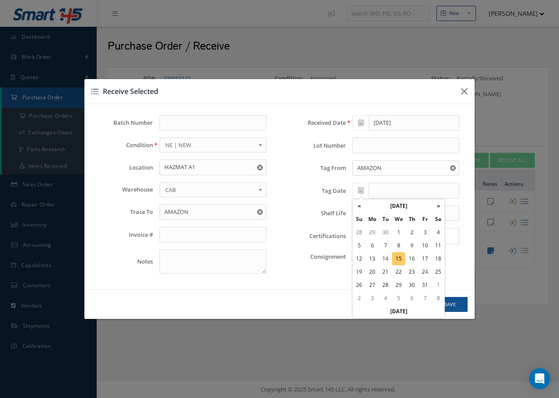
click at [401, 257] on td "15" at bounding box center [398, 258] width 13 height 13
type input "[DATE]"
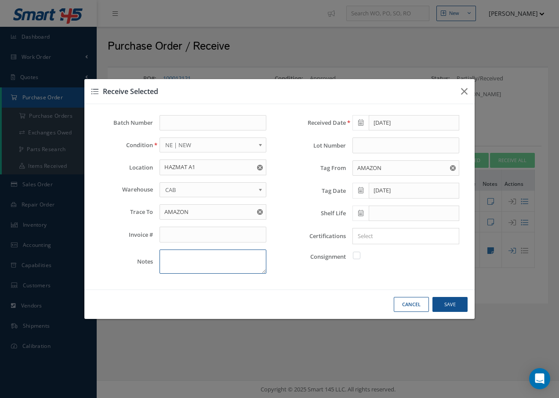
click at [253, 259] on textarea at bounding box center [213, 262] width 107 height 24
type textarea "n"
click at [375, 239] on input "Search for option" at bounding box center [404, 236] width 100 height 9
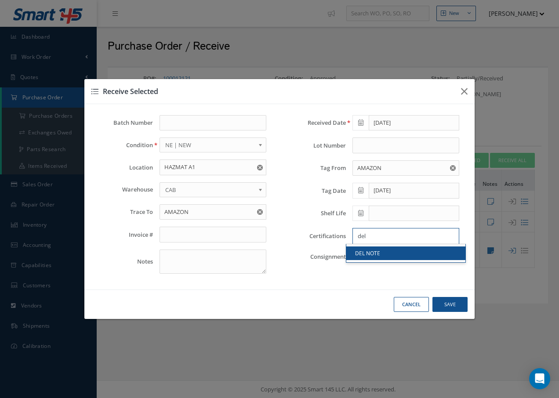
type input "del"
click at [376, 253] on link "DEL NOTE" at bounding box center [405, 254] width 119 height 14
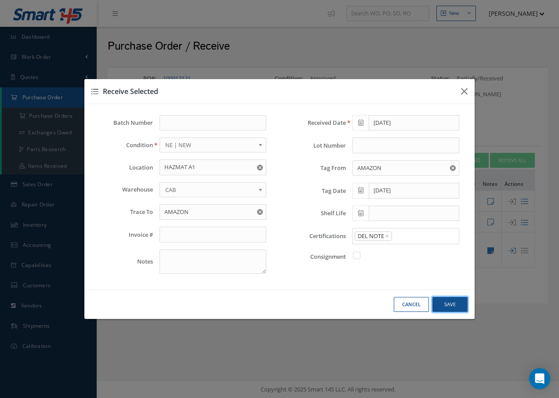
click at [460, 302] on button "Save" at bounding box center [449, 304] width 35 height 15
checkbox input "false"
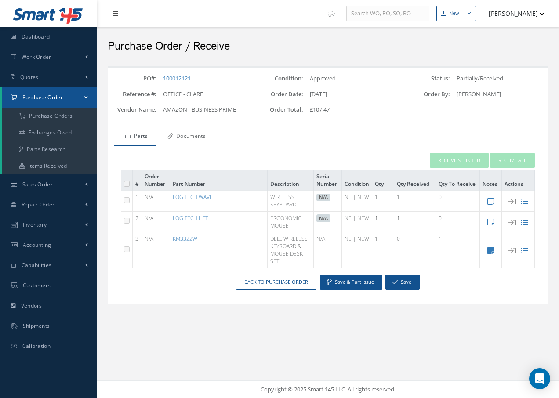
click at [184, 135] on link "Documents" at bounding box center [185, 137] width 58 height 18
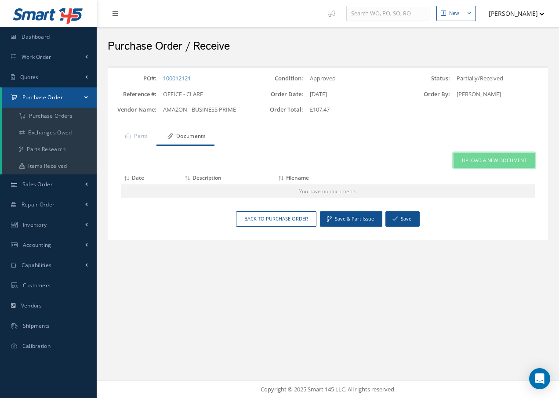
click at [473, 161] on span "Upload a New Document" at bounding box center [494, 160] width 65 height 7
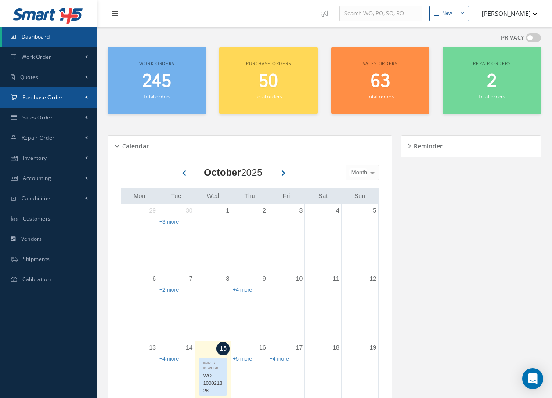
click at [56, 96] on span "Purchase Order" at bounding box center [42, 97] width 40 height 7
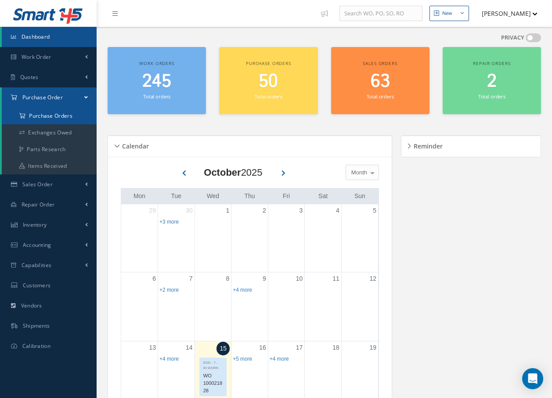
click at [51, 117] on a=1&status_id=2&status_id=3&status_id=5&collapsedFilters"] "Purchase Orders" at bounding box center [49, 116] width 95 height 17
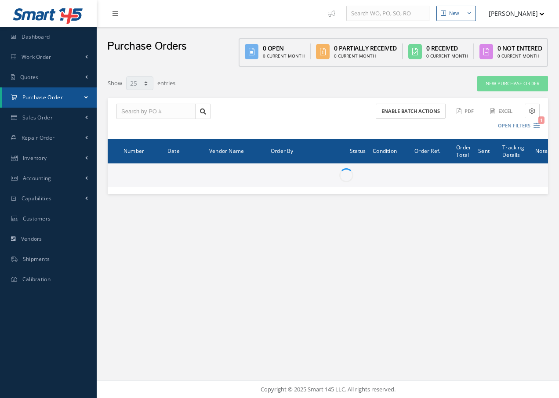
select select "25"
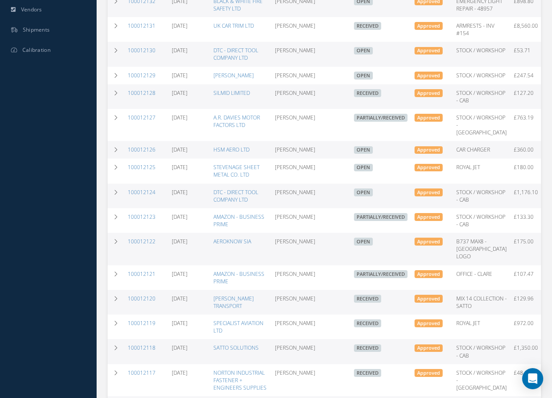
scroll to position [308, 0]
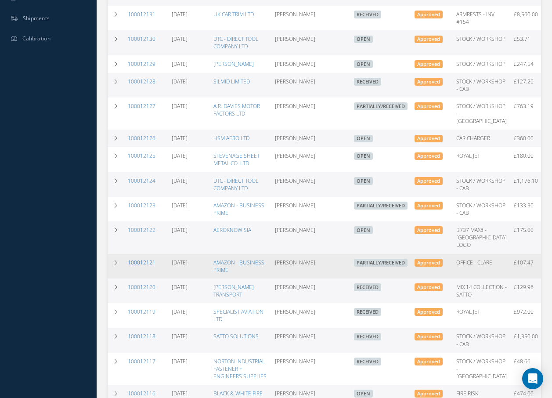
click at [143, 266] on link "100012121" at bounding box center [142, 262] width 28 height 7
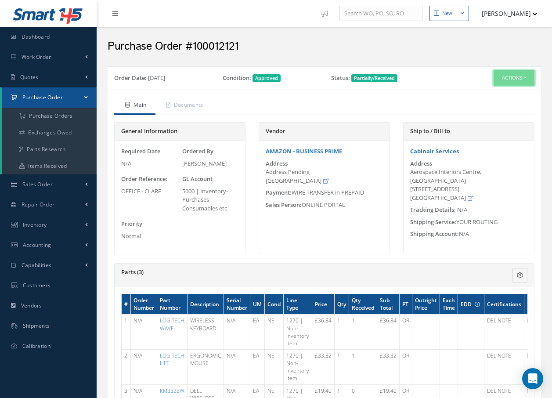
click at [512, 81] on button "Actions" at bounding box center [514, 77] width 41 height 15
click at [483, 93] on link "Receive" at bounding box center [500, 95] width 70 height 12
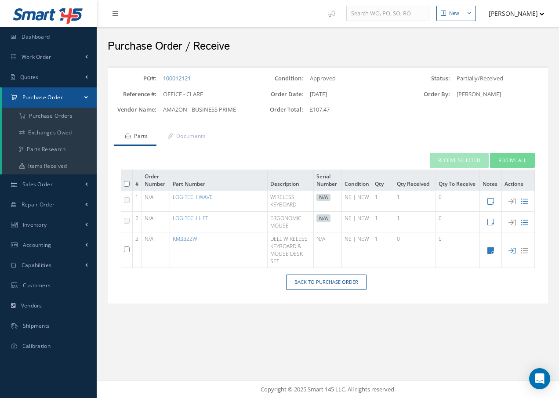
click at [127, 249] on input "checkbox" at bounding box center [127, 250] width 6 height 6
checkbox input "true"
click at [443, 160] on button "Receive Selected" at bounding box center [459, 160] width 59 height 15
type input "[DATE]"
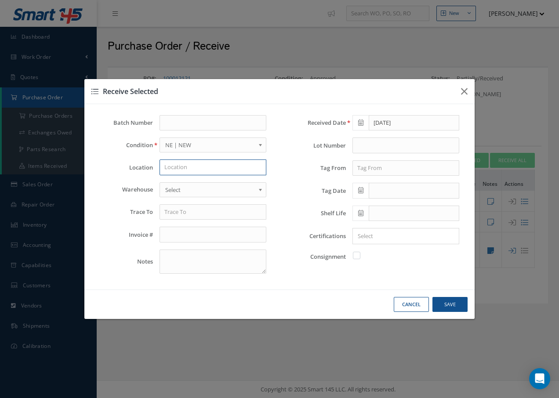
click at [251, 163] on input "text" at bounding box center [213, 168] width 107 height 16
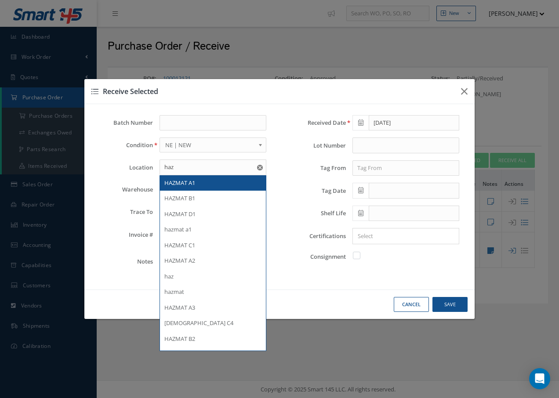
click at [221, 182] on div "HAZMAT A1" at bounding box center [212, 183] width 97 height 9
type input "HAZMAT A1"
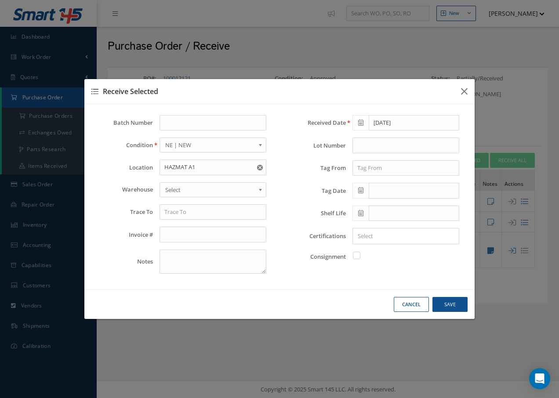
click at [208, 189] on span "Select" at bounding box center [210, 190] width 90 height 11
click at [207, 211] on input "text" at bounding box center [213, 212] width 107 height 16
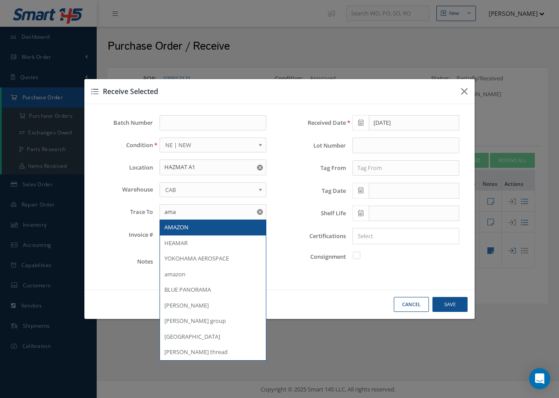
drag, startPoint x: 184, startPoint y: 223, endPoint x: 192, endPoint y: 221, distance: 8.1
click at [185, 223] on div "AMAZON" at bounding box center [213, 228] width 106 height 16
type input "AMAZON"
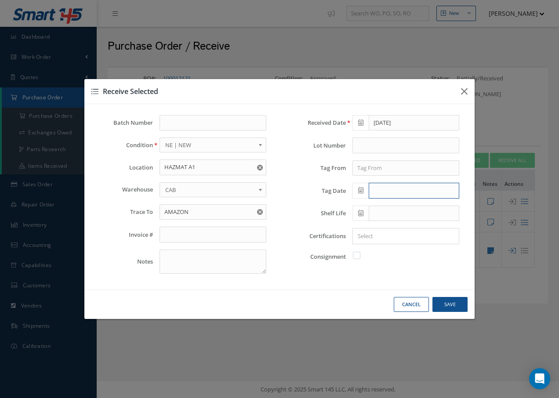
click at [380, 191] on input "text" at bounding box center [414, 191] width 91 height 16
click at [382, 171] on input "text" at bounding box center [405, 168] width 107 height 16
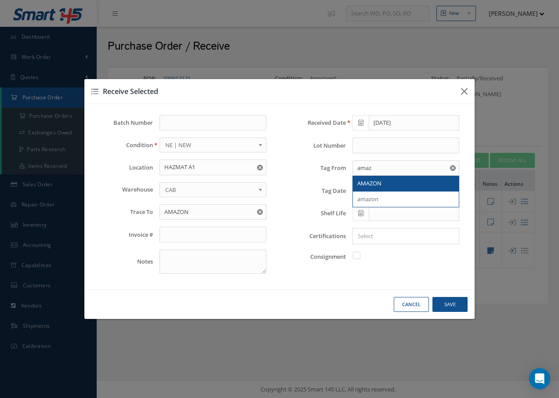
click at [381, 182] on span "AMAZON" at bounding box center [369, 183] width 24 height 8
type input "AMAZON"
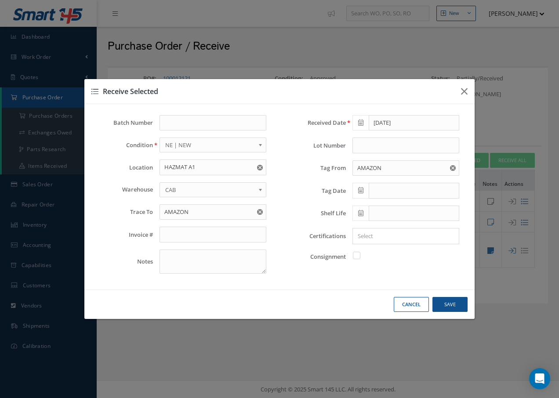
click at [361, 192] on icon at bounding box center [360, 190] width 5 height 6
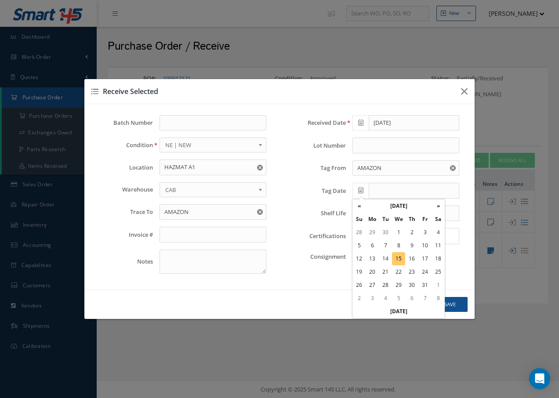
click at [397, 256] on td "15" at bounding box center [398, 258] width 13 height 13
type input "[DATE]"
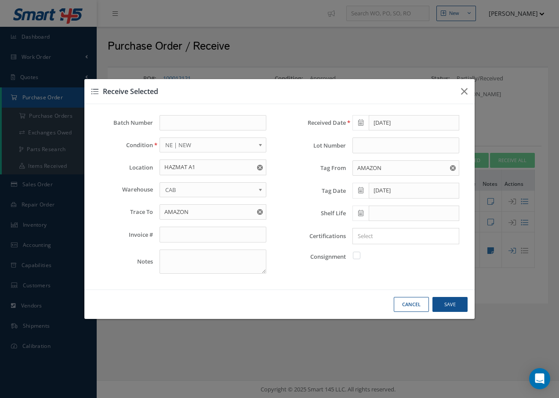
click at [374, 235] on input "Search for option" at bounding box center [404, 236] width 100 height 9
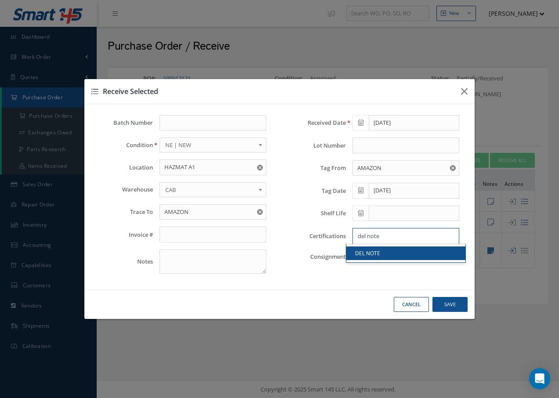
type input "del note"
click at [383, 251] on link "DEL NOTE" at bounding box center [405, 254] width 119 height 14
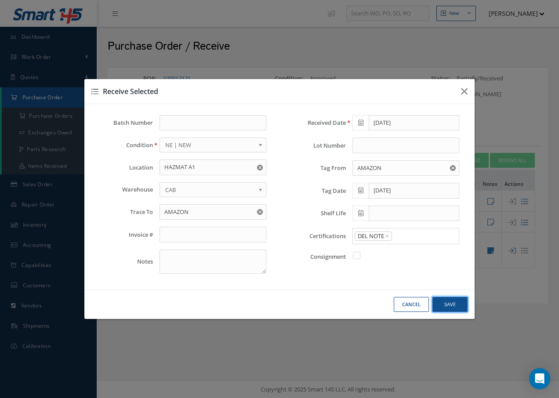
click at [457, 302] on button "Save" at bounding box center [449, 304] width 35 height 15
checkbox input "false"
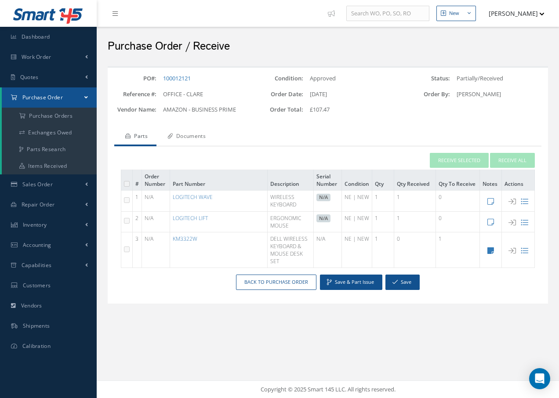
click at [203, 138] on link "Documents" at bounding box center [185, 137] width 58 height 18
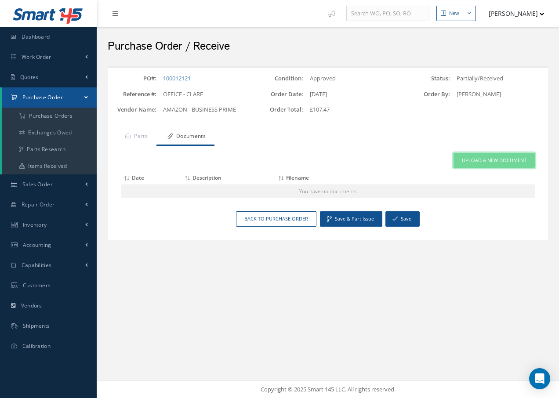
click at [457, 162] on link "Upload a New Document" at bounding box center [494, 160] width 81 height 15
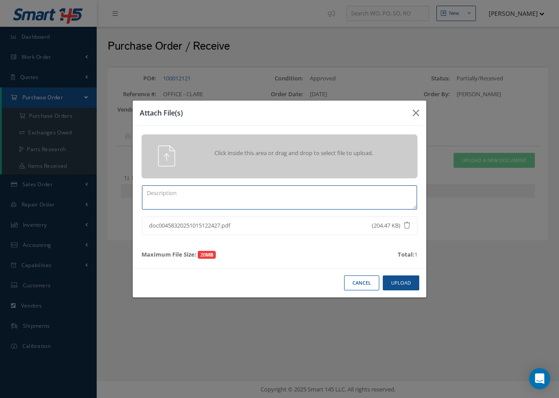
drag, startPoint x: 202, startPoint y: 192, endPoint x: 171, endPoint y: 145, distance: 56.9
click at [204, 192] on textarea at bounding box center [279, 197] width 275 height 24
type textarea "del note"
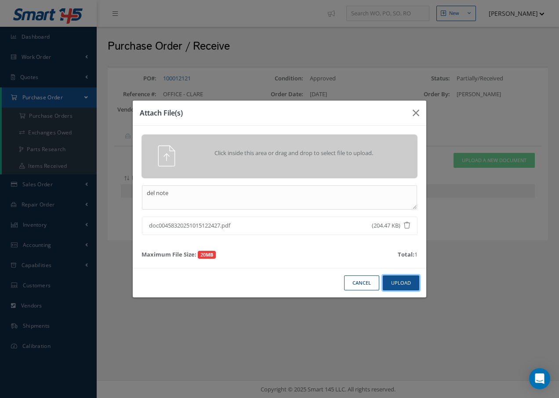
click at [404, 282] on button "Upload" at bounding box center [401, 283] width 36 height 15
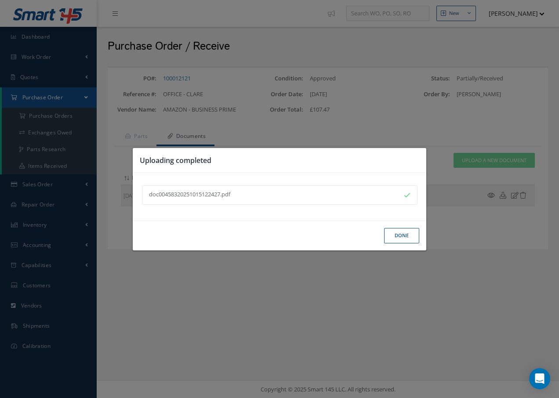
click at [411, 230] on button "Done" at bounding box center [401, 235] width 35 height 15
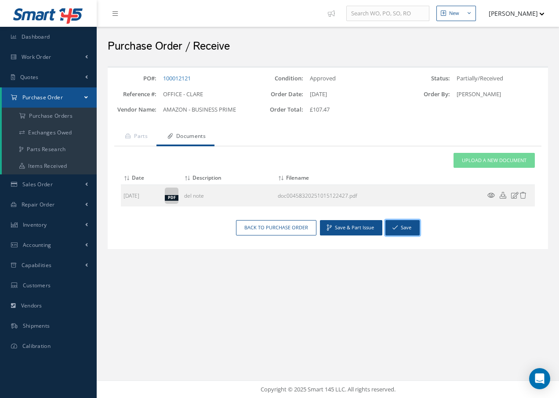
click at [405, 227] on button "Save" at bounding box center [402, 227] width 34 height 15
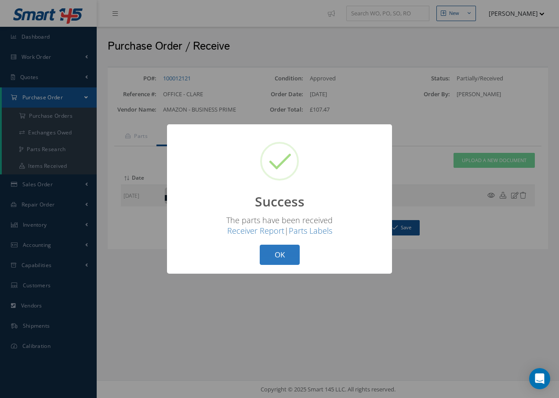
click at [286, 259] on button "OK" at bounding box center [280, 255] width 40 height 21
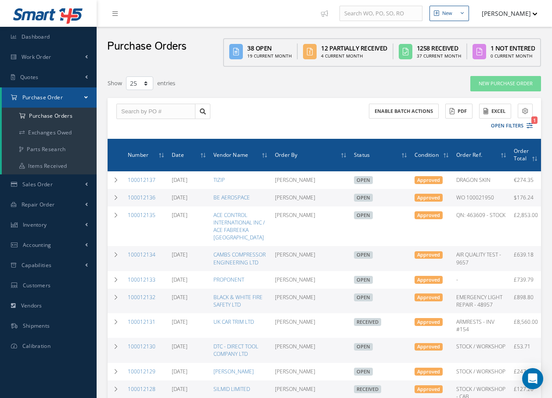
select select "25"
